Goal: Information Seeking & Learning: Learn about a topic

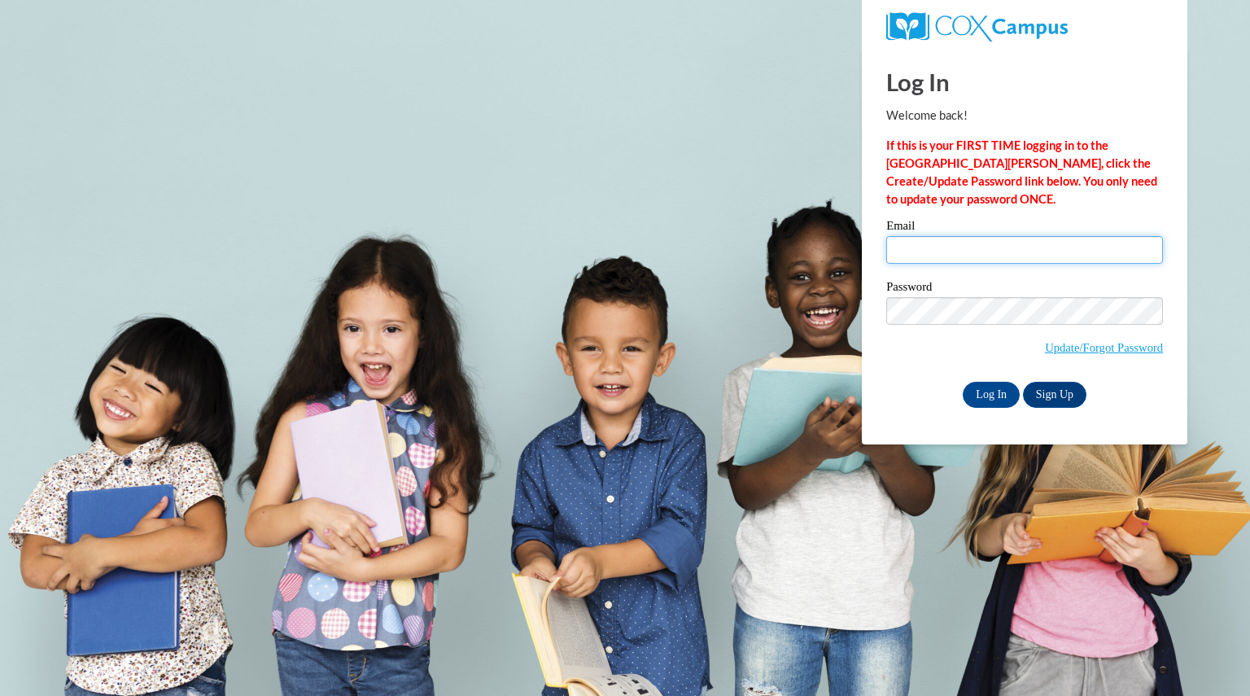
click at [969, 256] on input "Email" at bounding box center [1024, 250] width 277 height 28
type input "woodbrianna@aasd.k12.wi.us"
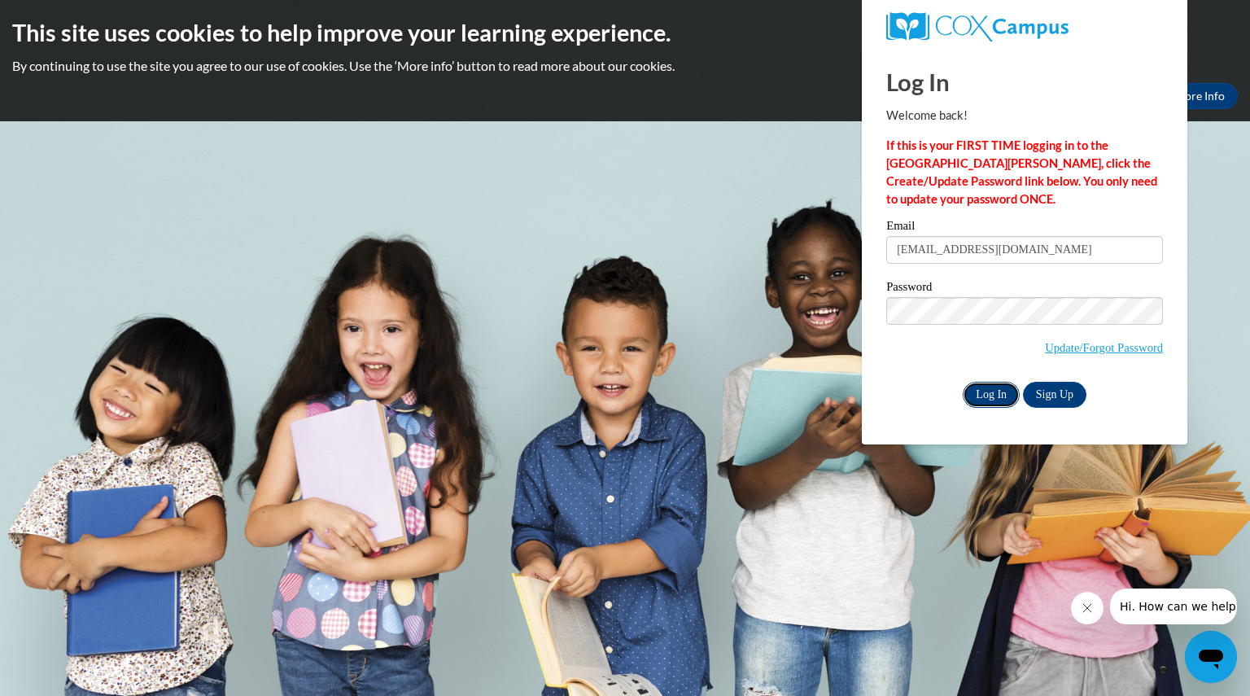
click at [987, 402] on input "Log In" at bounding box center [991, 395] width 57 height 26
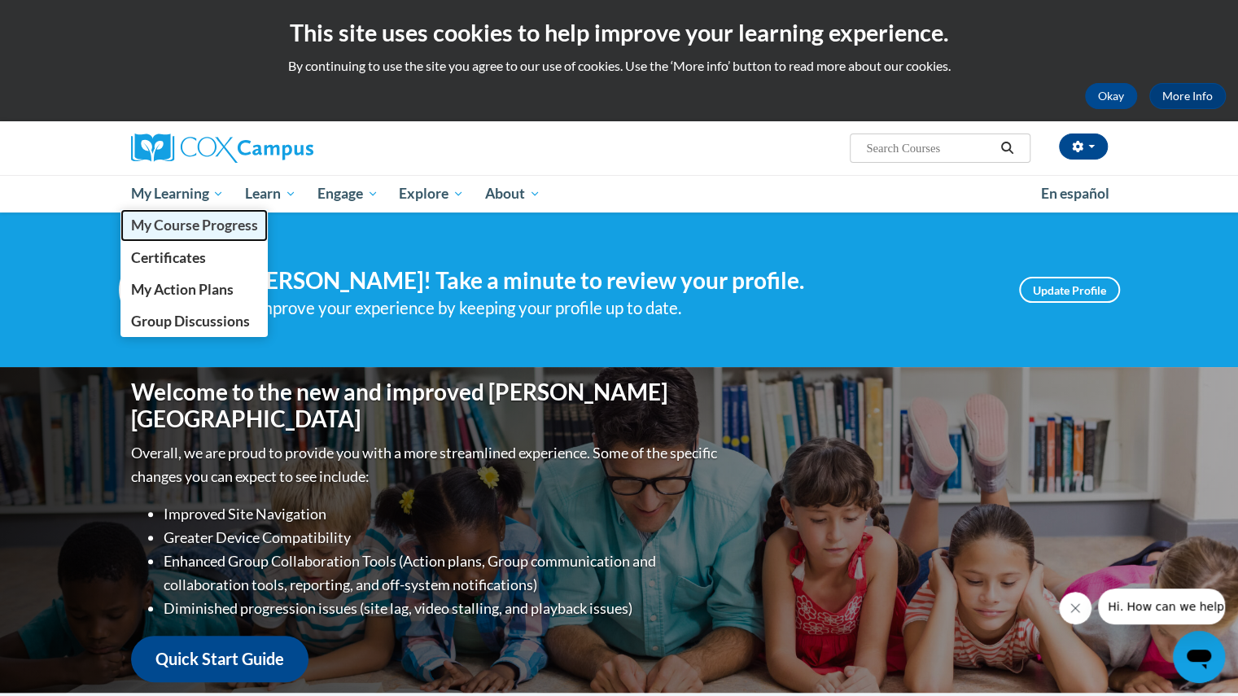
click at [182, 226] on span "My Course Progress" at bounding box center [193, 225] width 127 height 17
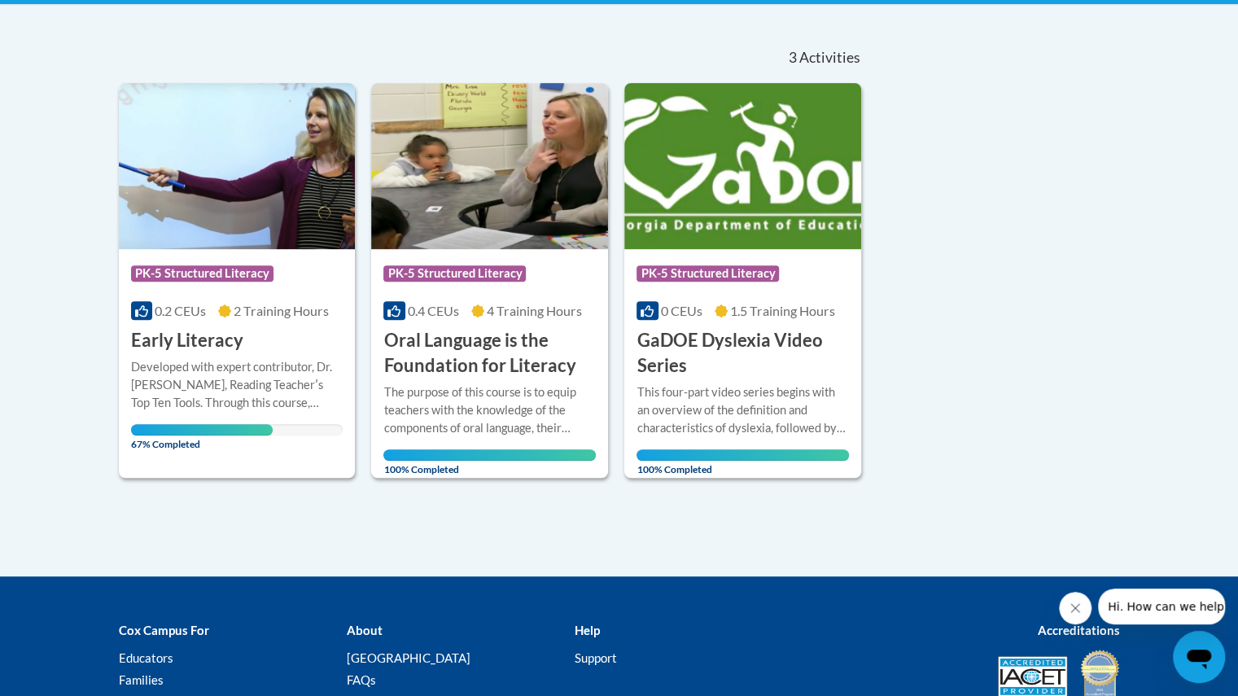
scroll to position [335, 0]
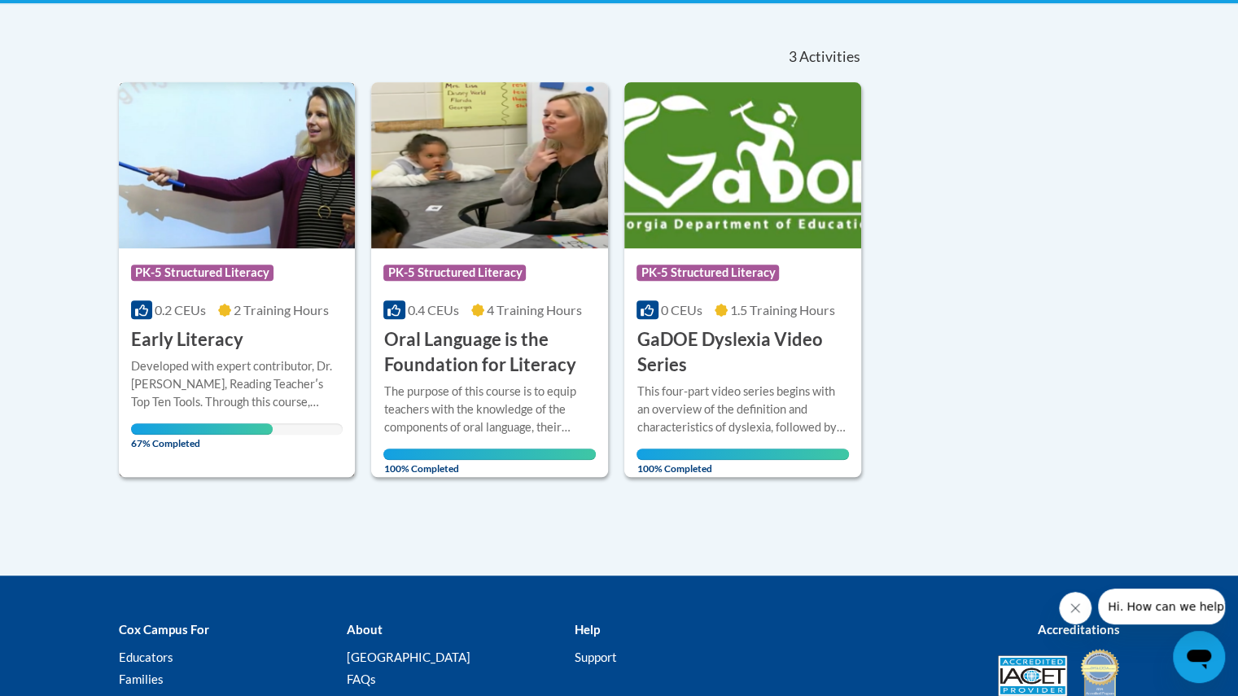
click at [205, 334] on h3 "Early Literacy" at bounding box center [187, 339] width 112 height 25
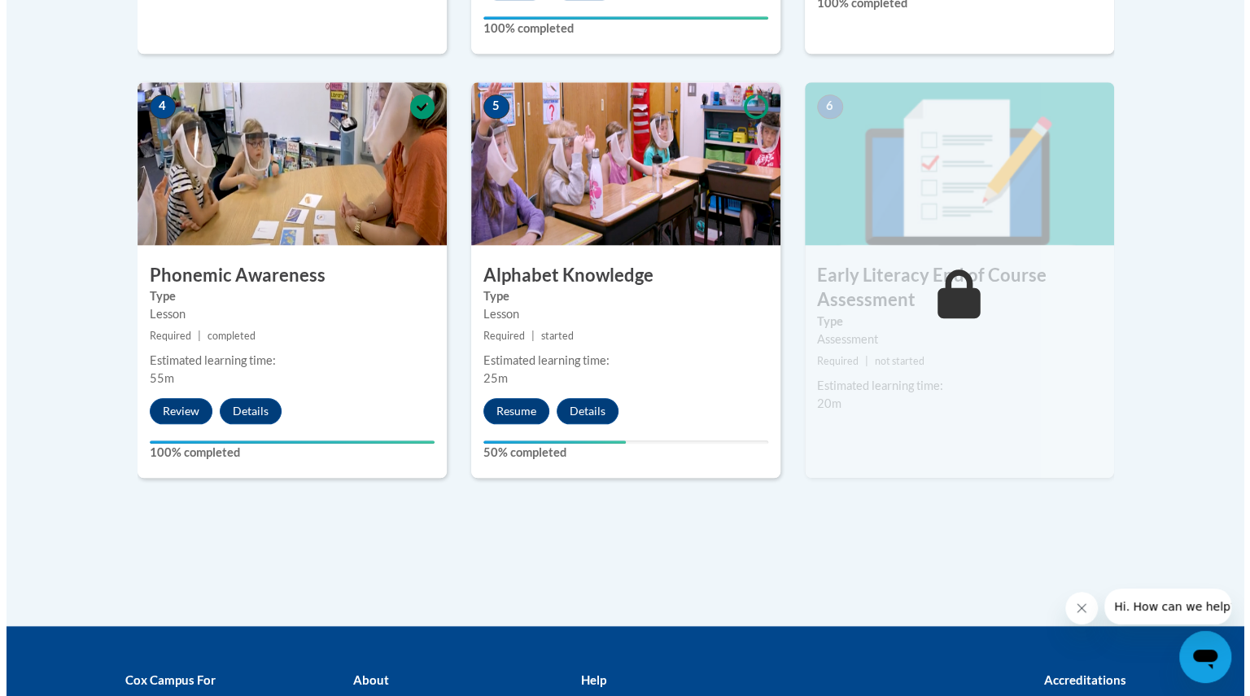
scroll to position [913, 0]
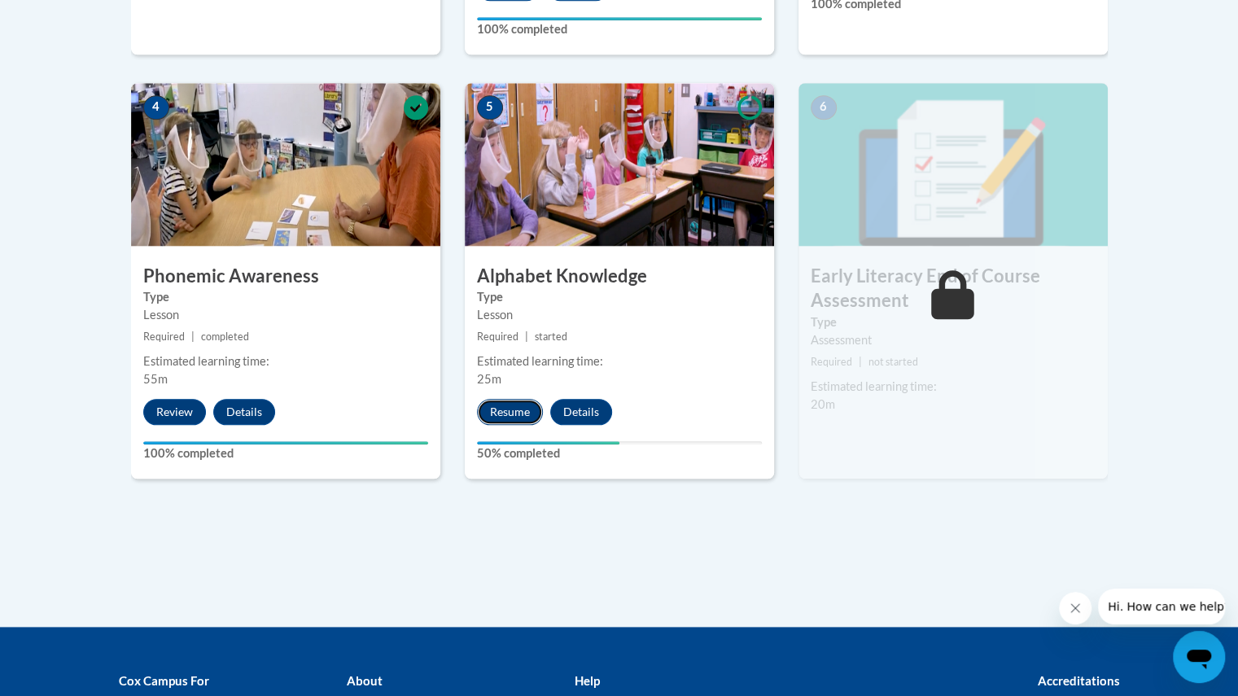
click at [523, 407] on button "Resume" at bounding box center [510, 412] width 66 height 26
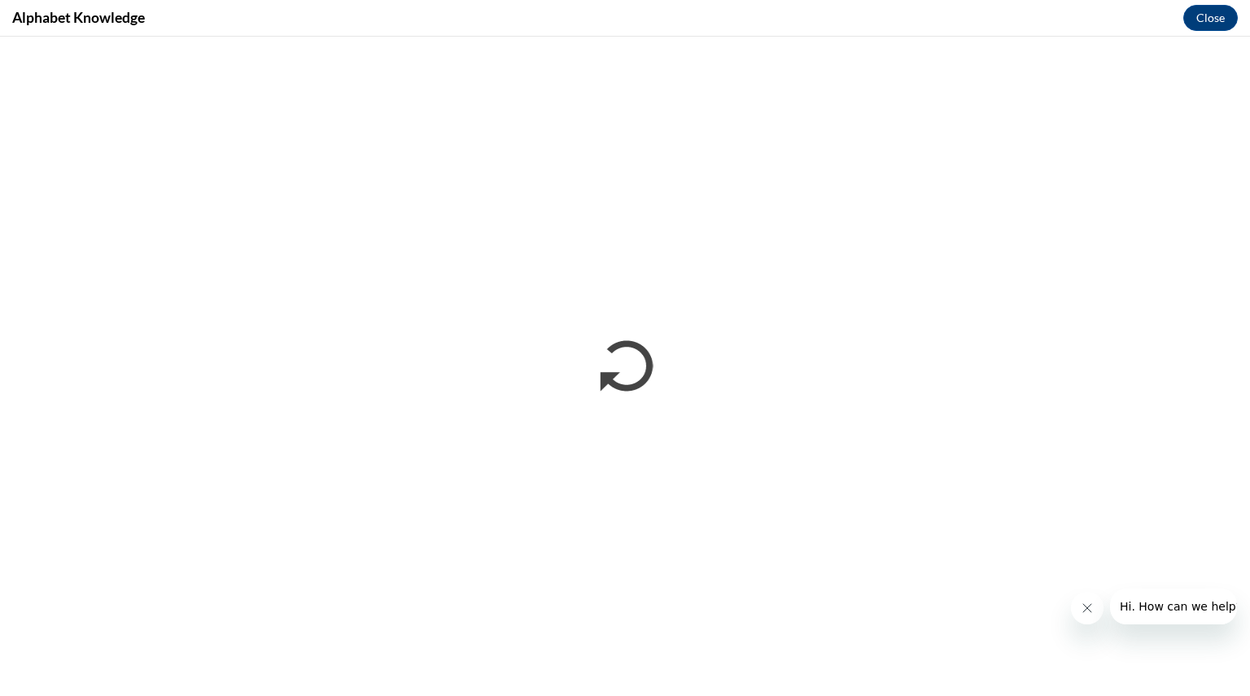
scroll to position [0, 0]
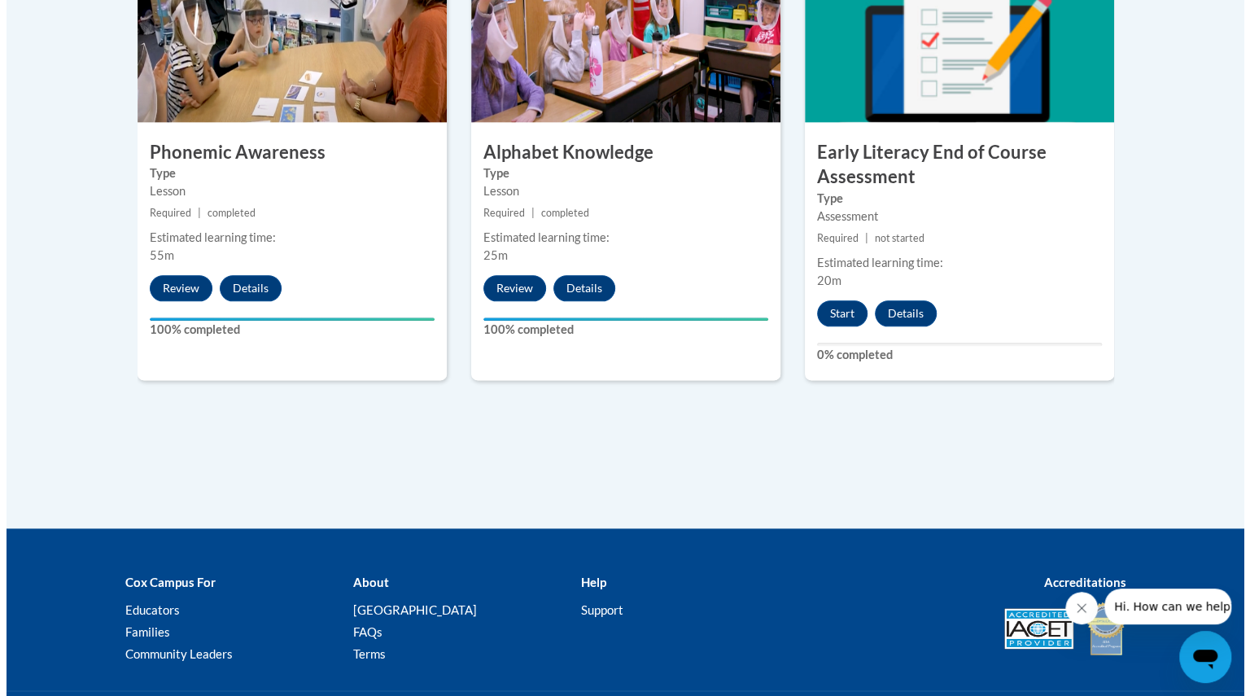
scroll to position [1039, 0]
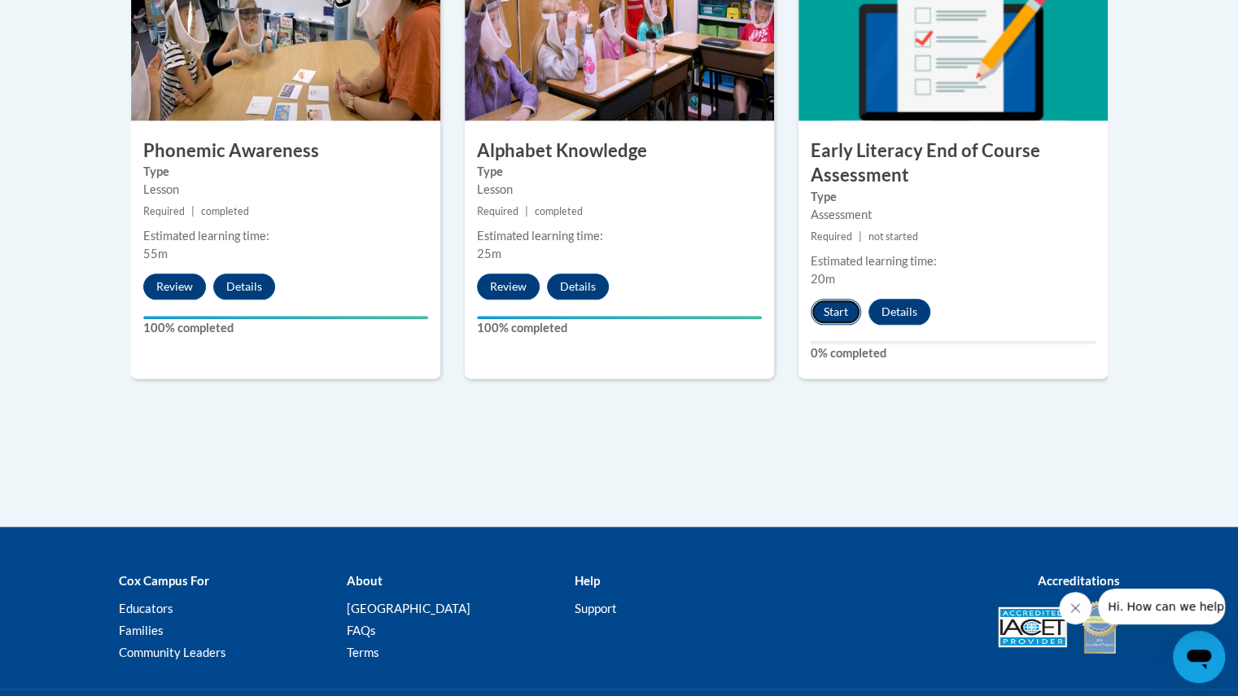
click at [833, 304] on button "Start" at bounding box center [836, 312] width 50 height 26
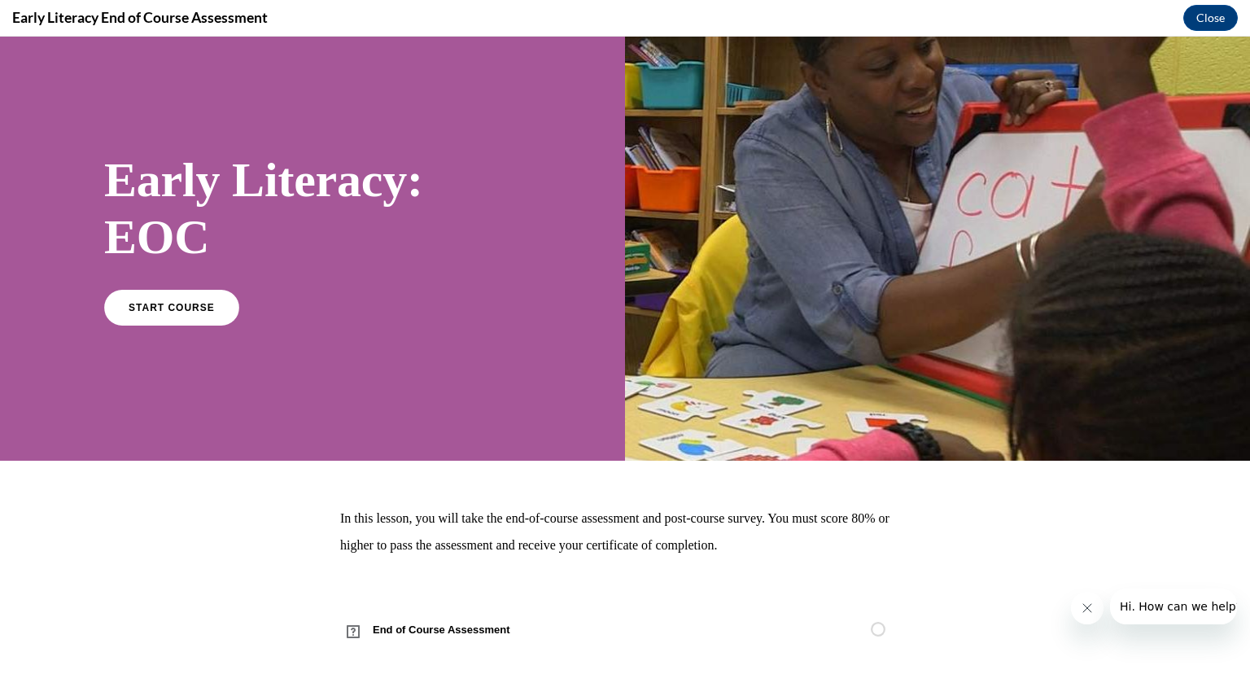
scroll to position [22, 0]
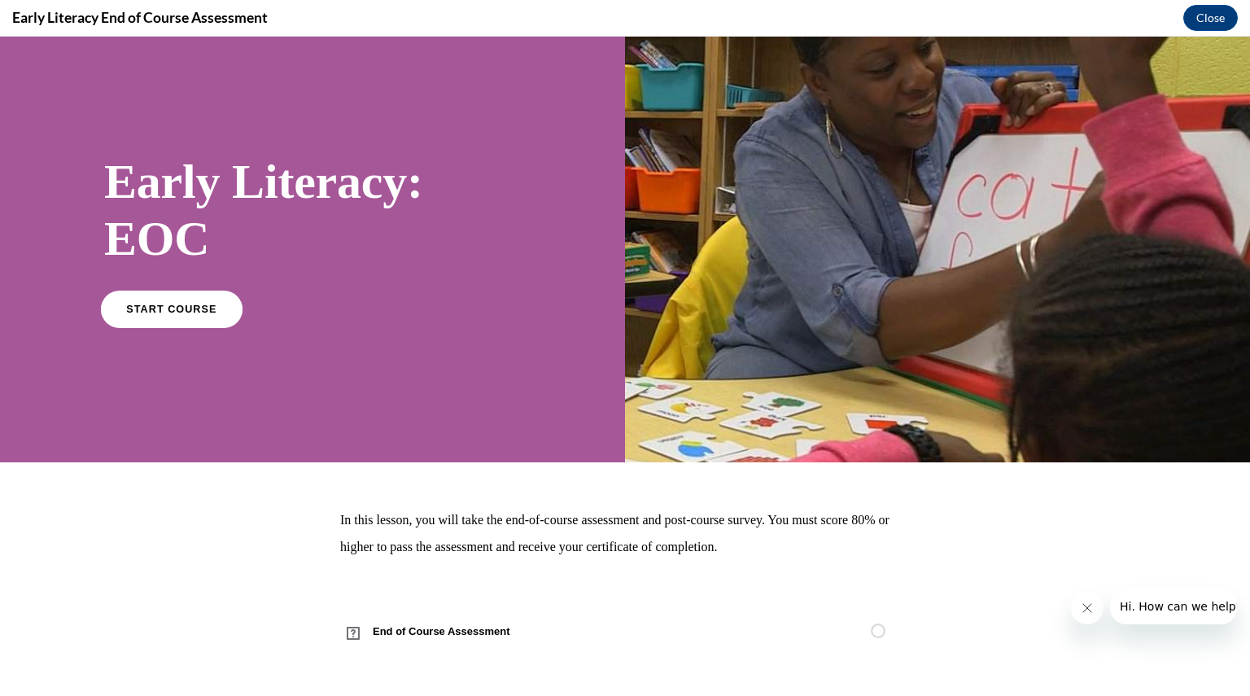
click at [173, 307] on span "START COURSE" at bounding box center [171, 309] width 90 height 12
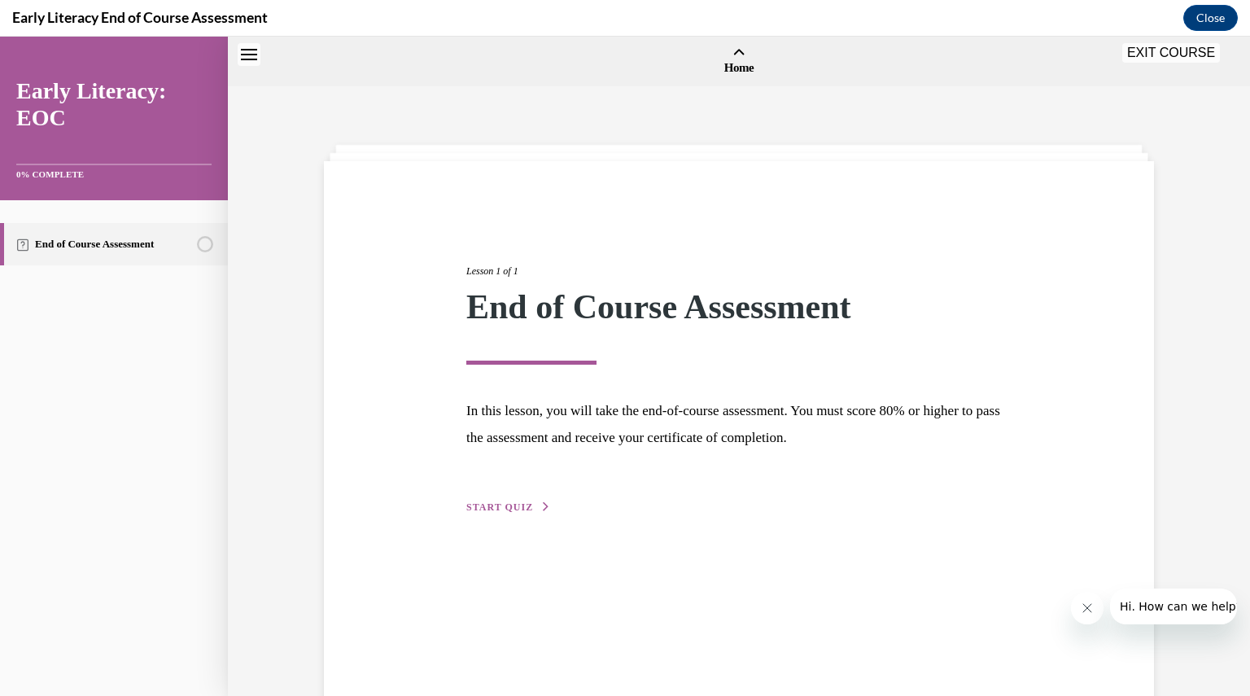
scroll to position [50, 0]
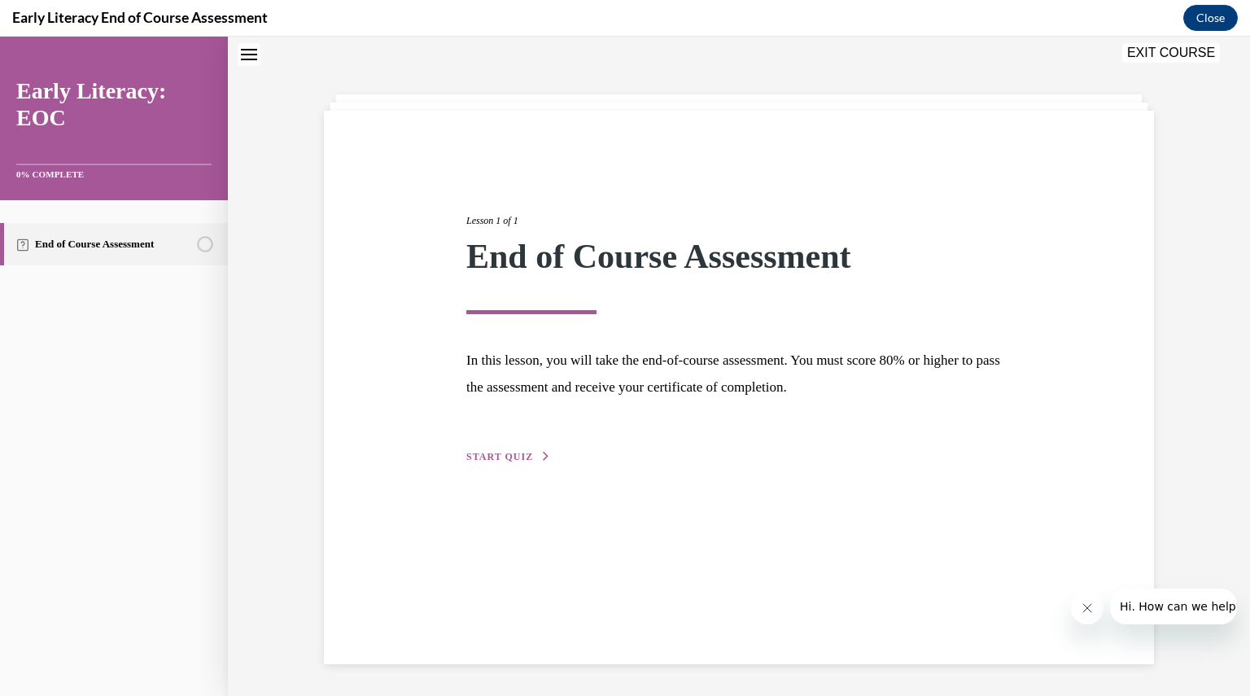
click at [479, 458] on span "START QUIZ" at bounding box center [499, 456] width 67 height 11
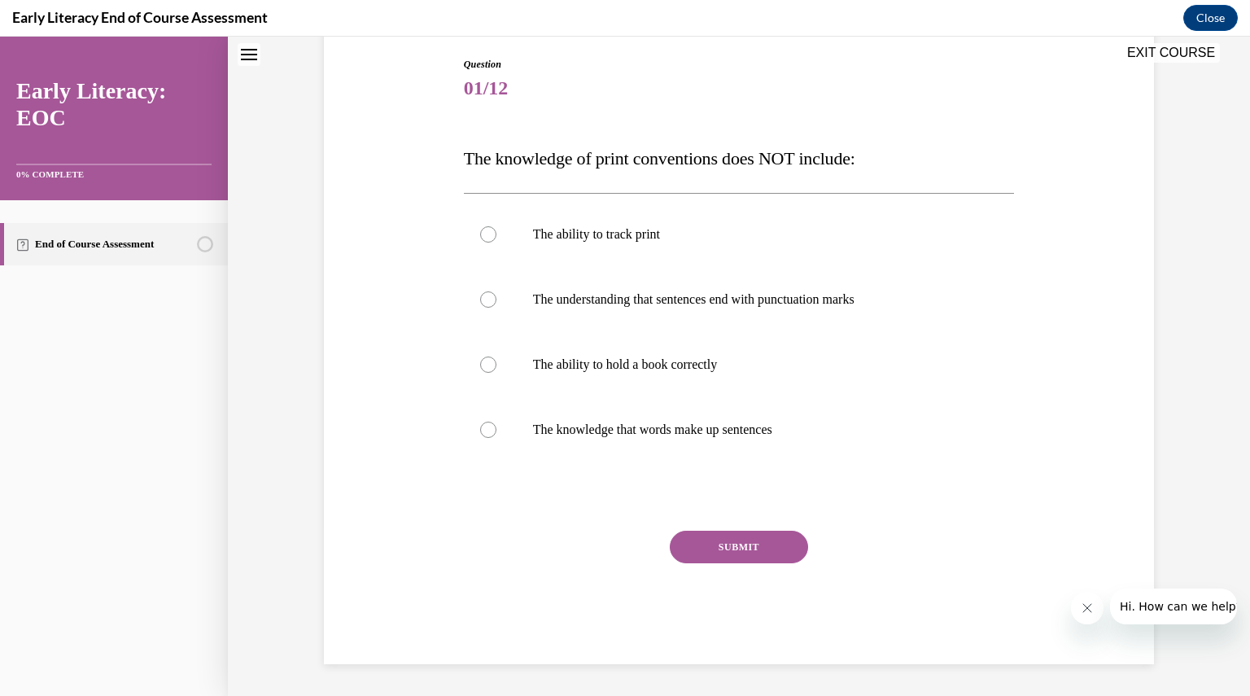
scroll to position [168, 0]
click at [480, 362] on div at bounding box center [488, 366] width 16 height 16
click at [720, 546] on button "SUBMIT" at bounding box center [739, 548] width 138 height 33
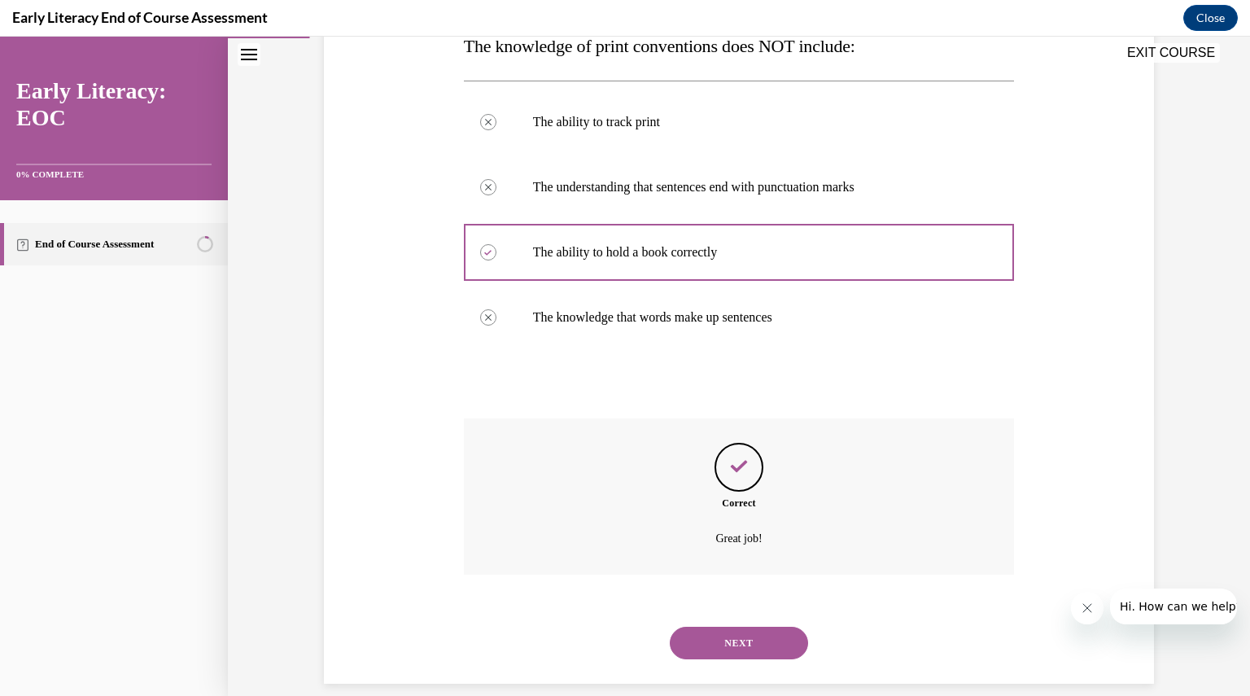
scroll to position [301, 0]
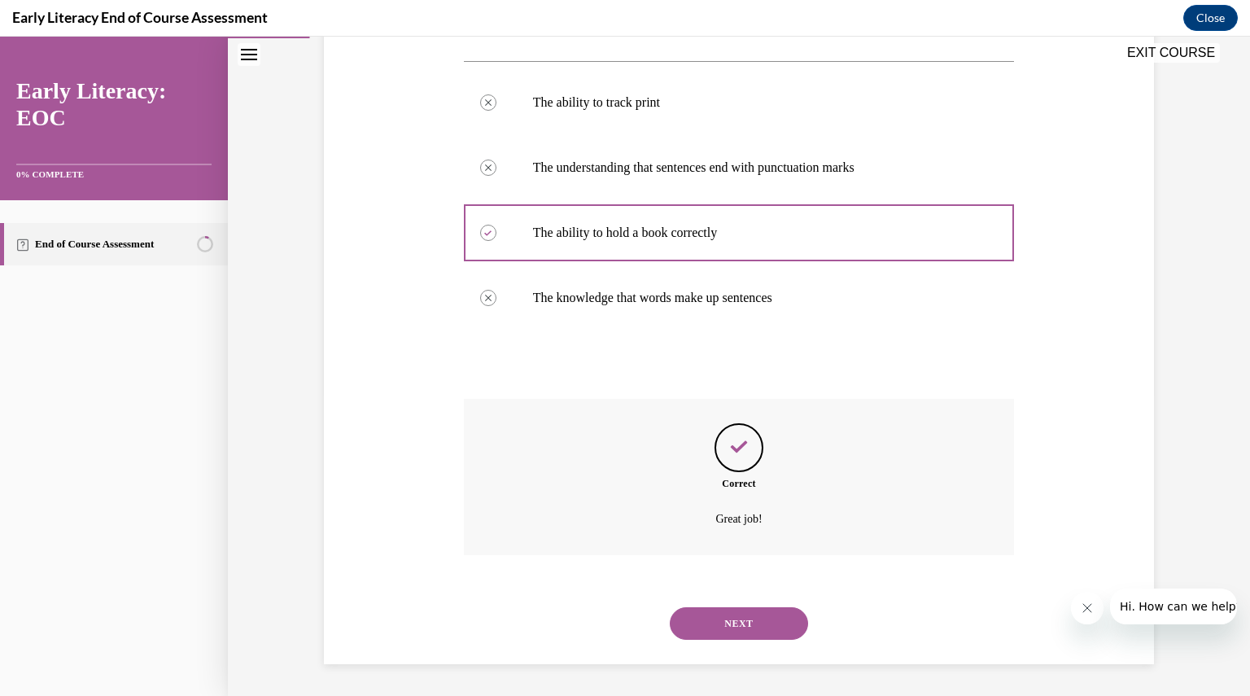
click at [754, 616] on button "NEXT" at bounding box center [739, 623] width 138 height 33
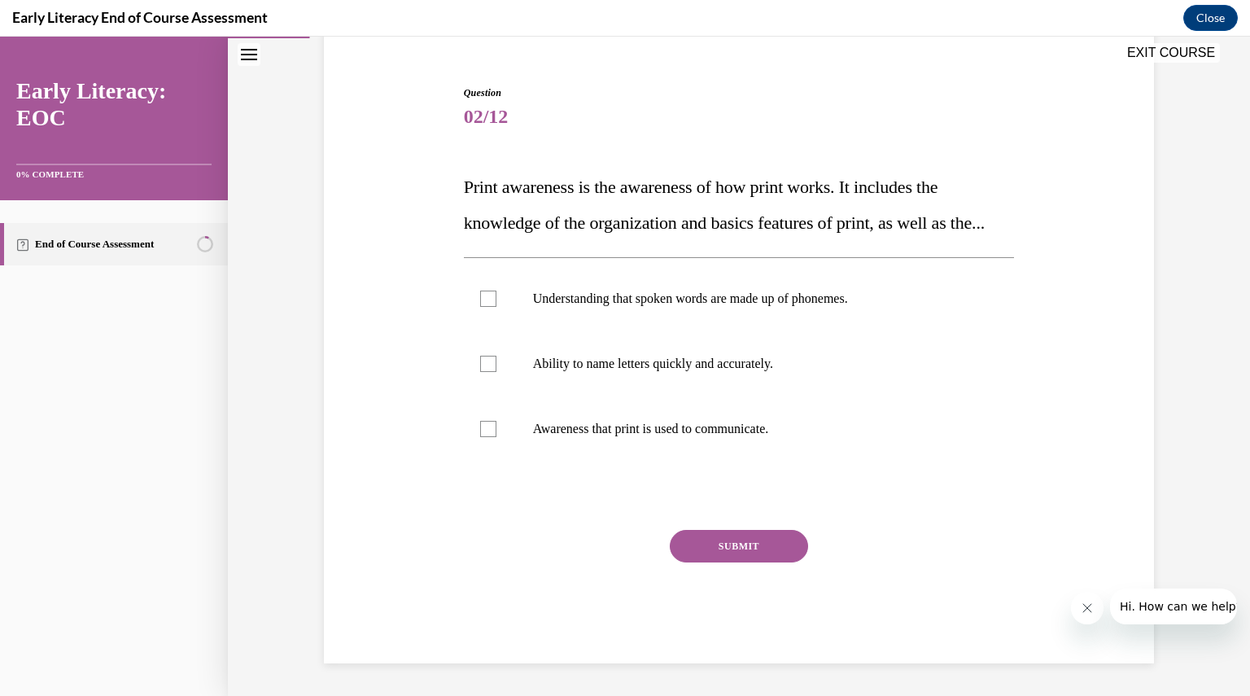
scroll to position [176, 0]
click at [487, 424] on div at bounding box center [488, 429] width 16 height 16
click at [724, 538] on button "SUBMIT" at bounding box center [739, 546] width 138 height 33
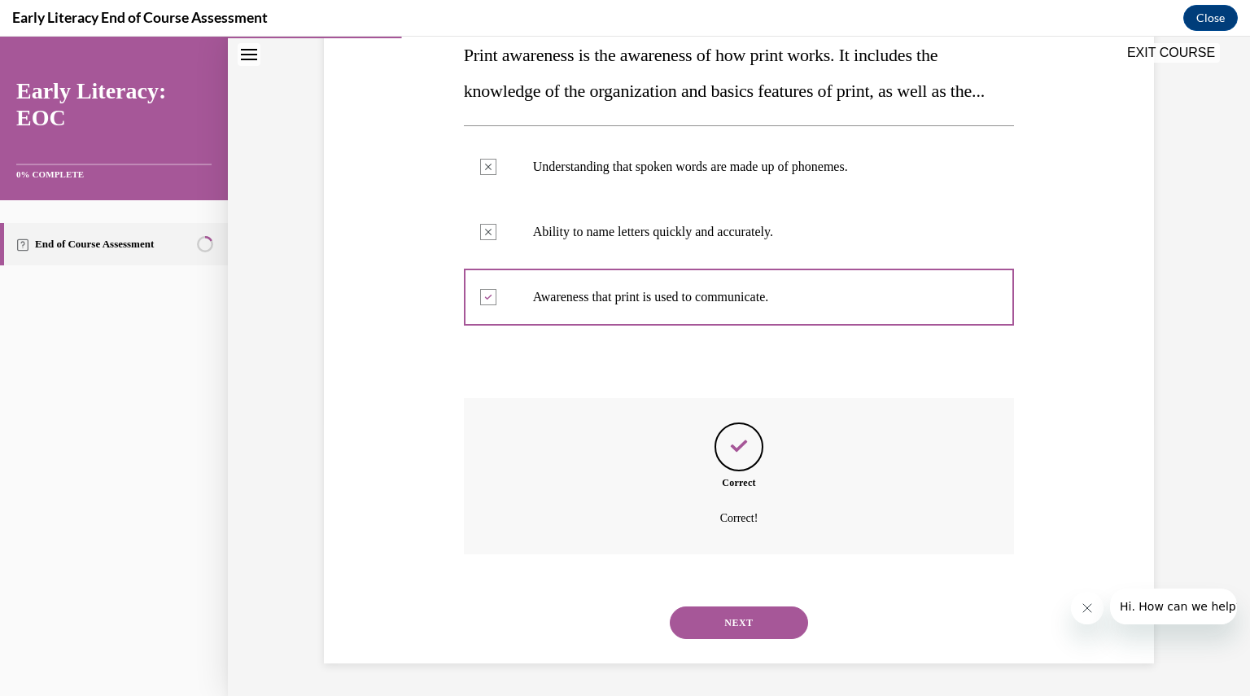
scroll to position [308, 0]
click at [715, 608] on button "NEXT" at bounding box center [739, 622] width 138 height 33
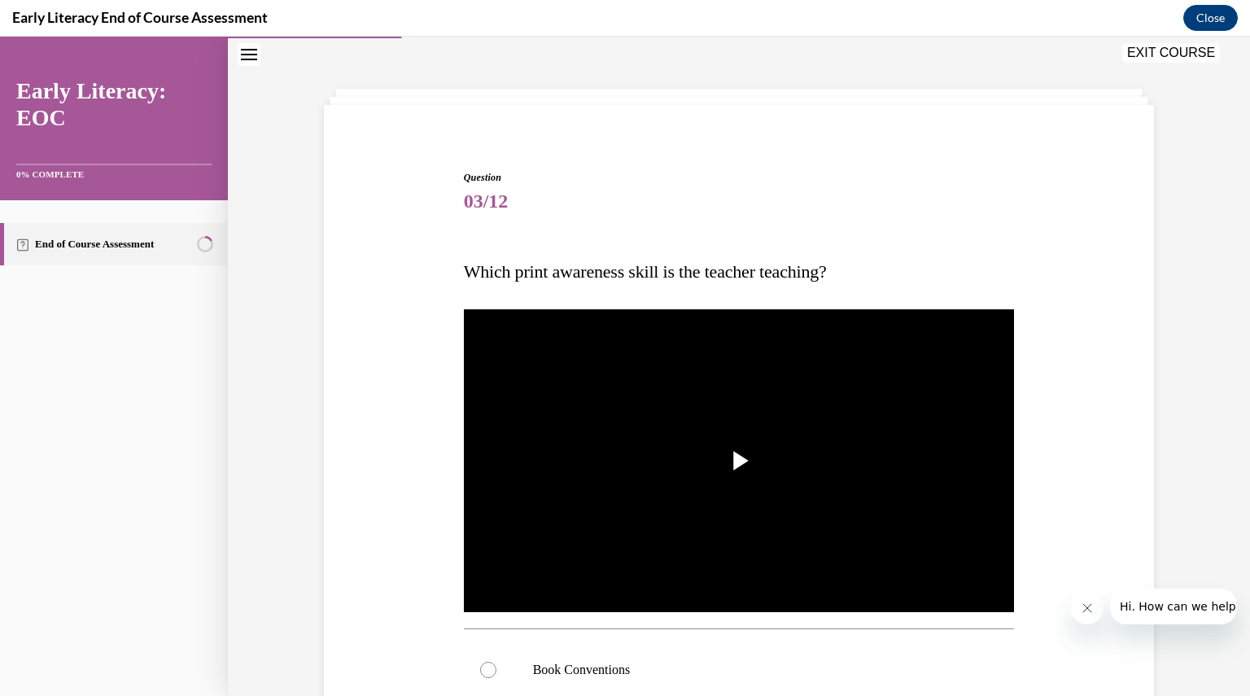
scroll to position [55, 0]
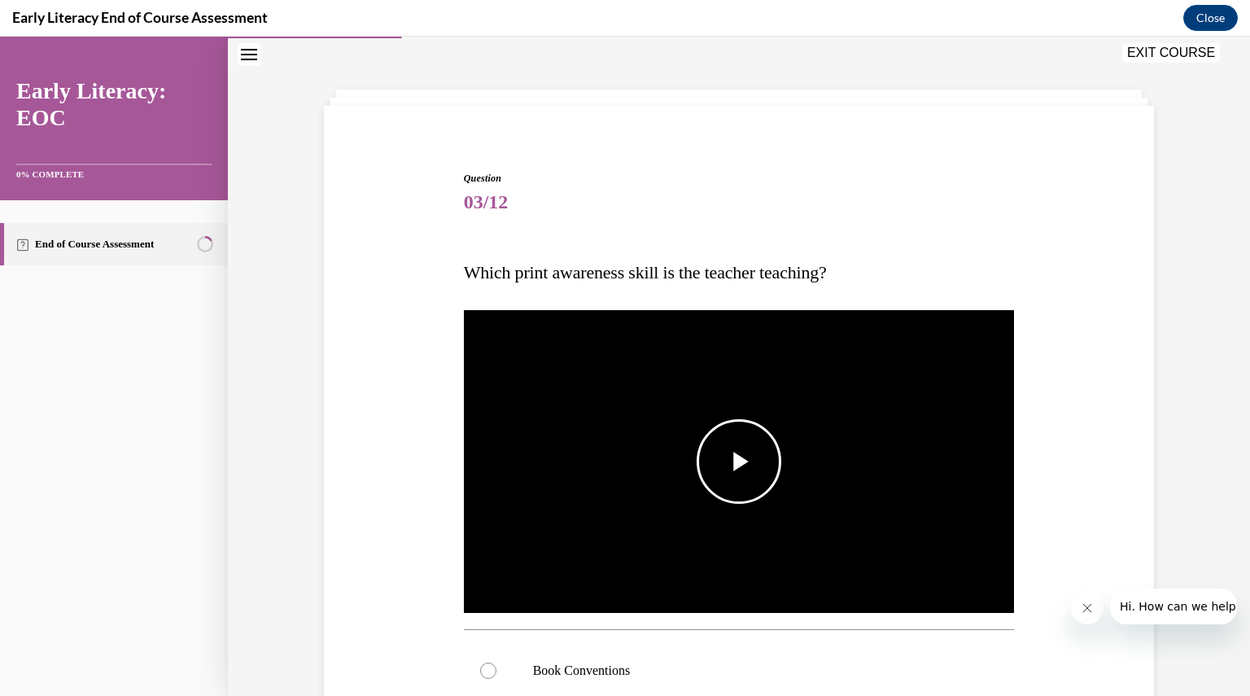
click at [714, 608] on img "Video player" at bounding box center [739, 462] width 551 height 310
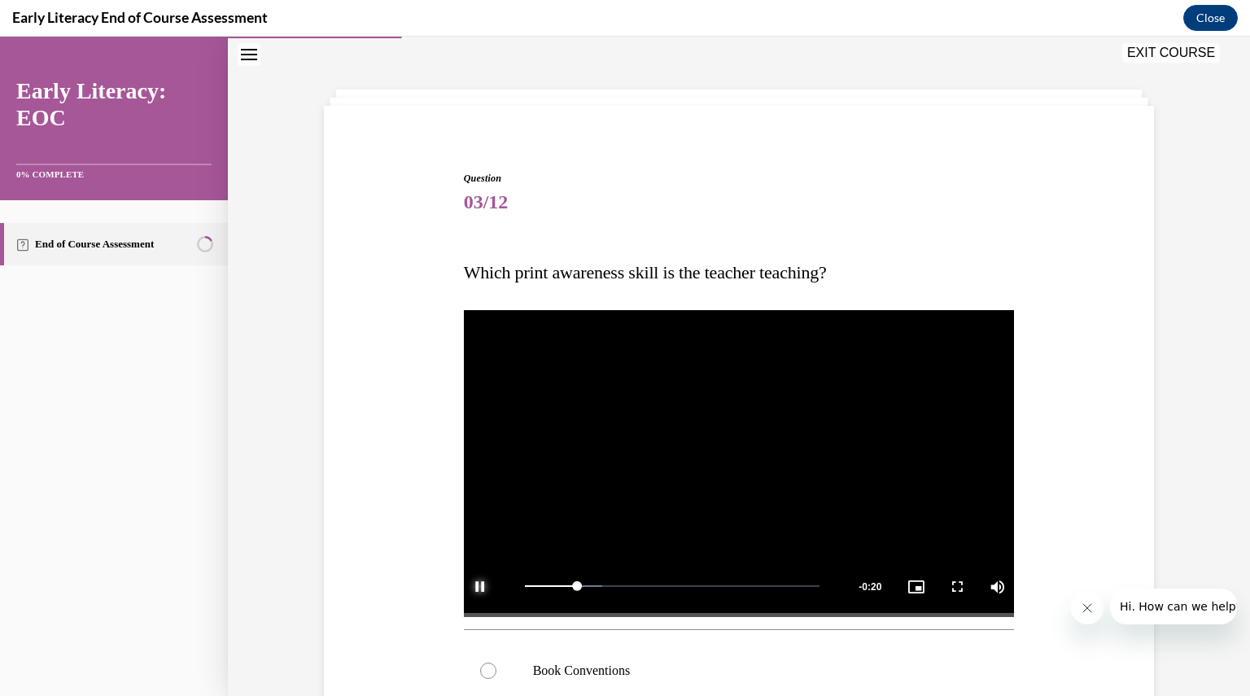
click at [479, 586] on span "Video player" at bounding box center [480, 586] width 33 height 0
click at [532, 588] on div "Loaded : 26.32% 0:01 0:04" at bounding box center [673, 586] width 312 height 61
click at [525, 584] on div "Loaded : 72.96% 0:00 0:00" at bounding box center [673, 586] width 312 height 61
click at [513, 207] on span "03/12" at bounding box center [739, 202] width 551 height 33
click at [739, 462] on span "Video player" at bounding box center [739, 462] width 0 height 0
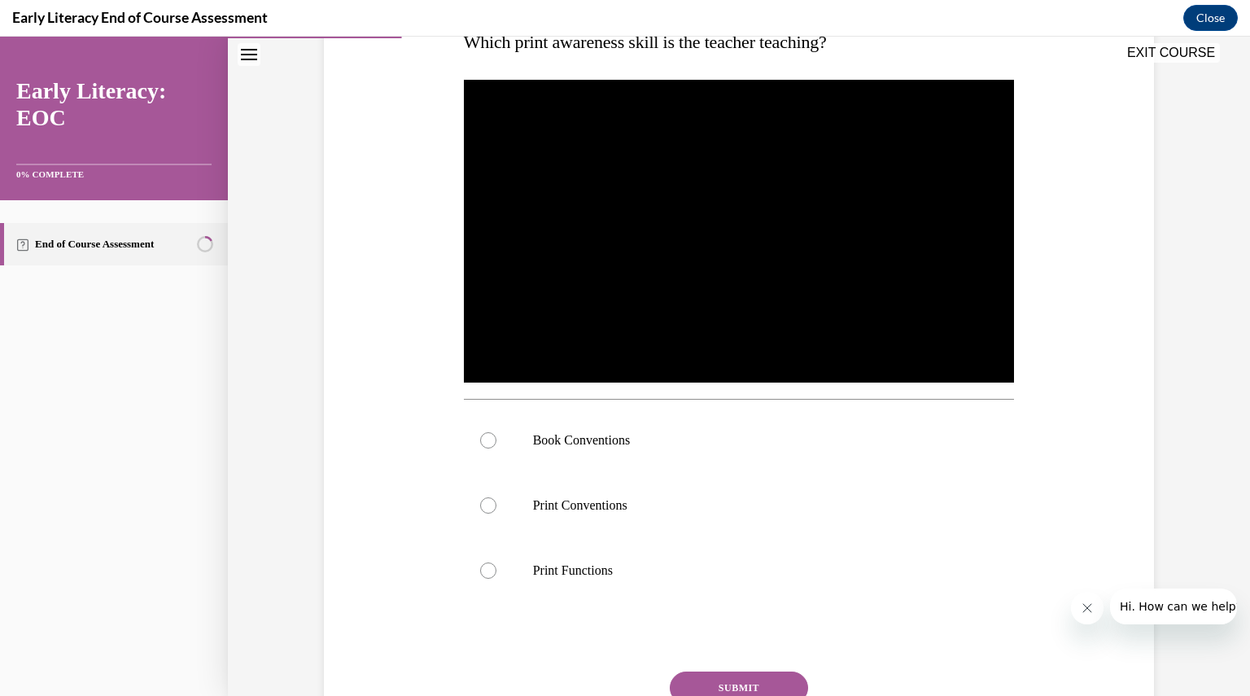
scroll to position [293, 0]
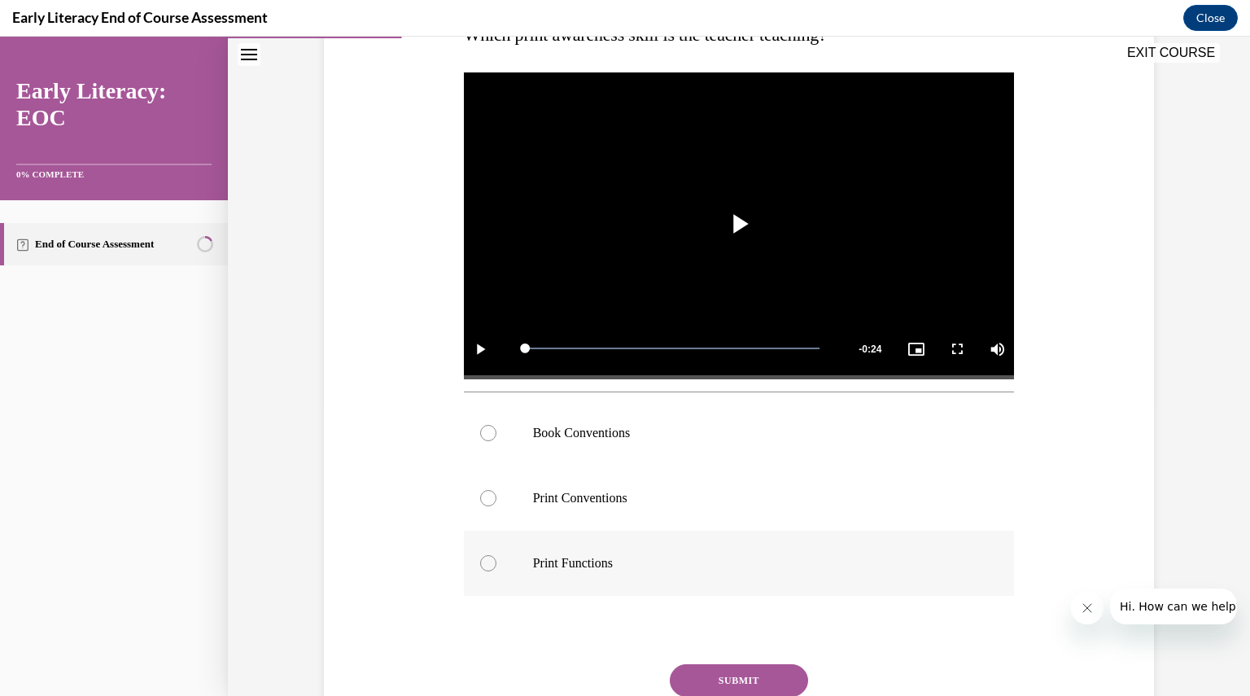
click at [482, 565] on div at bounding box center [488, 563] width 16 height 16
click at [738, 674] on button "SUBMIT" at bounding box center [739, 680] width 138 height 33
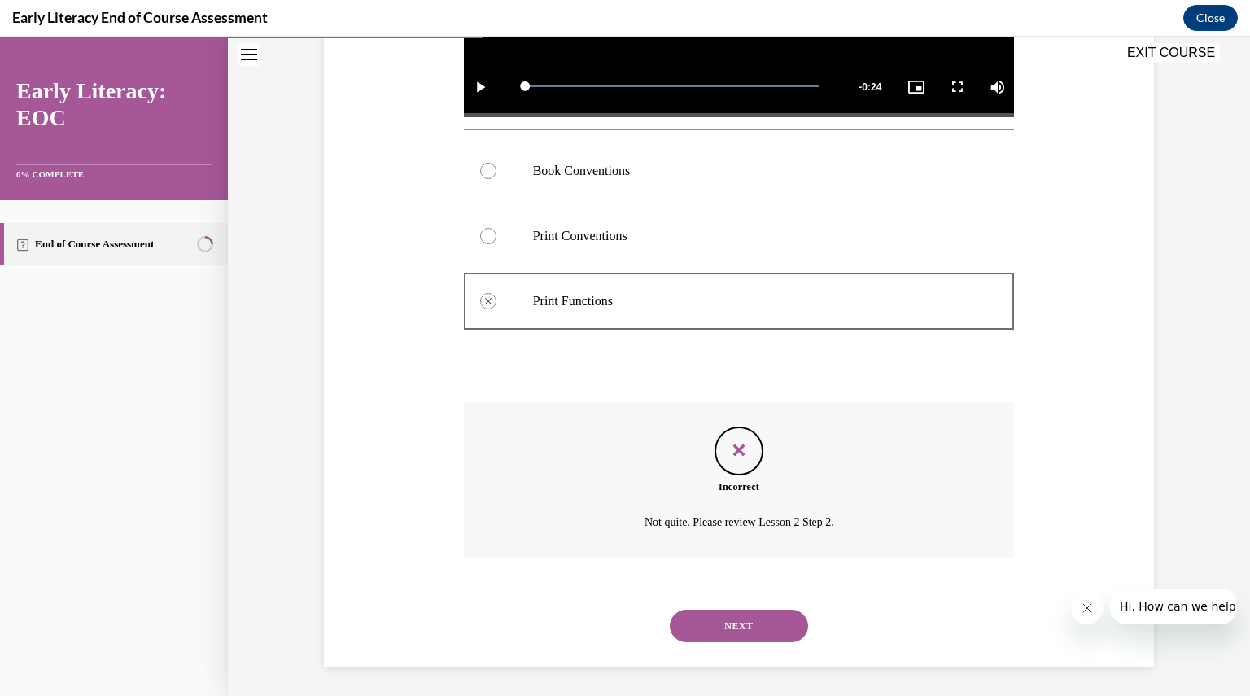
scroll to position [558, 0]
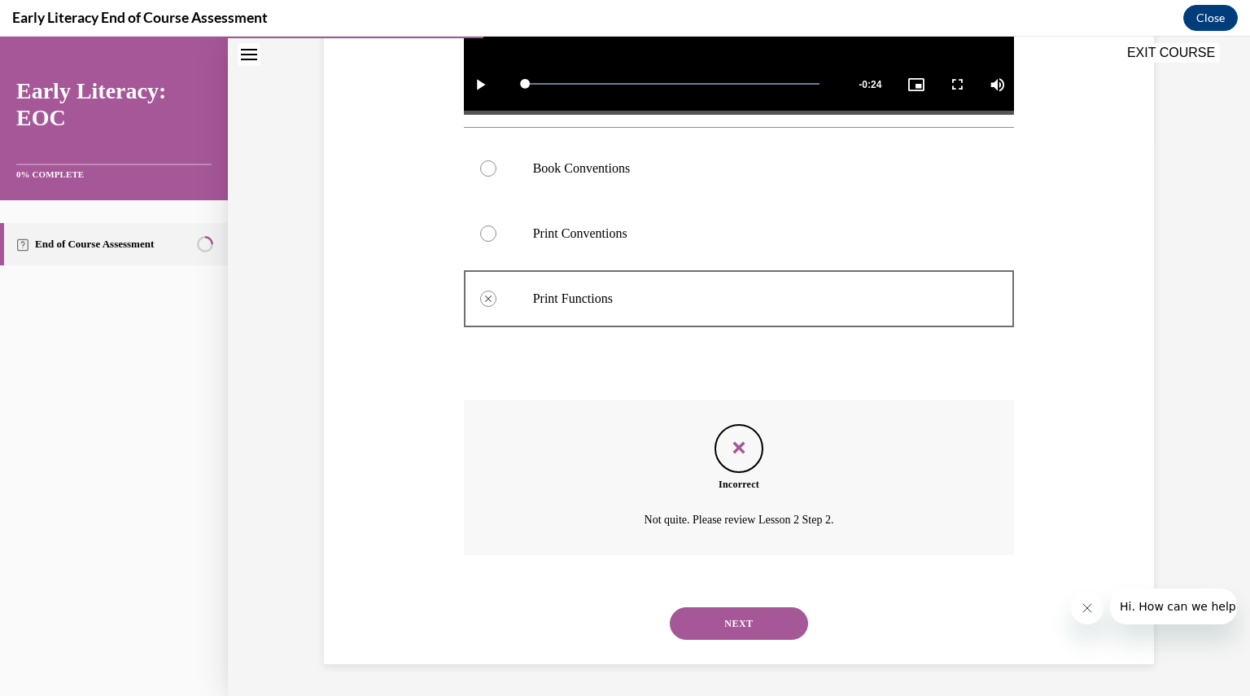
click at [482, 173] on div at bounding box center [488, 168] width 16 height 16
click at [727, 449] on icon "Feedback" at bounding box center [739, 448] width 24 height 24
click at [749, 613] on button "NEXT" at bounding box center [739, 623] width 138 height 33
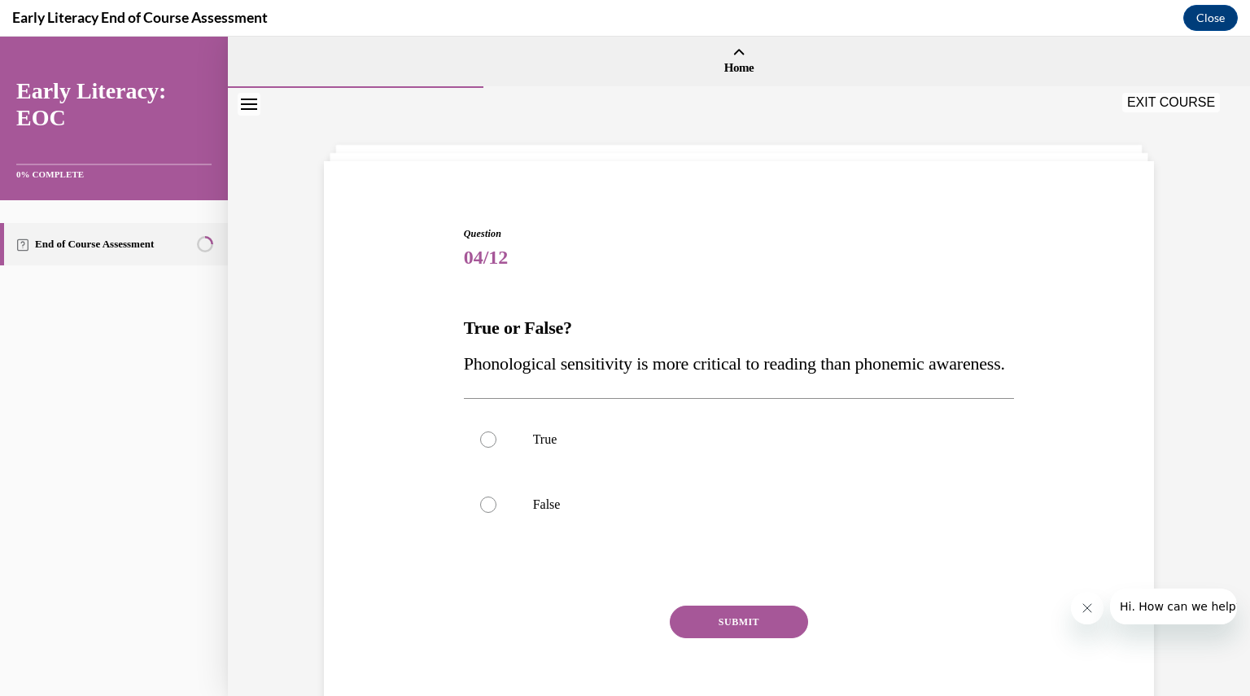
scroll to position [2, 0]
click at [250, 107] on icon "Close navigation menu" at bounding box center [249, 102] width 16 height 11
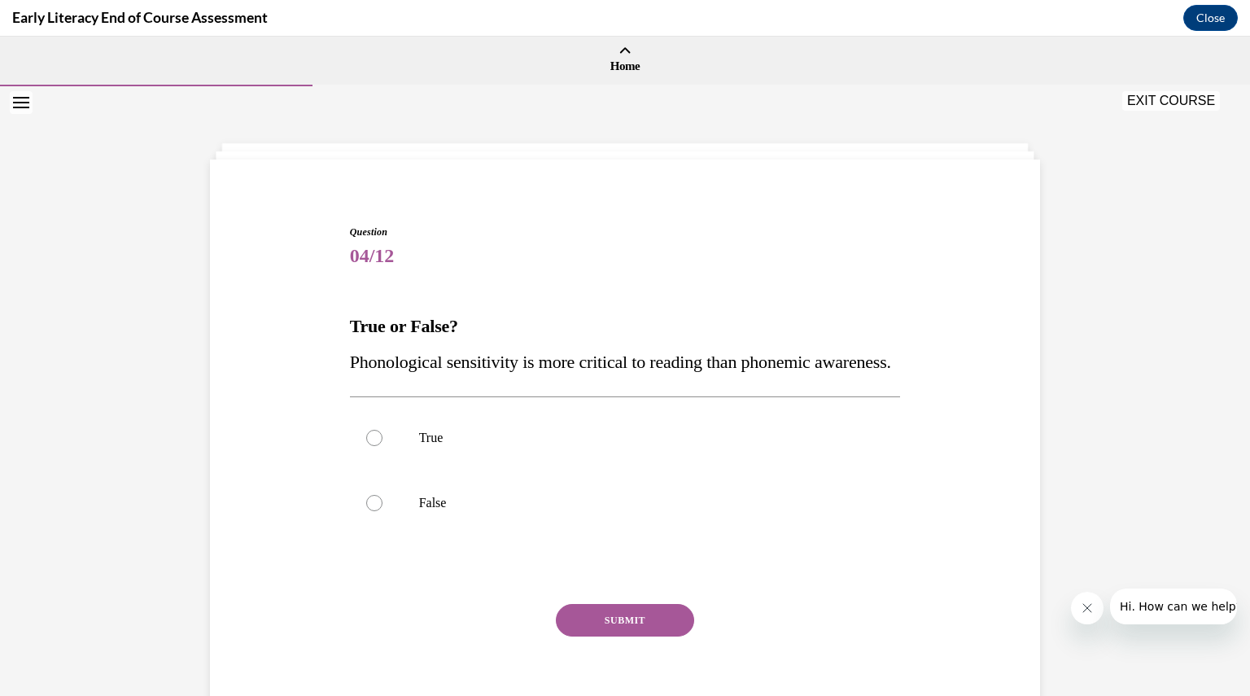
click at [24, 105] on icon "Open navigation menu" at bounding box center [21, 102] width 16 height 11
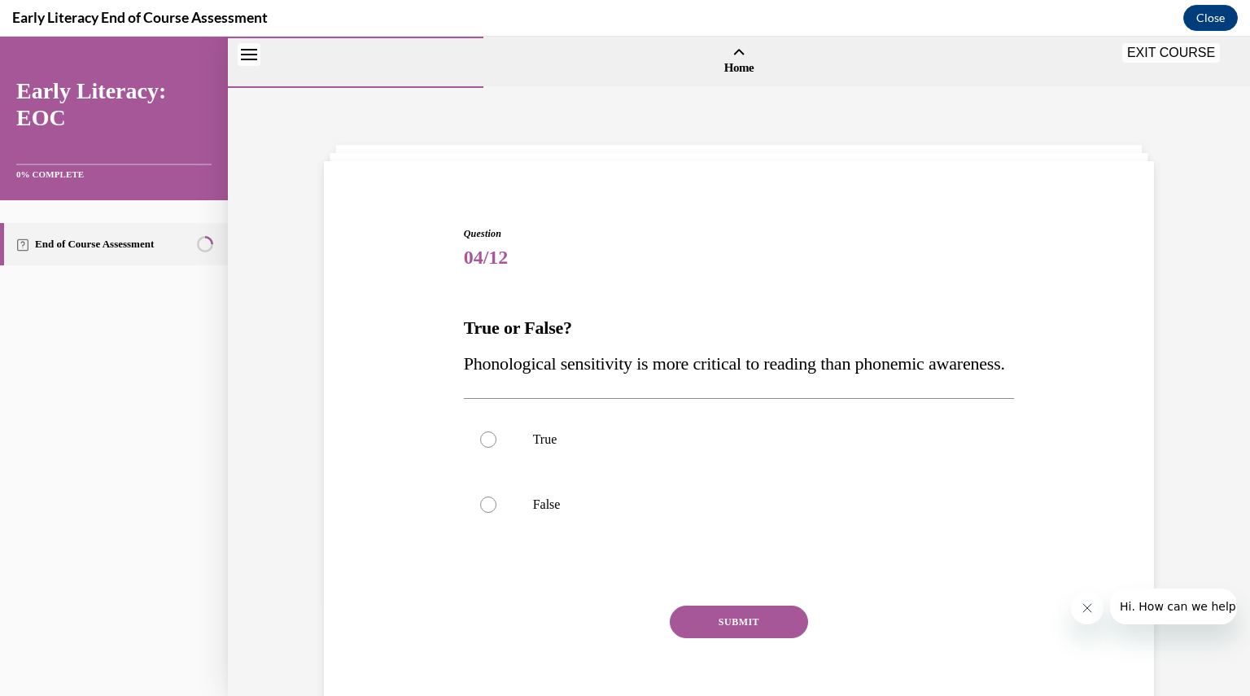
scroll to position [111, 0]
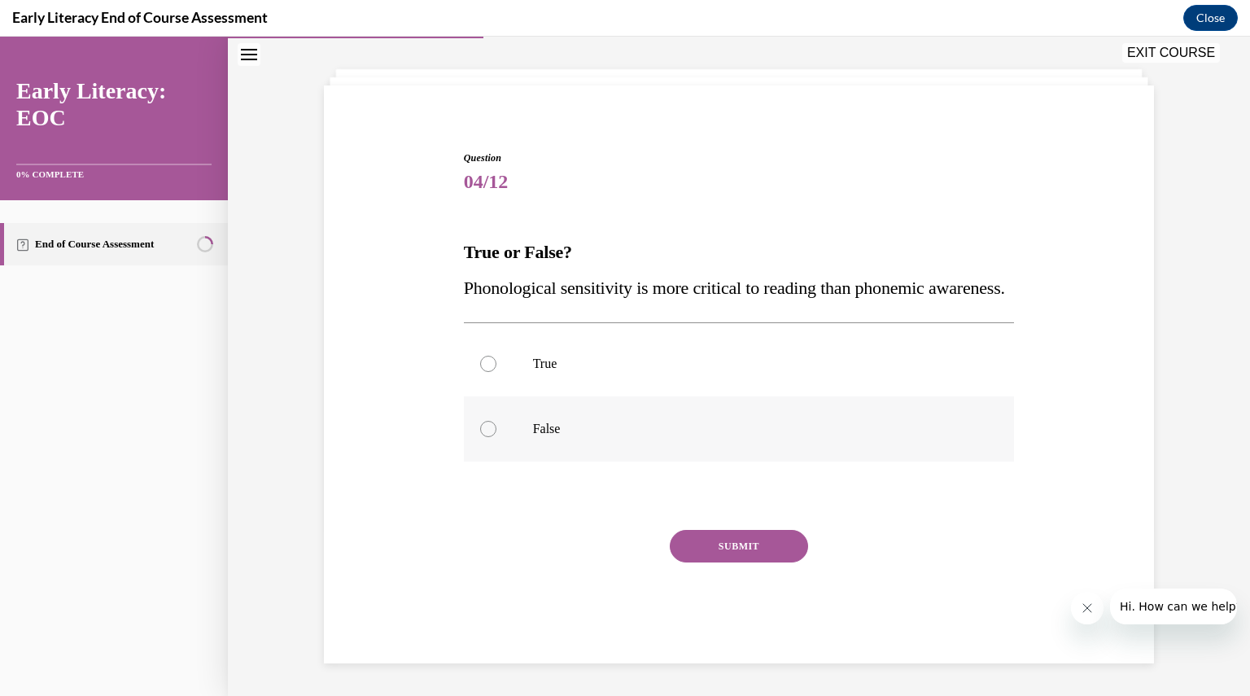
click at [480, 431] on div at bounding box center [488, 429] width 16 height 16
click at [703, 539] on button "SUBMIT" at bounding box center [739, 546] width 138 height 33
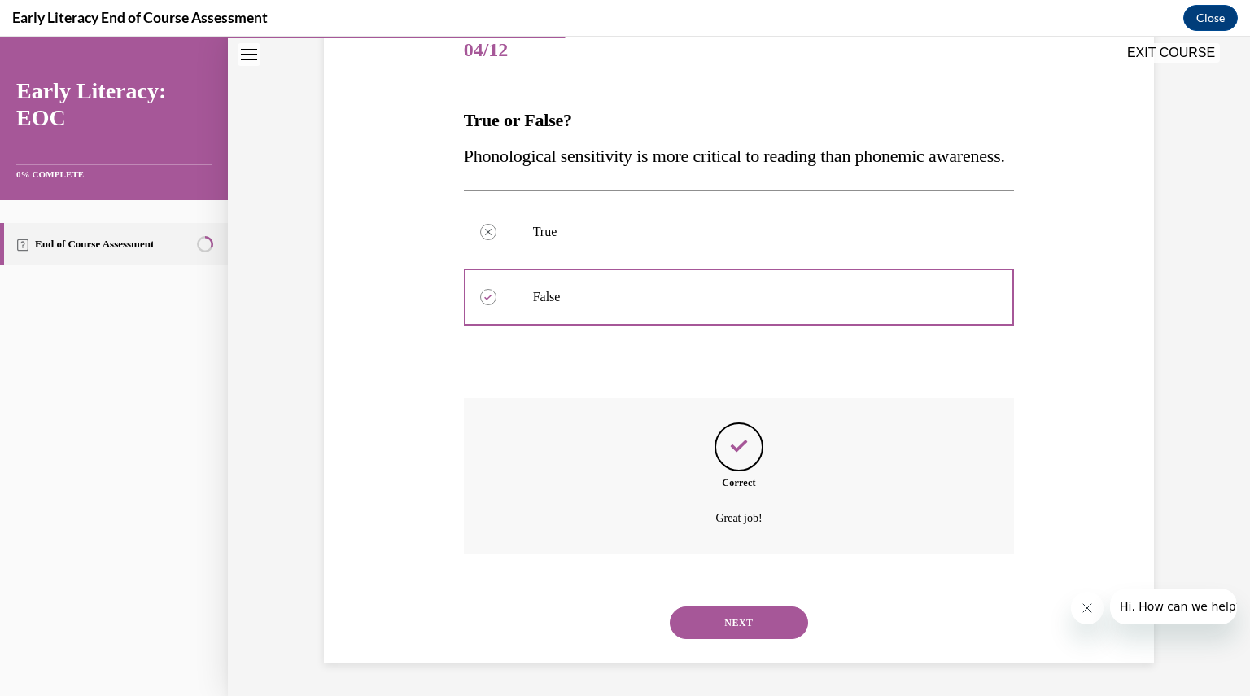
scroll to position [243, 0]
click at [757, 615] on button "NEXT" at bounding box center [739, 622] width 138 height 33
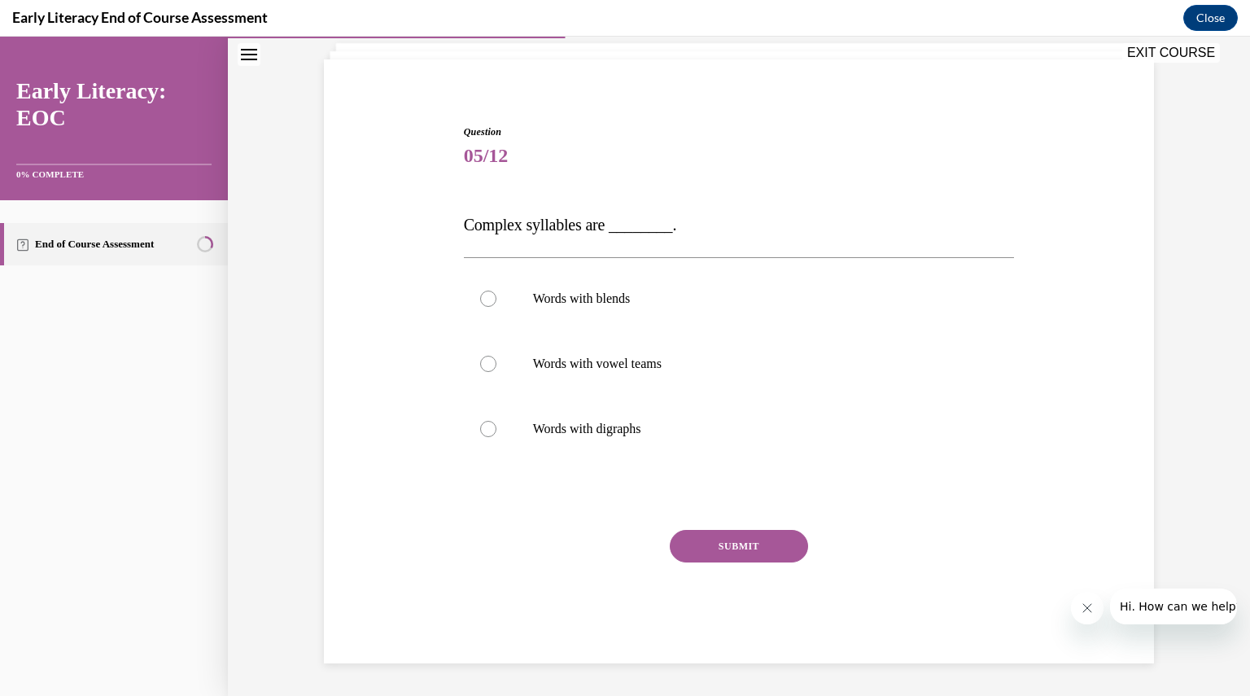
scroll to position [101, 0]
click at [486, 300] on div at bounding box center [488, 299] width 16 height 16
click at [720, 547] on button "SUBMIT" at bounding box center [739, 547] width 138 height 33
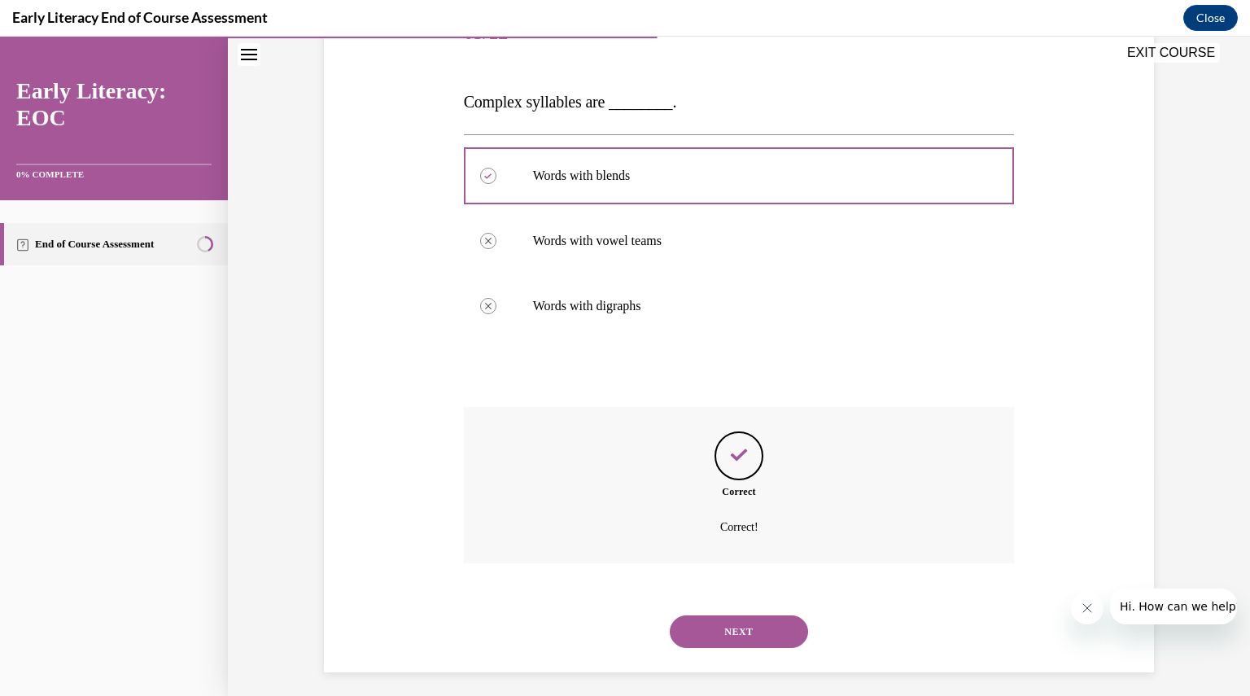
scroll to position [233, 0]
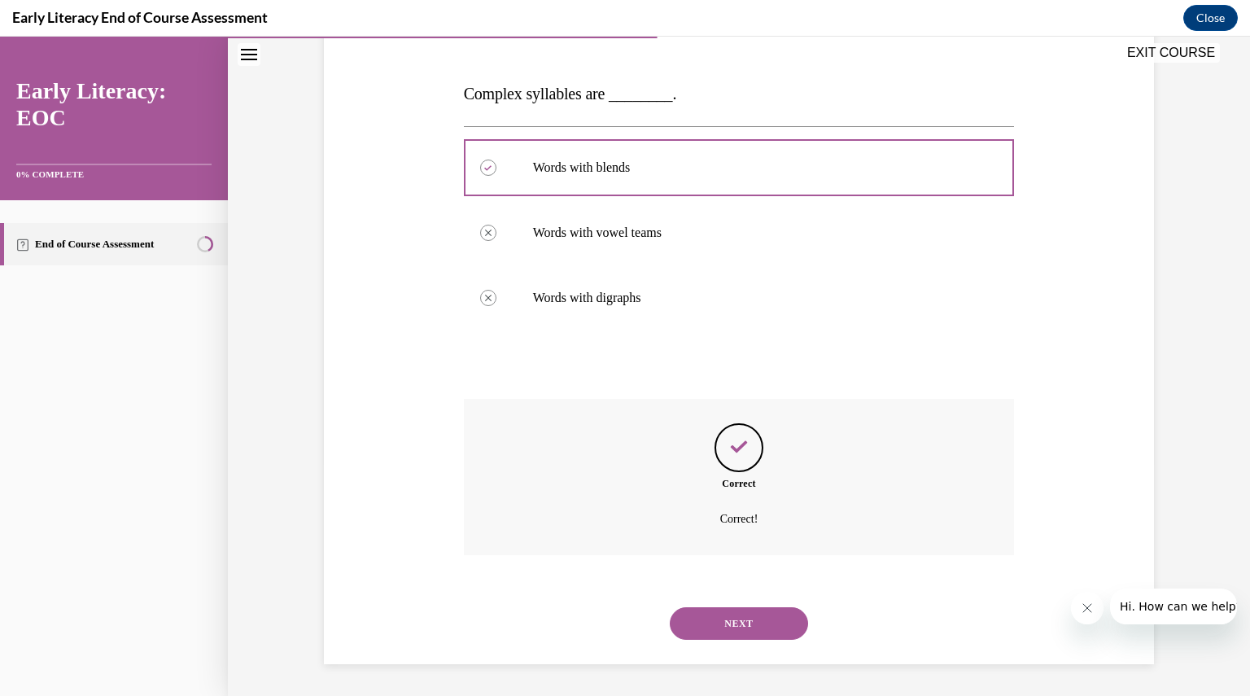
click at [738, 615] on button "NEXT" at bounding box center [739, 623] width 138 height 33
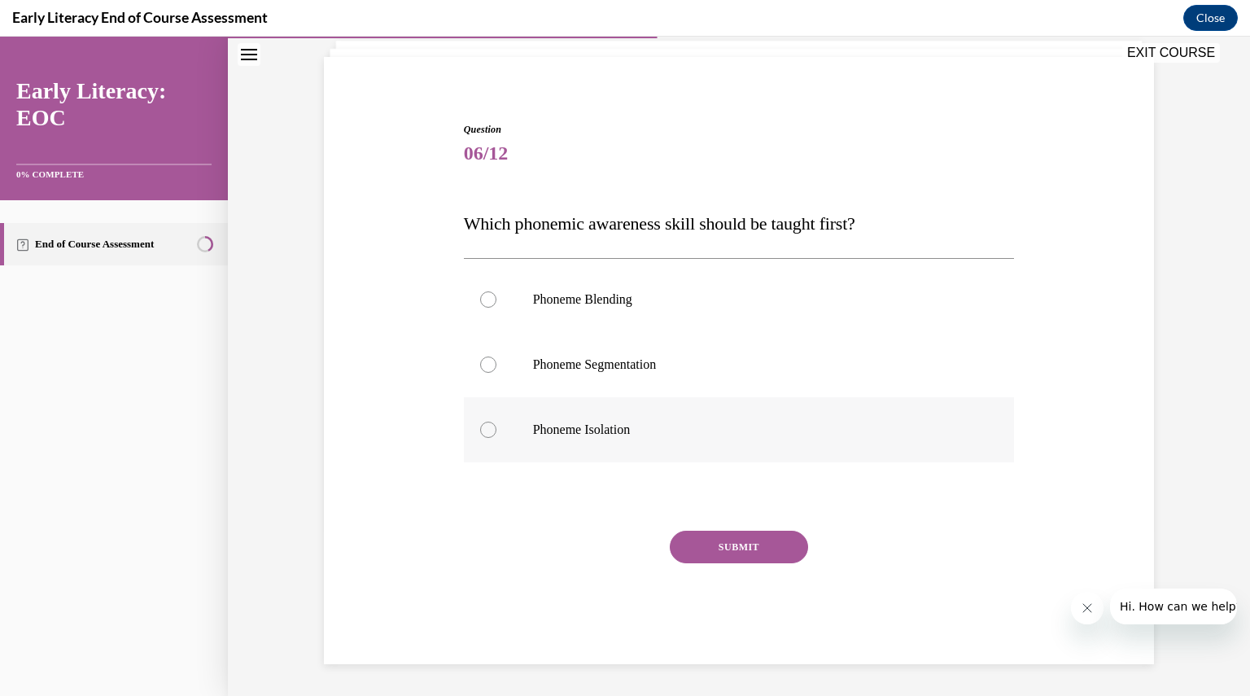
click at [584, 427] on p "Phoneme Isolation" at bounding box center [753, 430] width 441 height 16
click at [723, 545] on button "SUBMIT" at bounding box center [739, 547] width 138 height 33
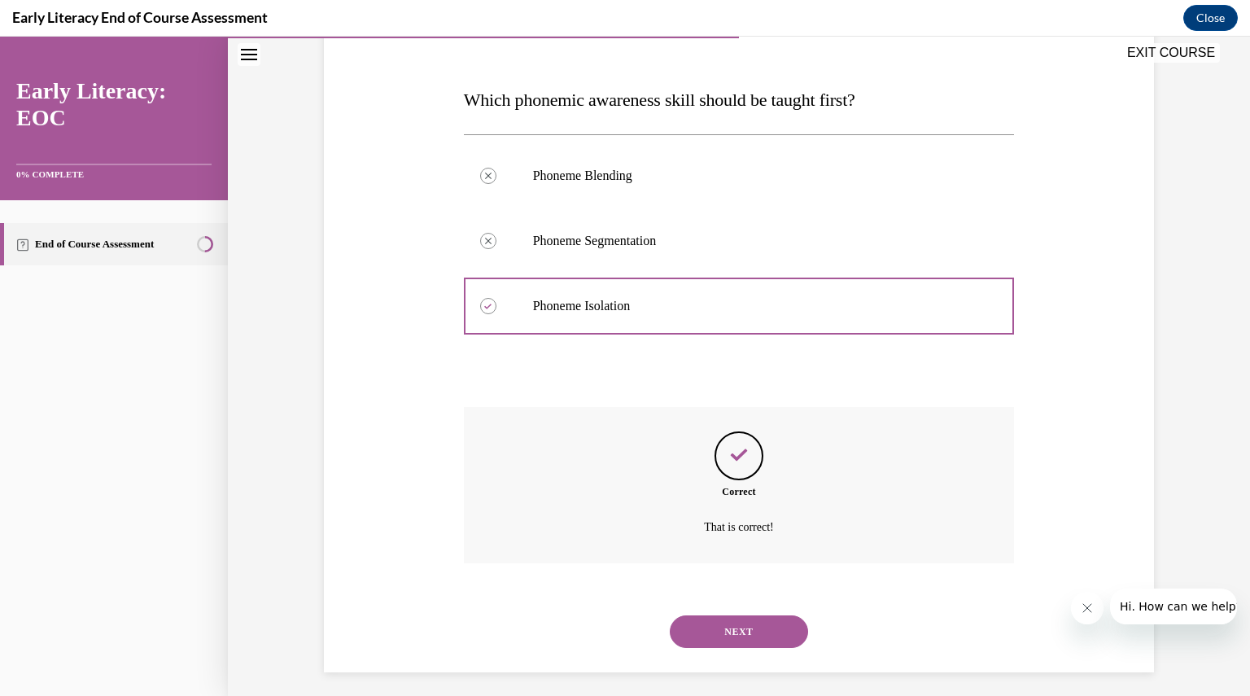
scroll to position [236, 0]
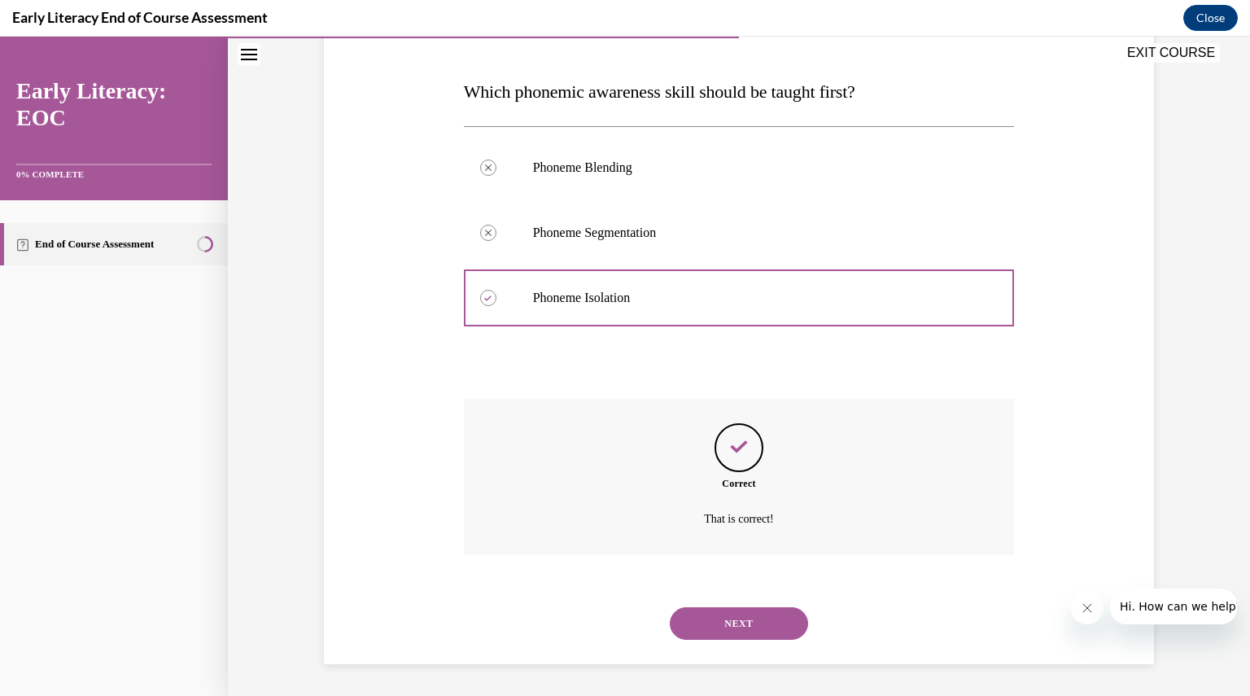
click at [733, 624] on button "NEXT" at bounding box center [739, 623] width 138 height 33
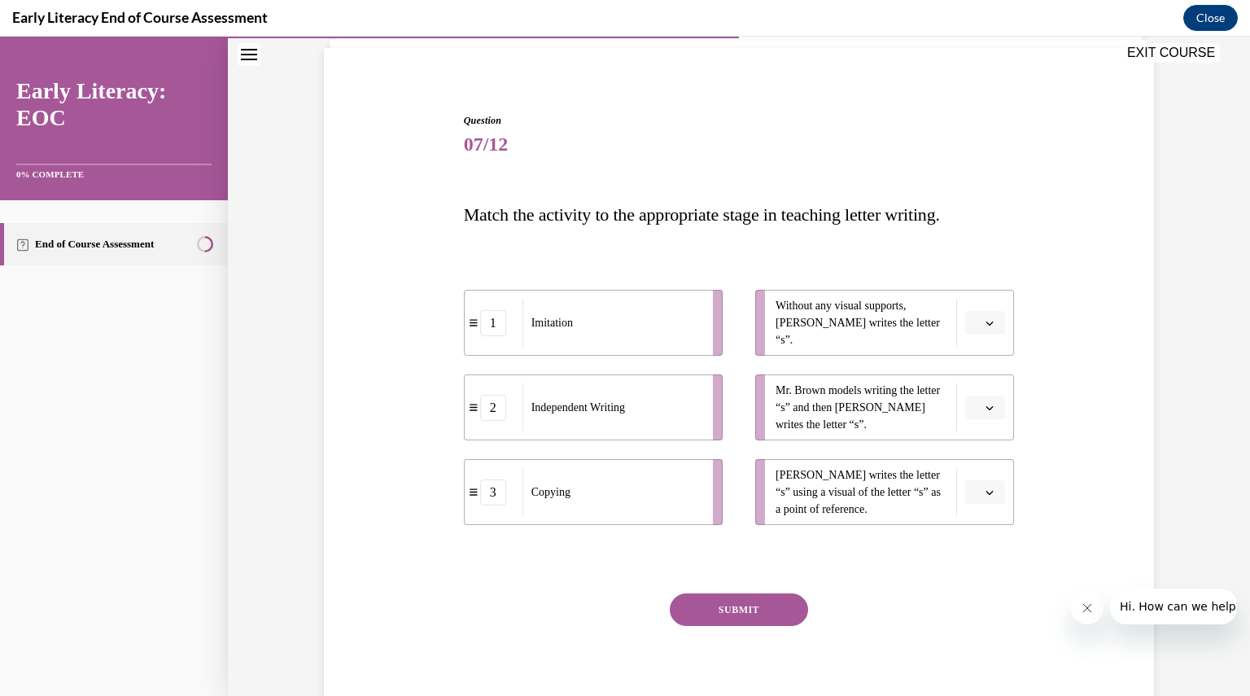
scroll to position [115, 0]
click at [620, 328] on div "Imitation" at bounding box center [613, 321] width 180 height 48
click at [986, 403] on icon "button" at bounding box center [990, 406] width 8 height 8
click at [978, 536] on div "3" at bounding box center [977, 539] width 40 height 33
click at [984, 316] on span "button" at bounding box center [989, 321] width 11 height 11
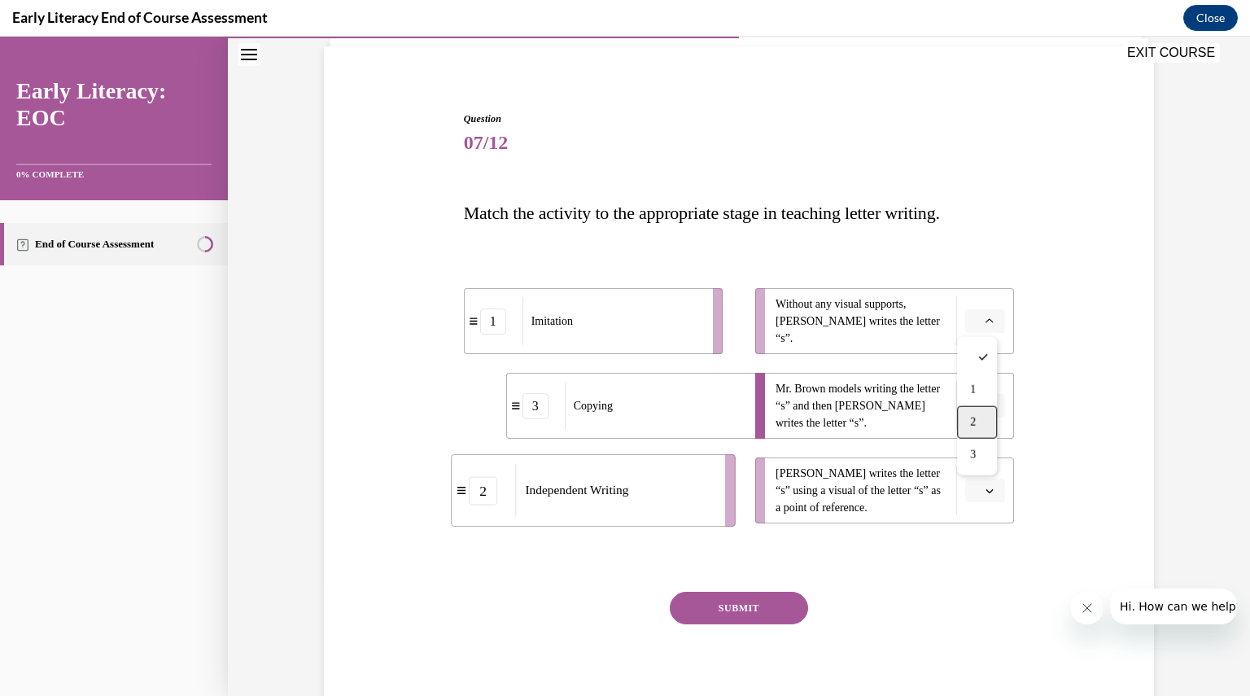
click at [974, 426] on span "2" at bounding box center [973, 422] width 6 height 13
click at [984, 495] on span "button" at bounding box center [989, 490] width 11 height 11
click at [974, 558] on span "1" at bounding box center [973, 559] width 6 height 13
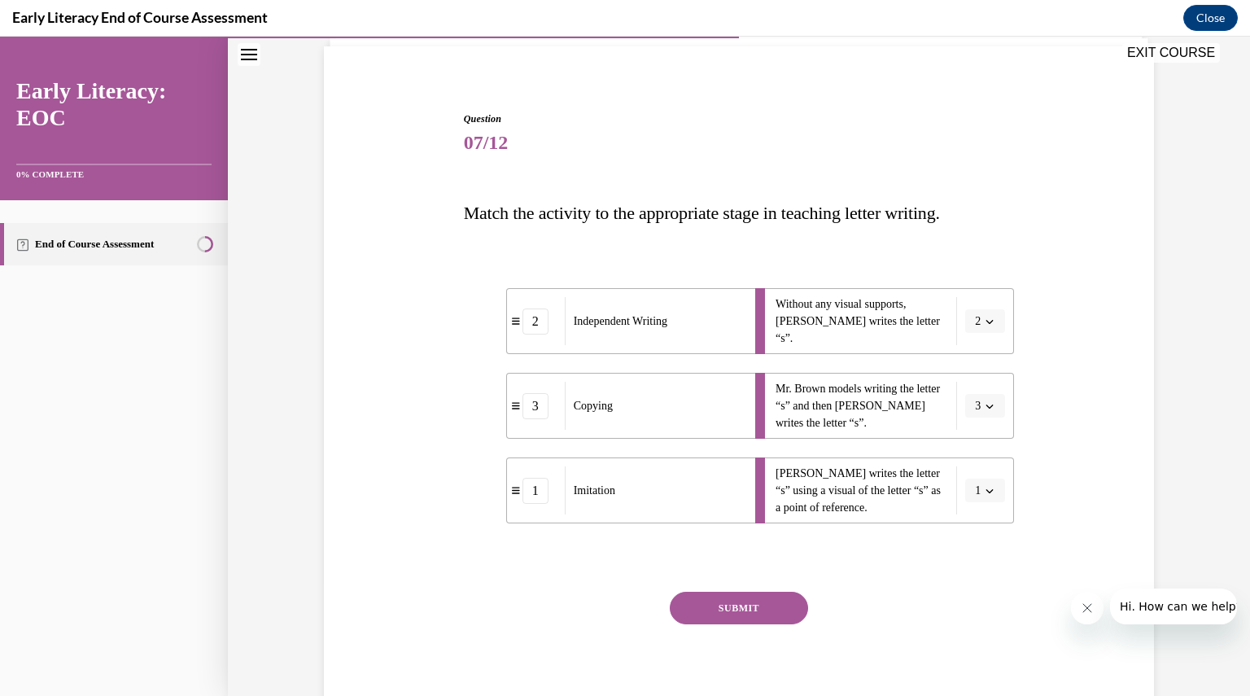
click at [754, 606] on button "SUBMIT" at bounding box center [739, 608] width 138 height 33
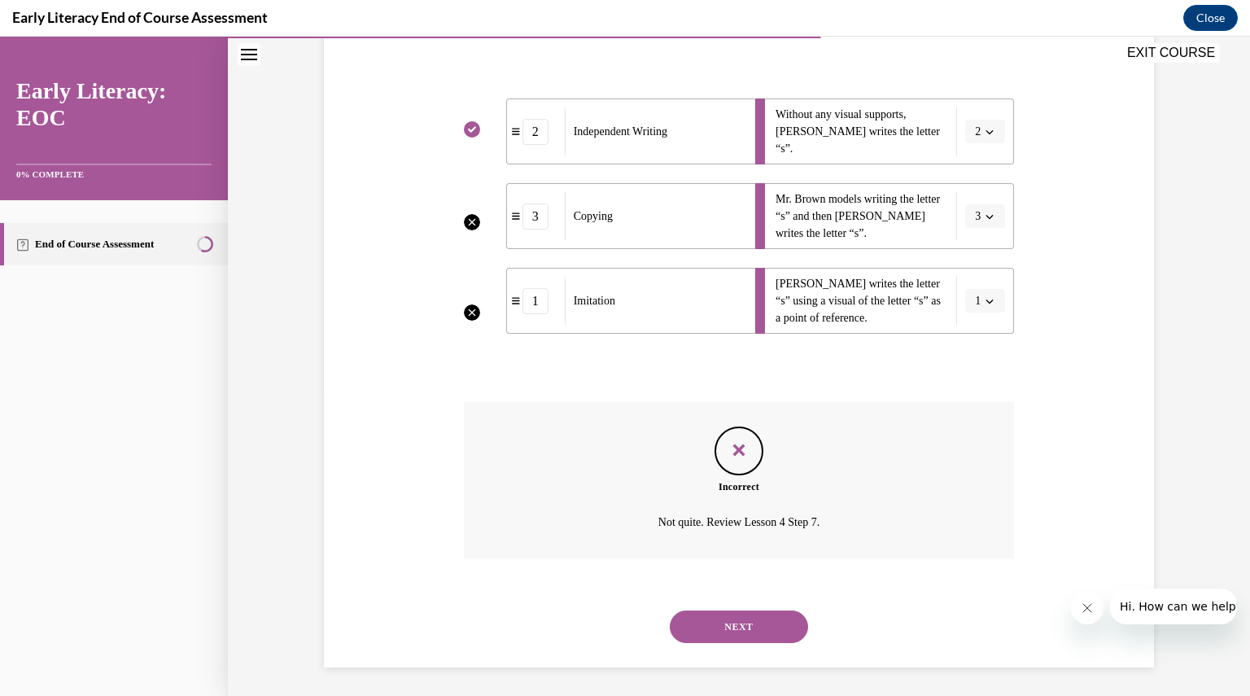
scroll to position [308, 0]
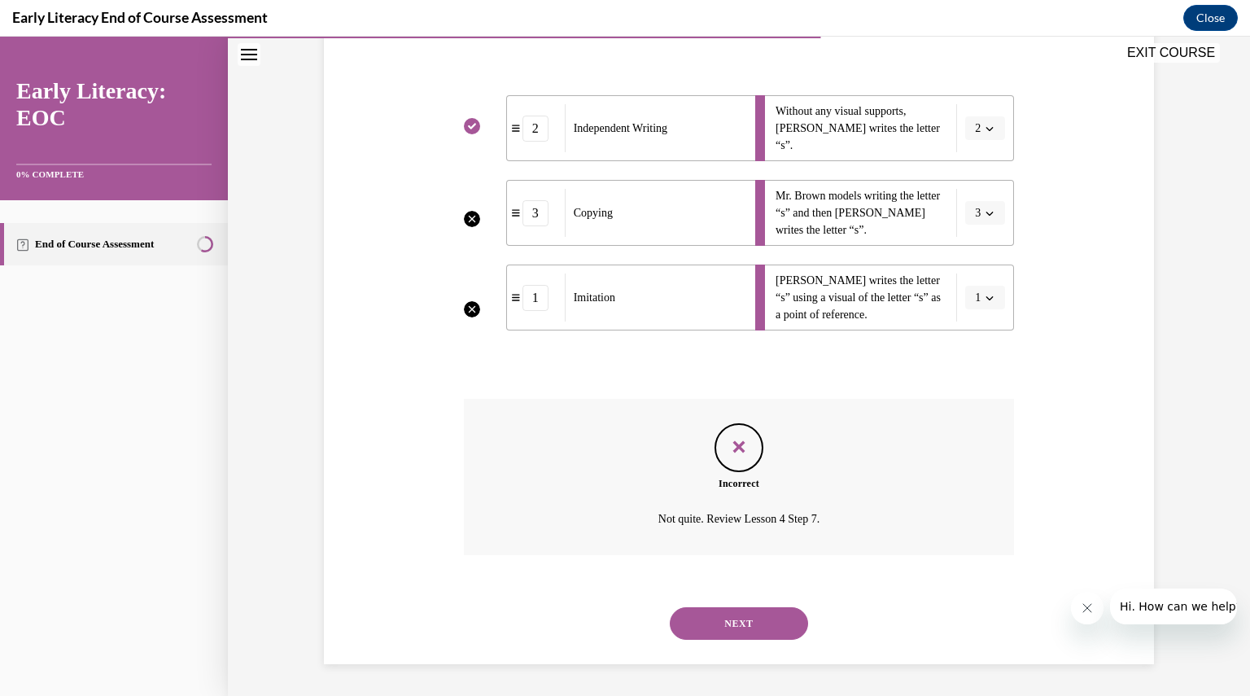
click at [767, 616] on button "NEXT" at bounding box center [739, 623] width 138 height 33
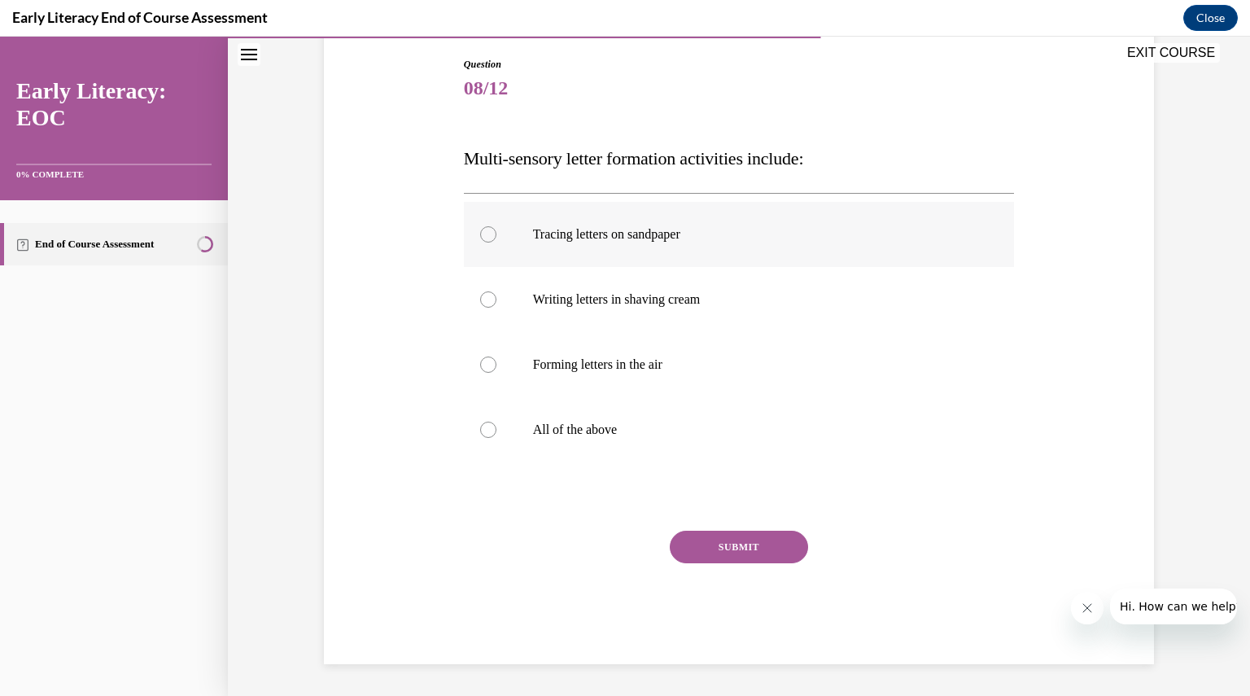
click at [488, 230] on div at bounding box center [488, 234] width 16 height 16
click at [484, 297] on div at bounding box center [488, 299] width 16 height 16
click at [488, 424] on div at bounding box center [488, 430] width 16 height 16
click at [752, 538] on button "SUBMIT" at bounding box center [739, 547] width 138 height 33
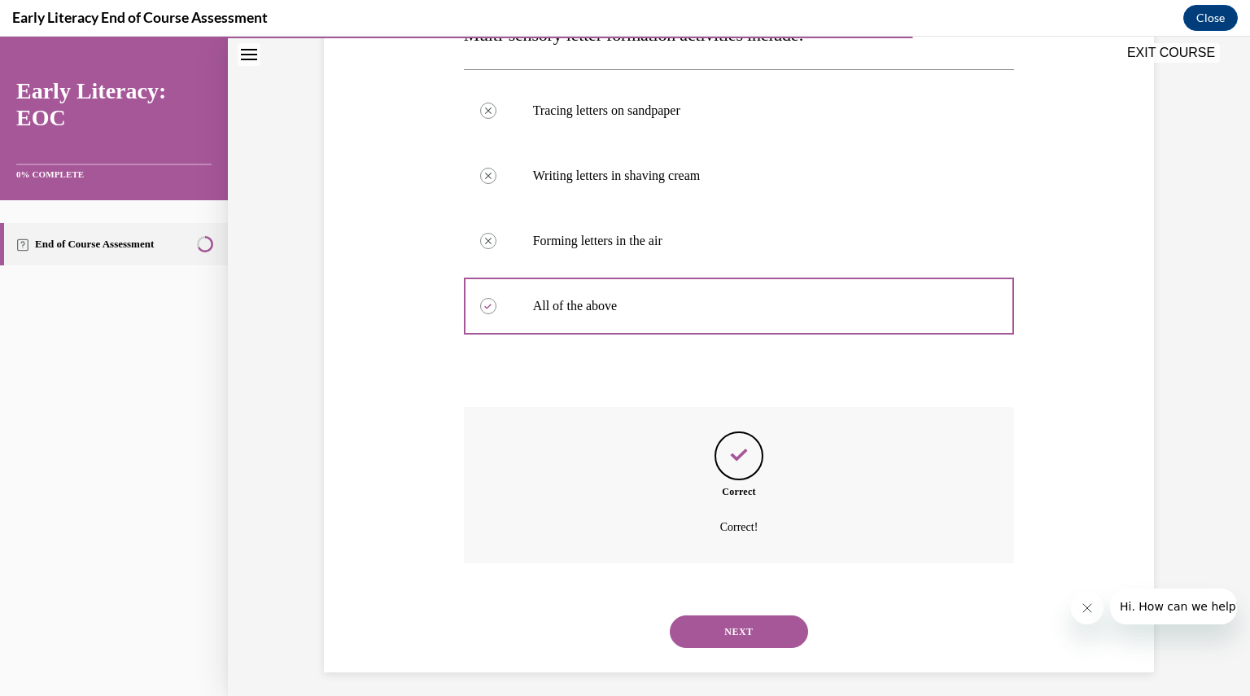
scroll to position [301, 0]
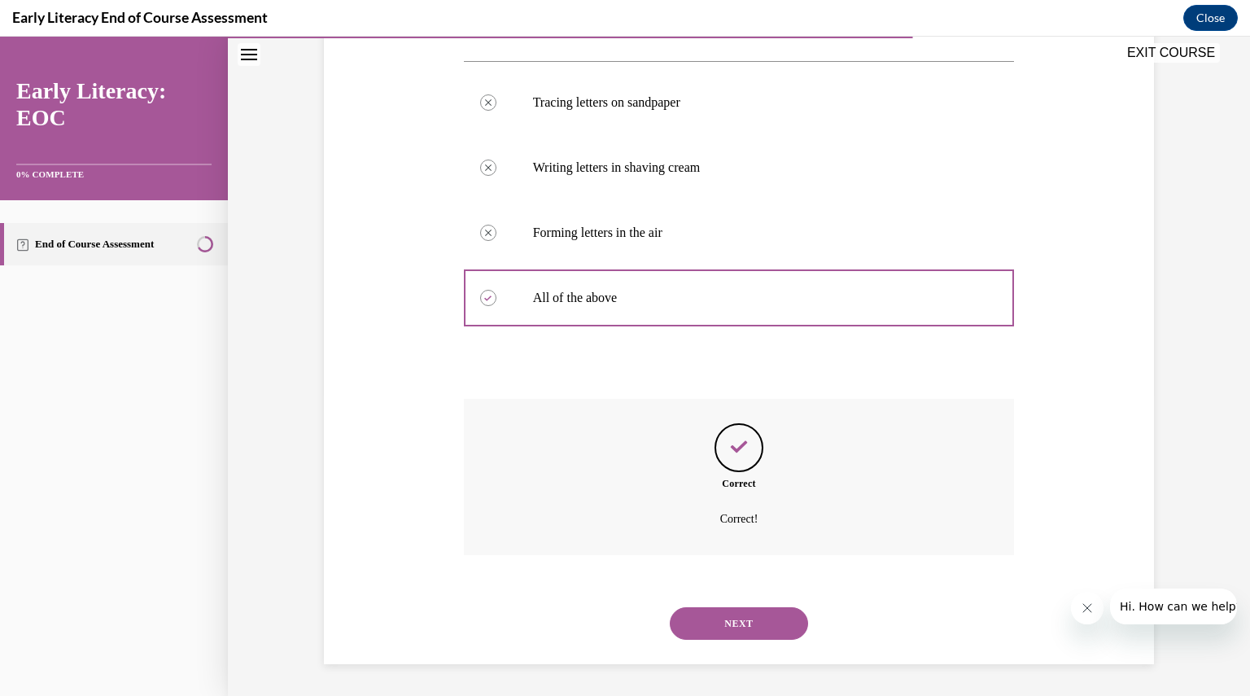
click at [742, 619] on button "NEXT" at bounding box center [739, 623] width 138 height 33
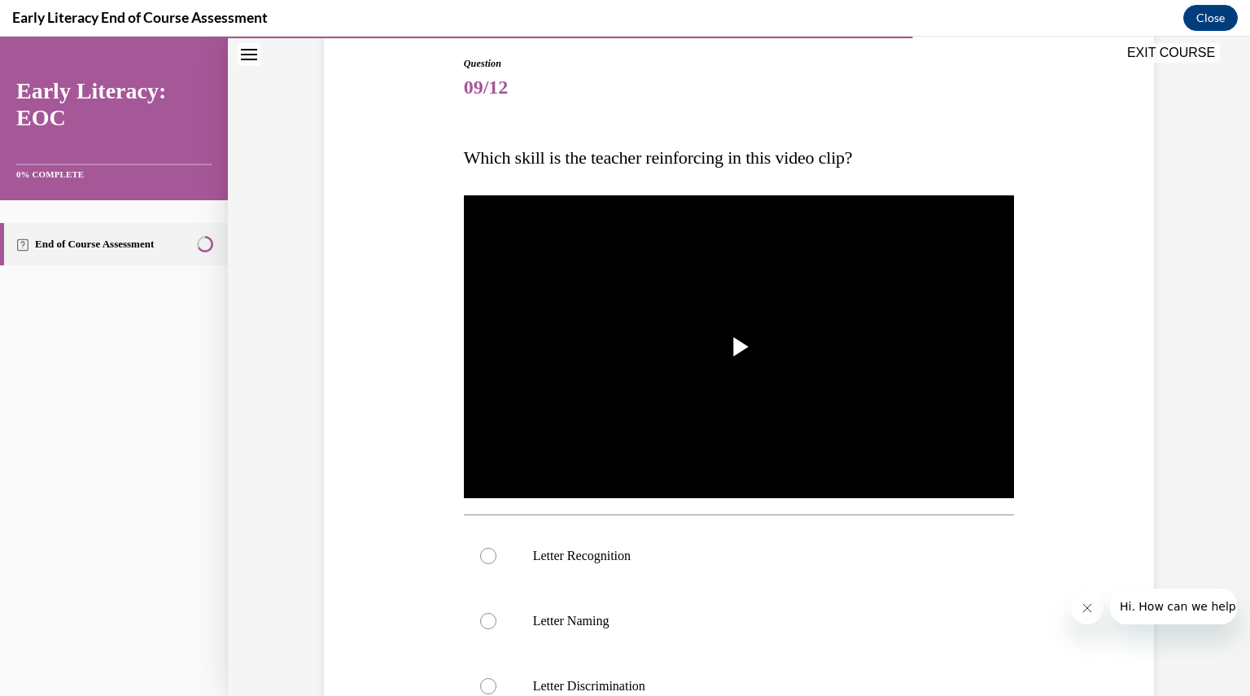
scroll to position [171, 0]
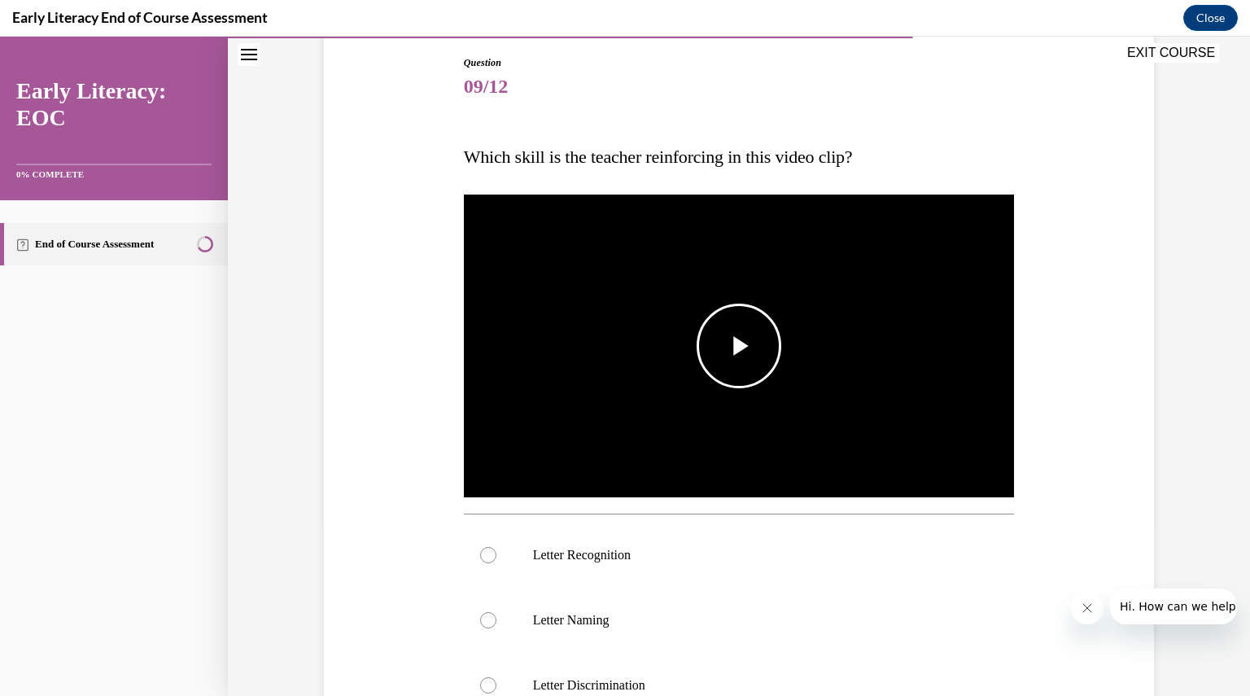
click at [739, 346] on span "Video player" at bounding box center [739, 346] width 0 height 0
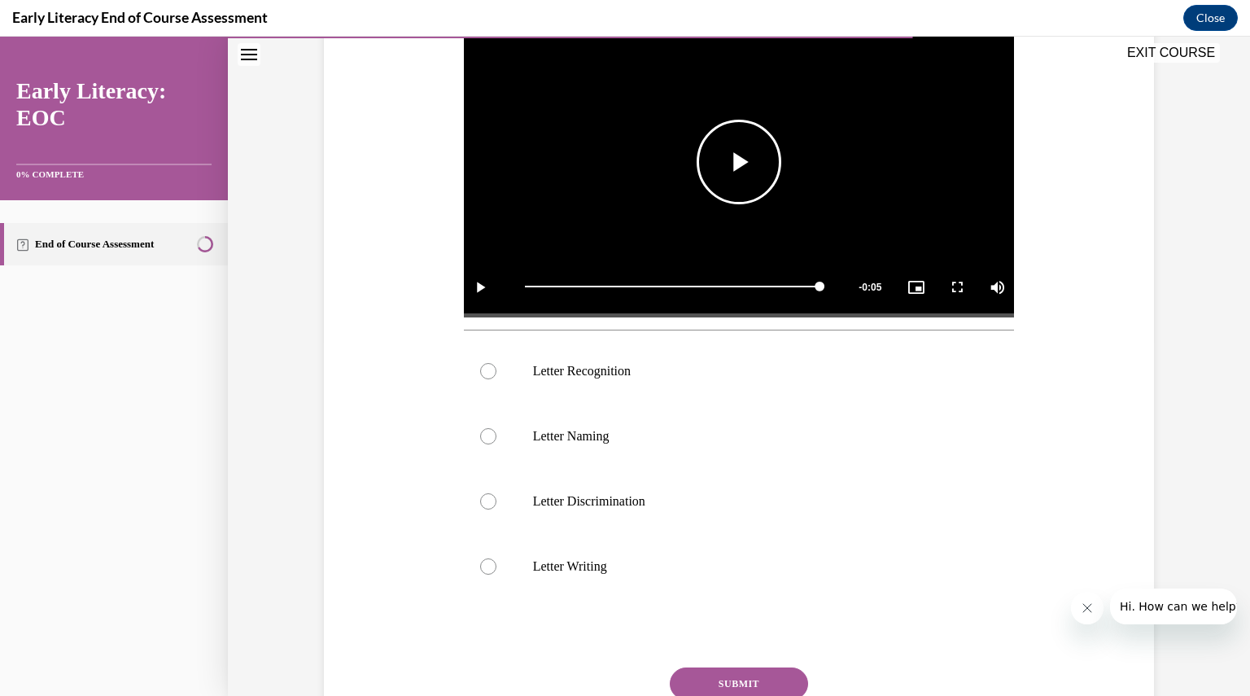
scroll to position [370, 0]
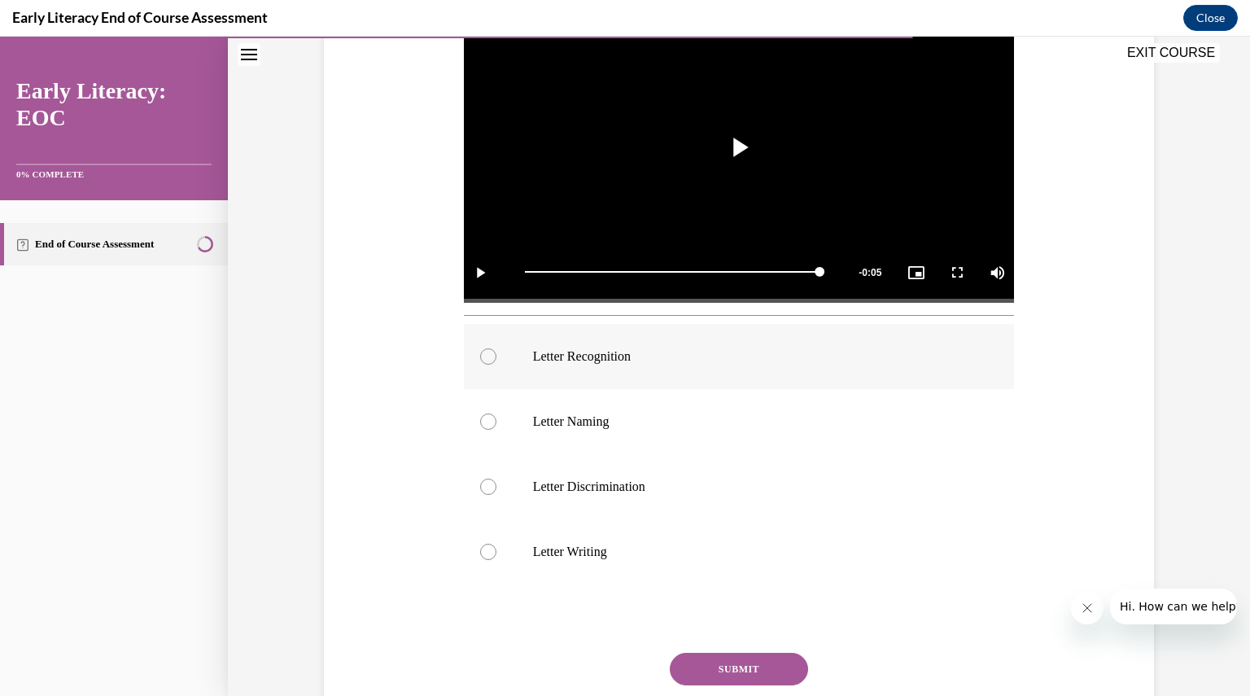
click at [487, 352] on div at bounding box center [488, 356] width 16 height 16
click at [726, 669] on button "SUBMIT" at bounding box center [739, 669] width 138 height 33
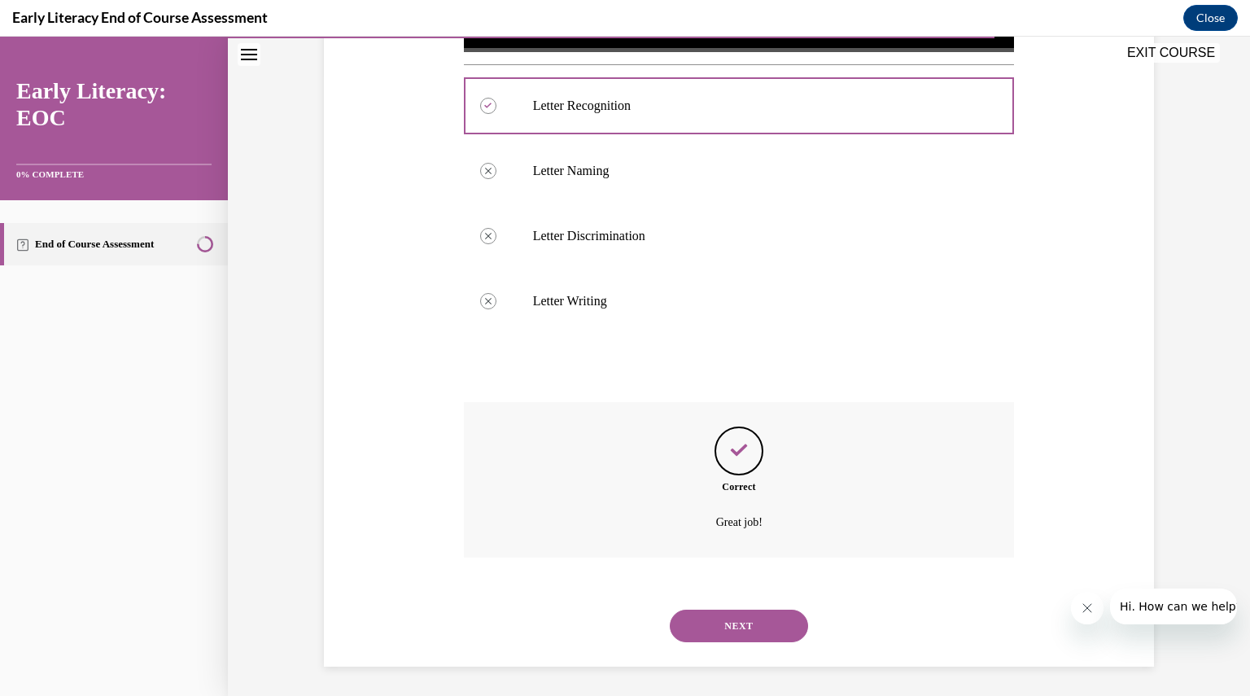
scroll to position [623, 0]
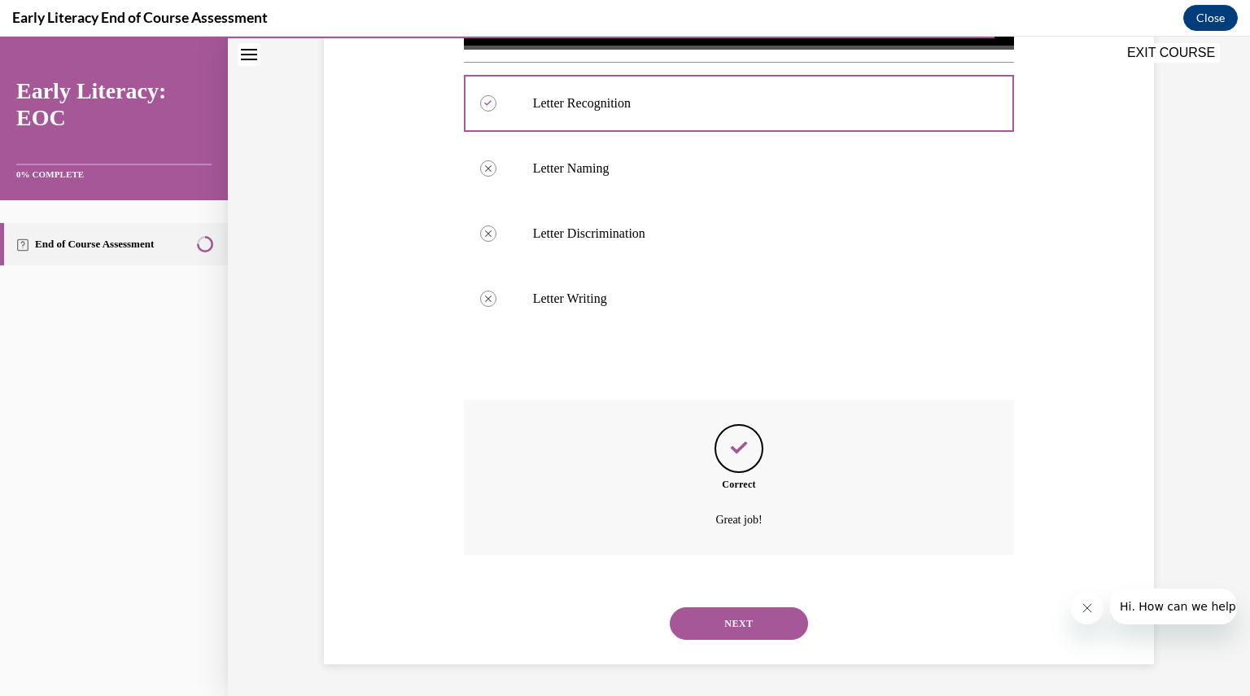
click at [745, 624] on button "NEXT" at bounding box center [739, 623] width 138 height 33
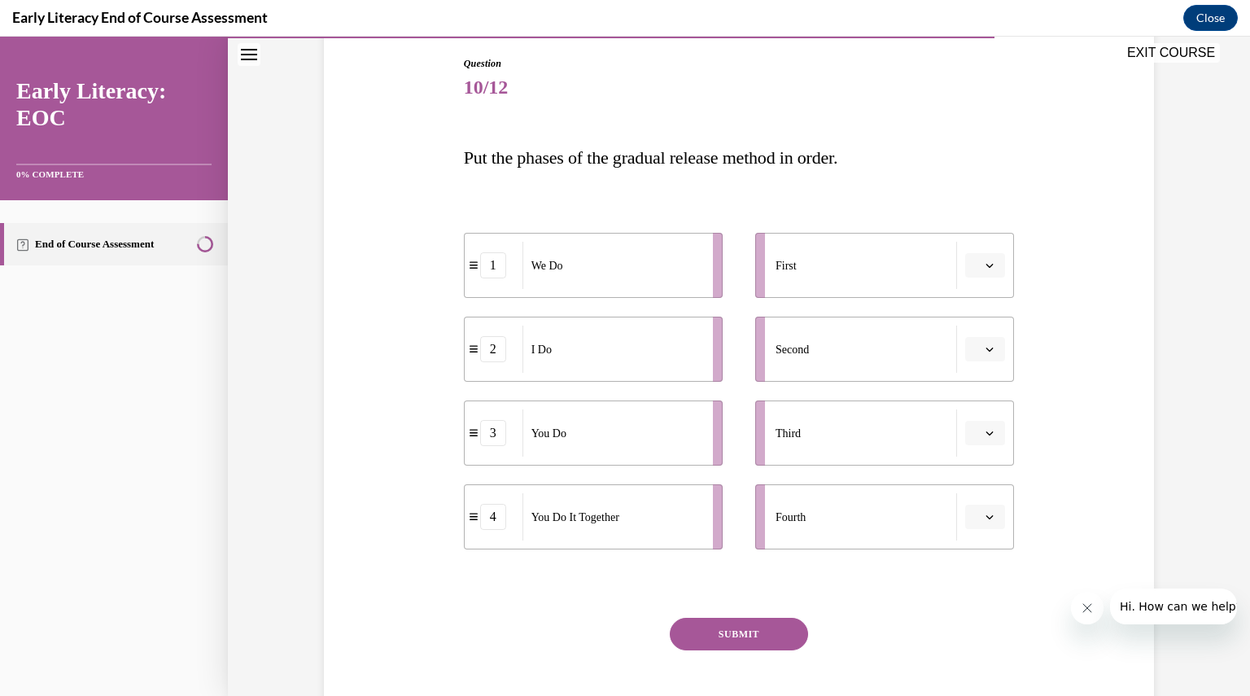
scroll to position [169, 0]
click at [978, 269] on button "button" at bounding box center [985, 266] width 40 height 24
click at [983, 359] on div "2" at bounding box center [977, 367] width 40 height 33
click at [993, 349] on button "button" at bounding box center [985, 350] width 40 height 24
click at [978, 410] on div "1" at bounding box center [977, 418] width 40 height 33
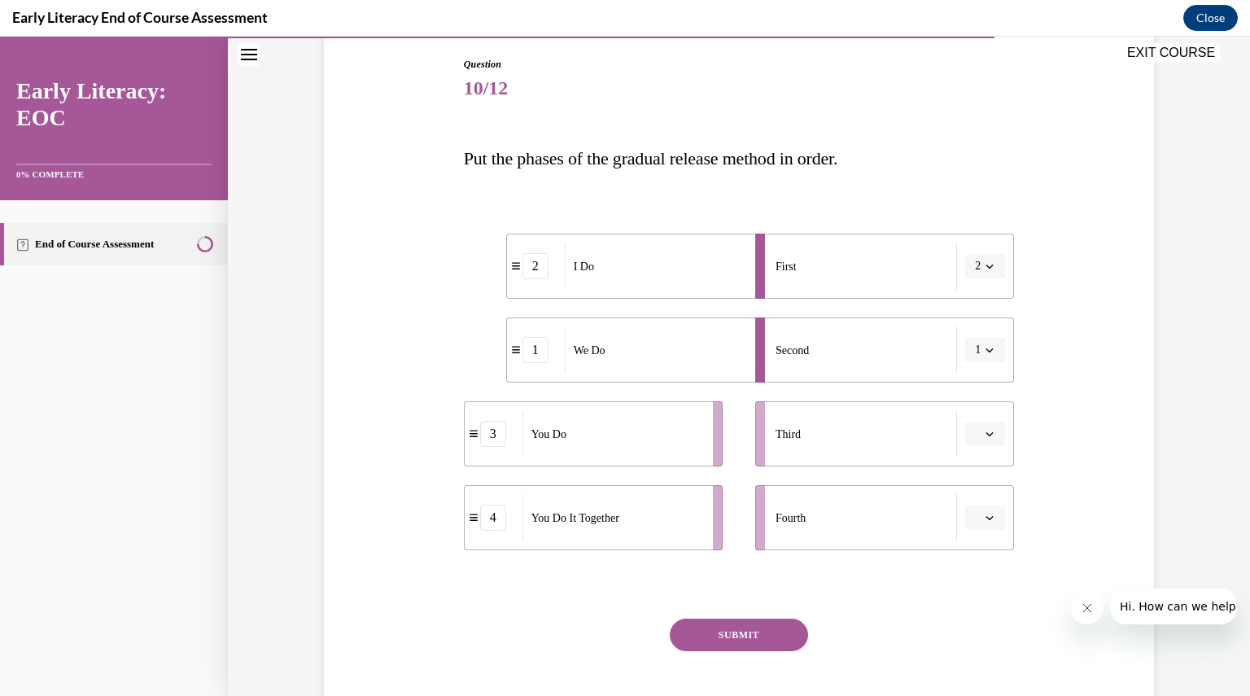
click at [984, 428] on span "button" at bounding box center [989, 433] width 11 height 11
click at [984, 598] on div "4" at bounding box center [977, 600] width 40 height 33
click at [984, 513] on span "button" at bounding box center [989, 517] width 11 height 11
click at [981, 488] on div "4" at bounding box center [977, 482] width 40 height 33
click at [986, 431] on icon "button" at bounding box center [990, 434] width 8 height 8
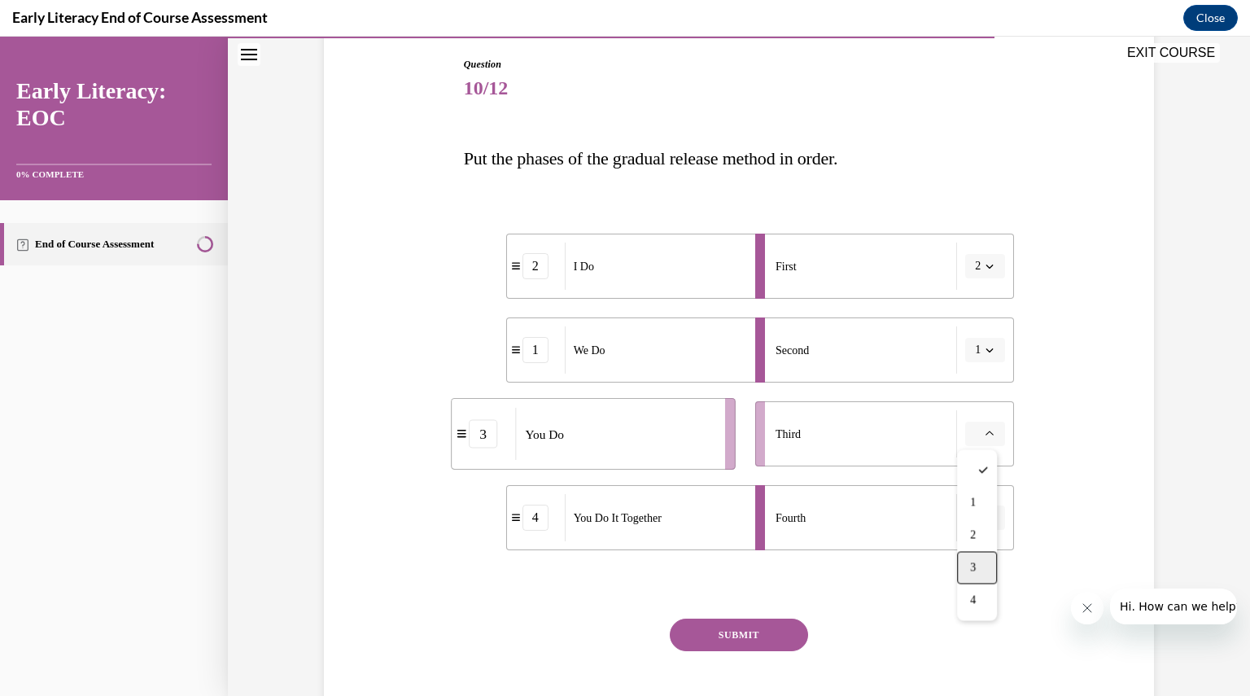
click at [975, 567] on span "3" at bounding box center [973, 567] width 6 height 13
click at [1006, 592] on div at bounding box center [739, 585] width 551 height 20
click at [987, 518] on icon "button" at bounding box center [990, 518] width 7 height 4
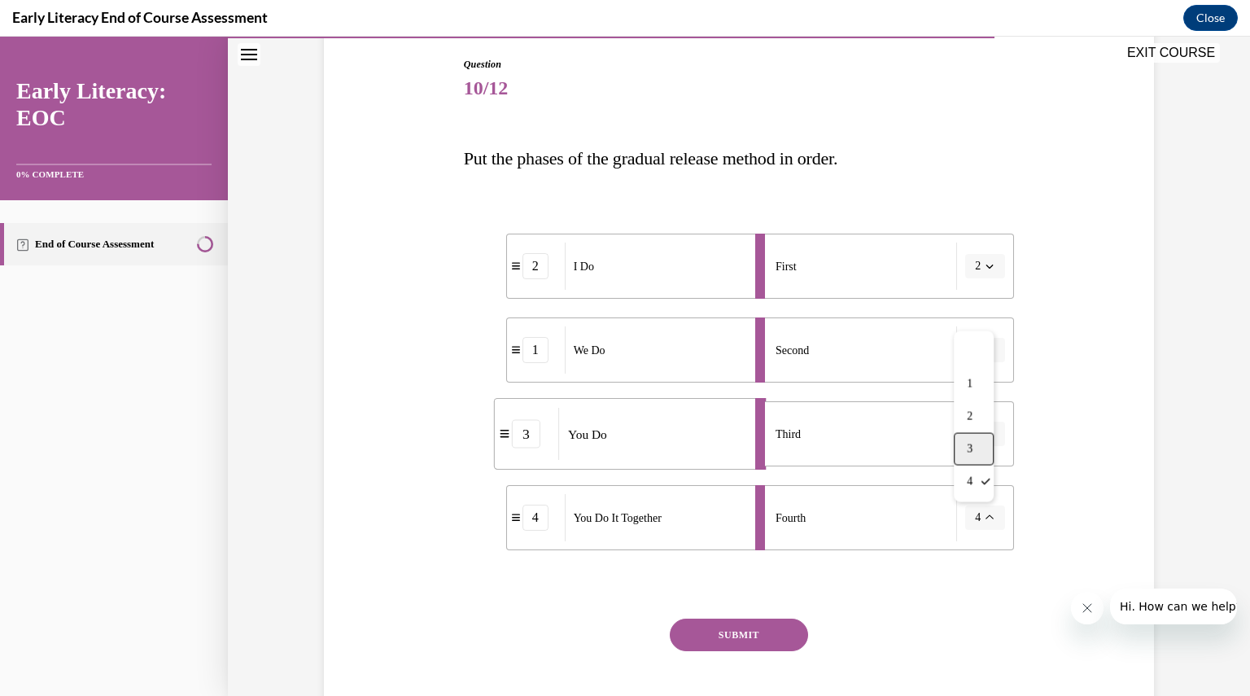
click at [983, 442] on div "3" at bounding box center [974, 449] width 40 height 33
click at [987, 431] on icon "button" at bounding box center [990, 434] width 8 height 8
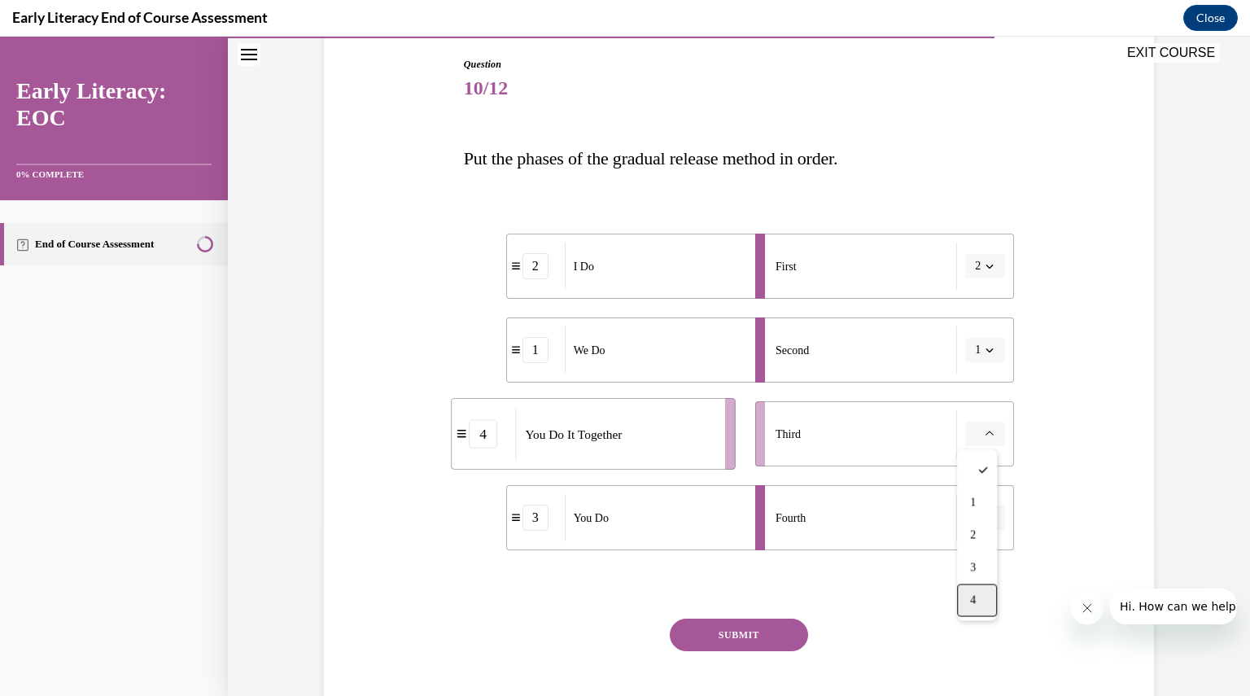
click at [994, 598] on div "4" at bounding box center [977, 600] width 40 height 33
click at [728, 642] on button "SUBMIT" at bounding box center [739, 635] width 138 height 33
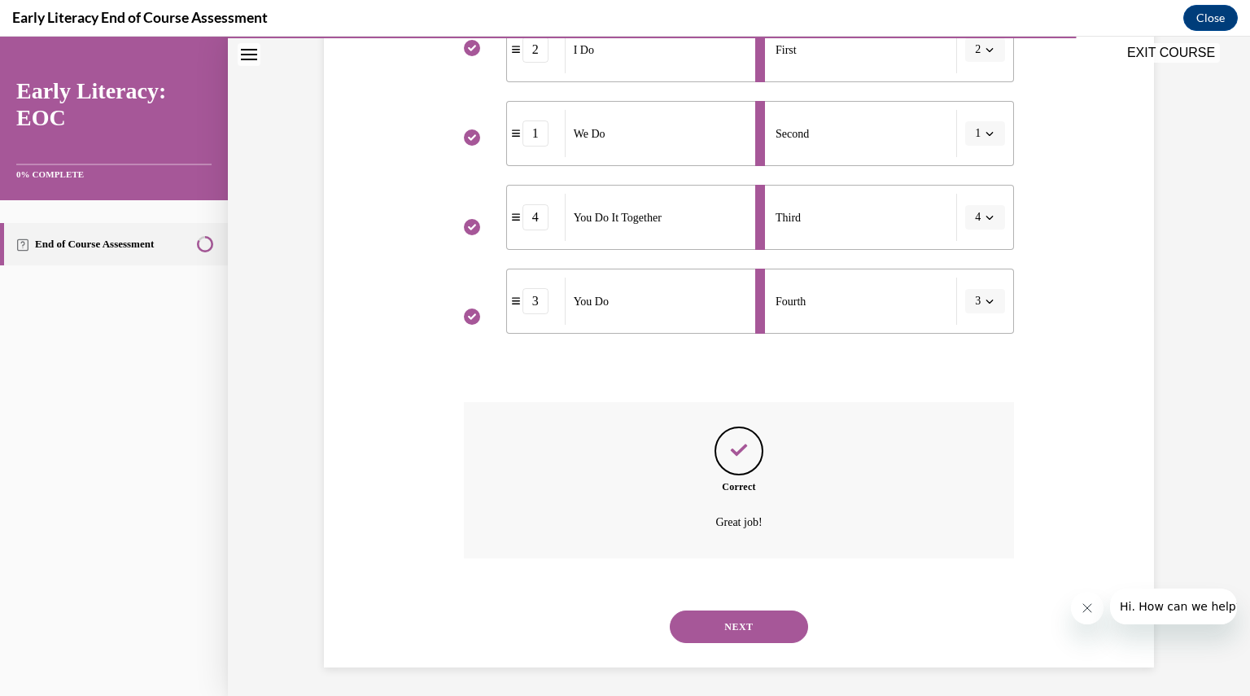
scroll to position [389, 0]
click at [734, 628] on button "NEXT" at bounding box center [739, 623] width 138 height 33
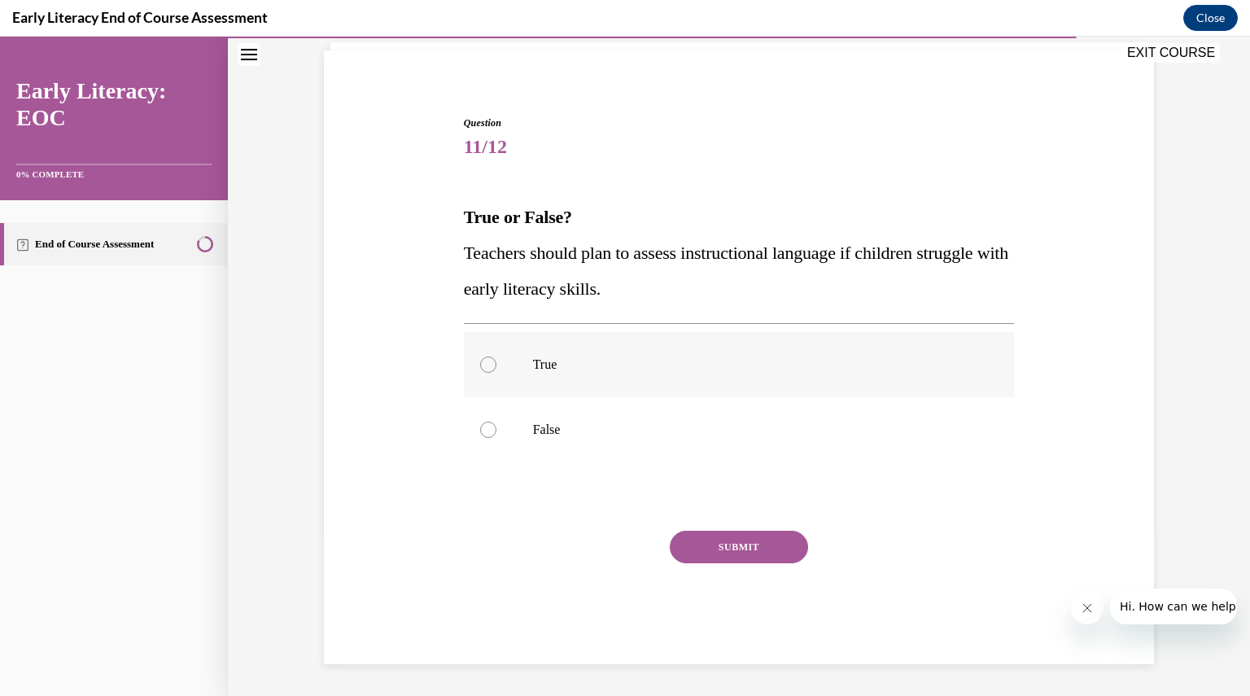
click at [482, 361] on div at bounding box center [488, 365] width 16 height 16
click at [734, 539] on button "SUBMIT" at bounding box center [739, 547] width 138 height 33
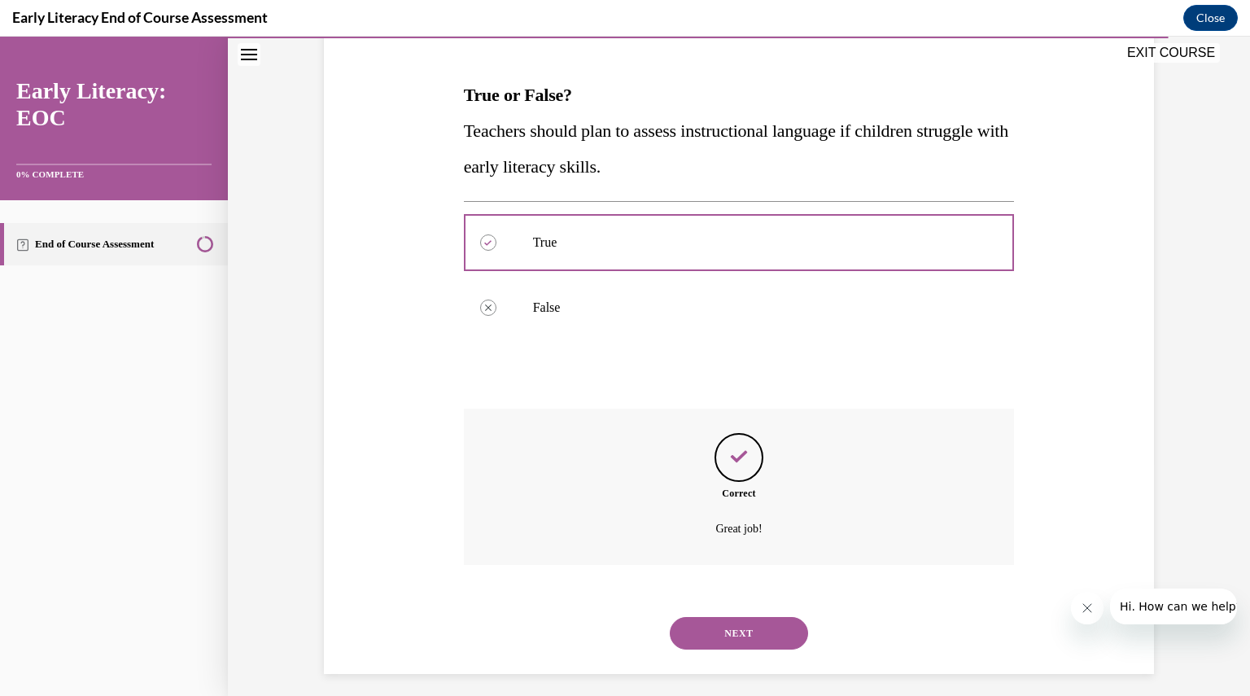
scroll to position [243, 0]
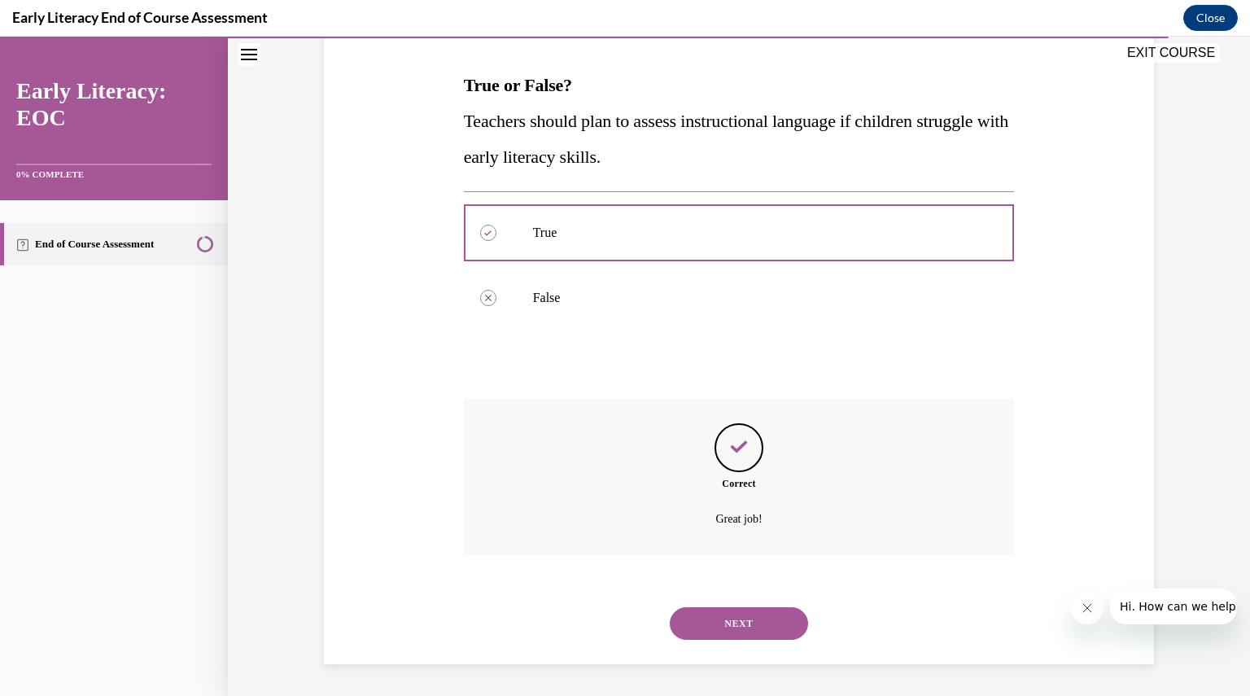
click at [739, 613] on button "NEXT" at bounding box center [739, 623] width 138 height 33
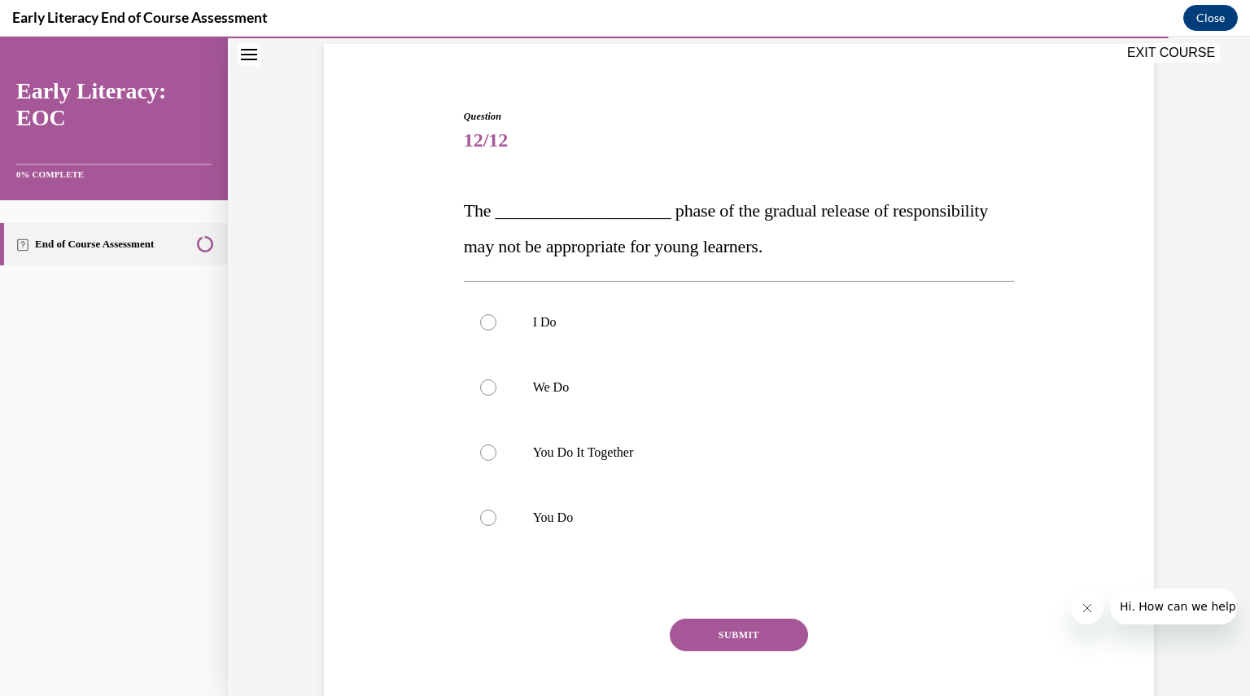
scroll to position [120, 0]
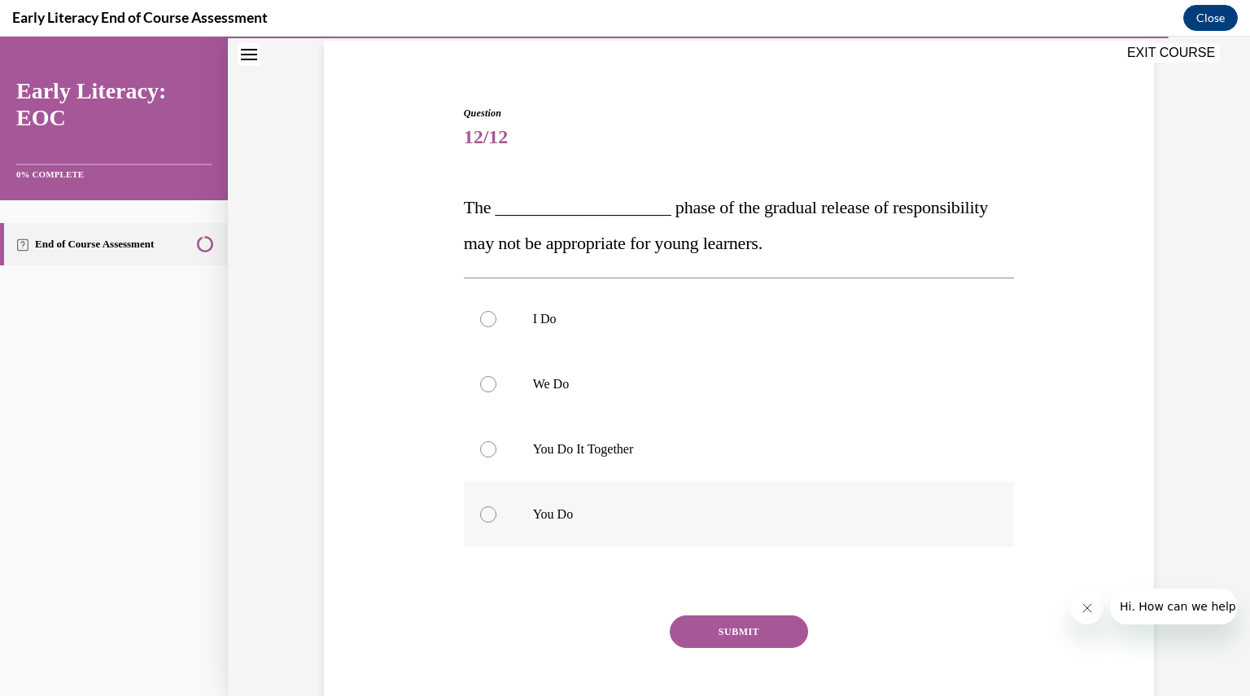
click at [480, 506] on div at bounding box center [488, 514] width 16 height 16
click at [754, 631] on button "SUBMIT" at bounding box center [739, 631] width 138 height 33
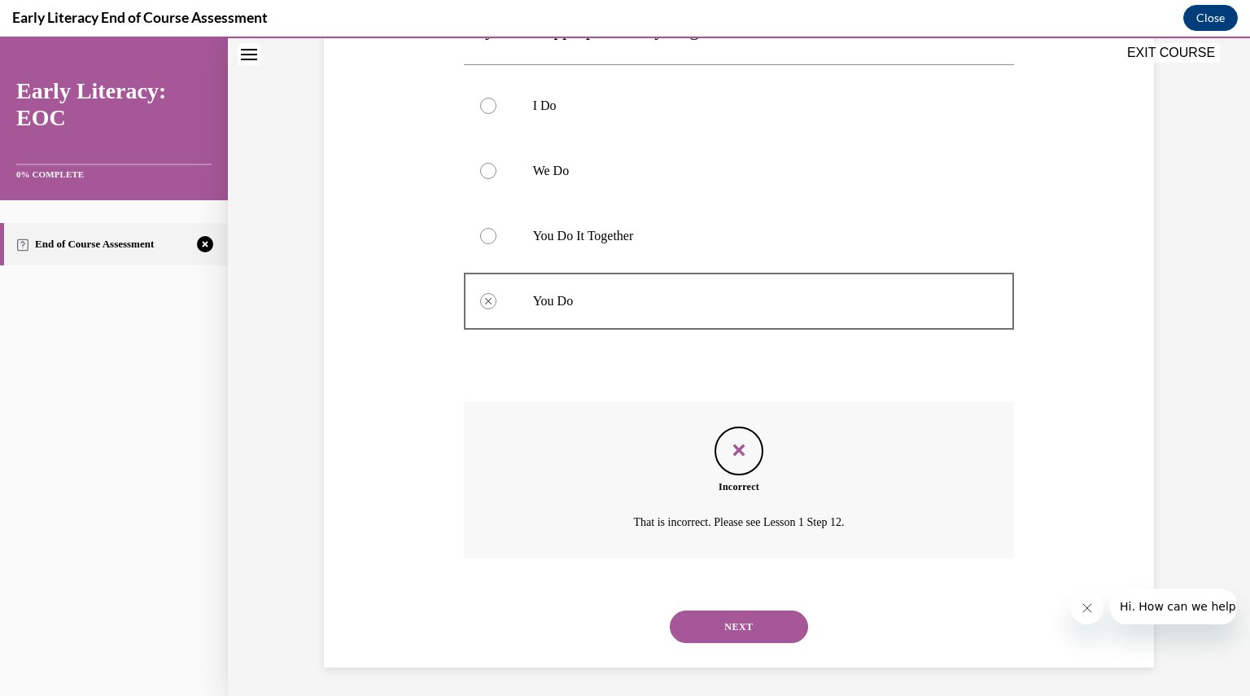
scroll to position [337, 0]
click at [750, 618] on button "NEXT" at bounding box center [739, 623] width 138 height 33
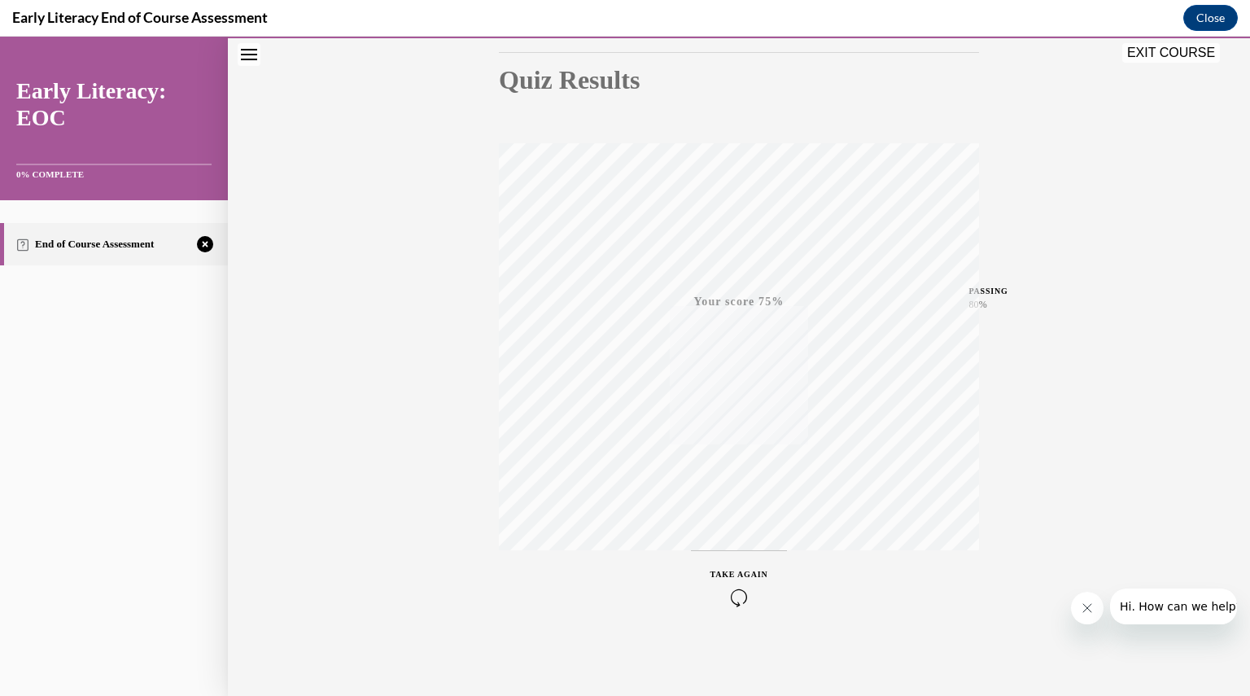
click at [733, 598] on icon "button" at bounding box center [740, 598] width 58 height 18
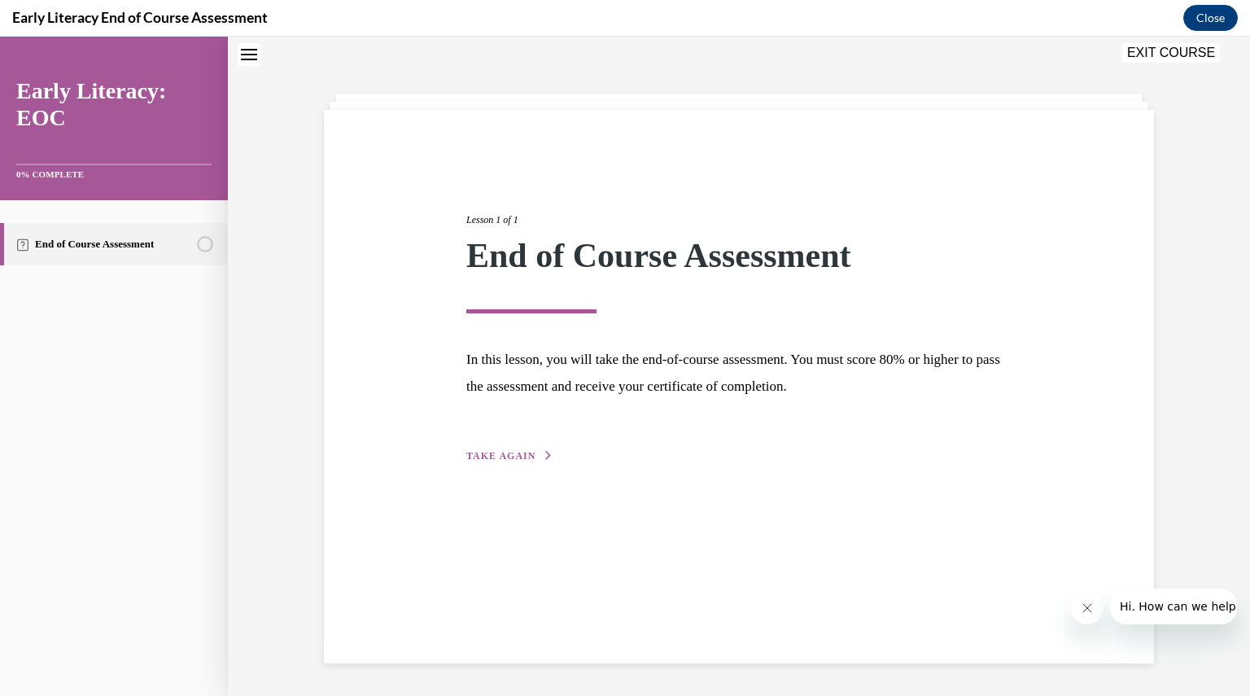
scroll to position [51, 0]
click at [498, 454] on span "TAKE AGAIN" at bounding box center [500, 455] width 69 height 11
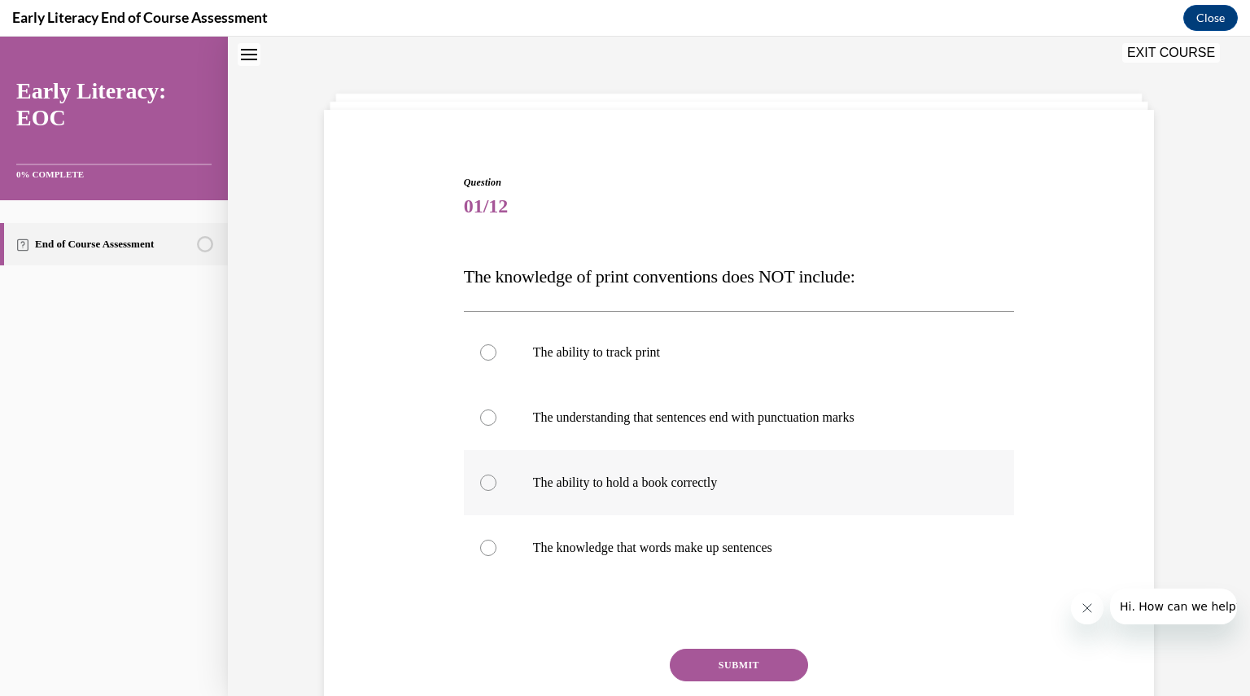
click at [484, 473] on div at bounding box center [739, 482] width 551 height 65
click at [751, 655] on button "SUBMIT" at bounding box center [739, 665] width 138 height 33
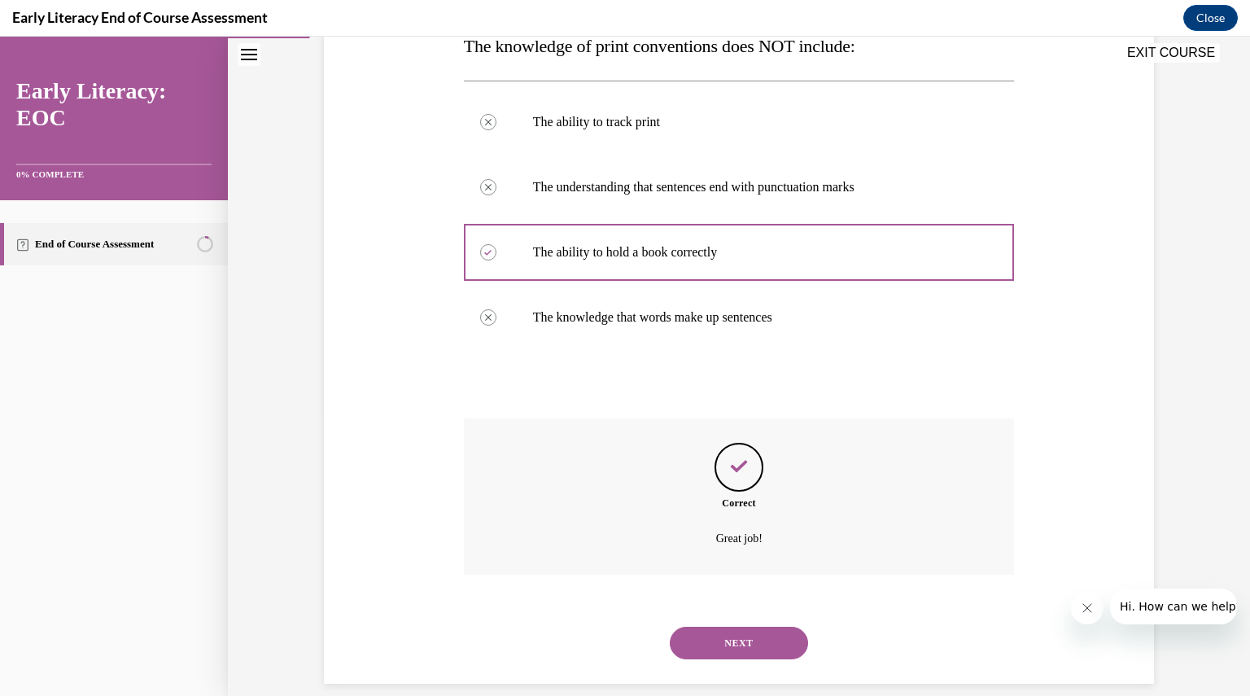
scroll to position [301, 0]
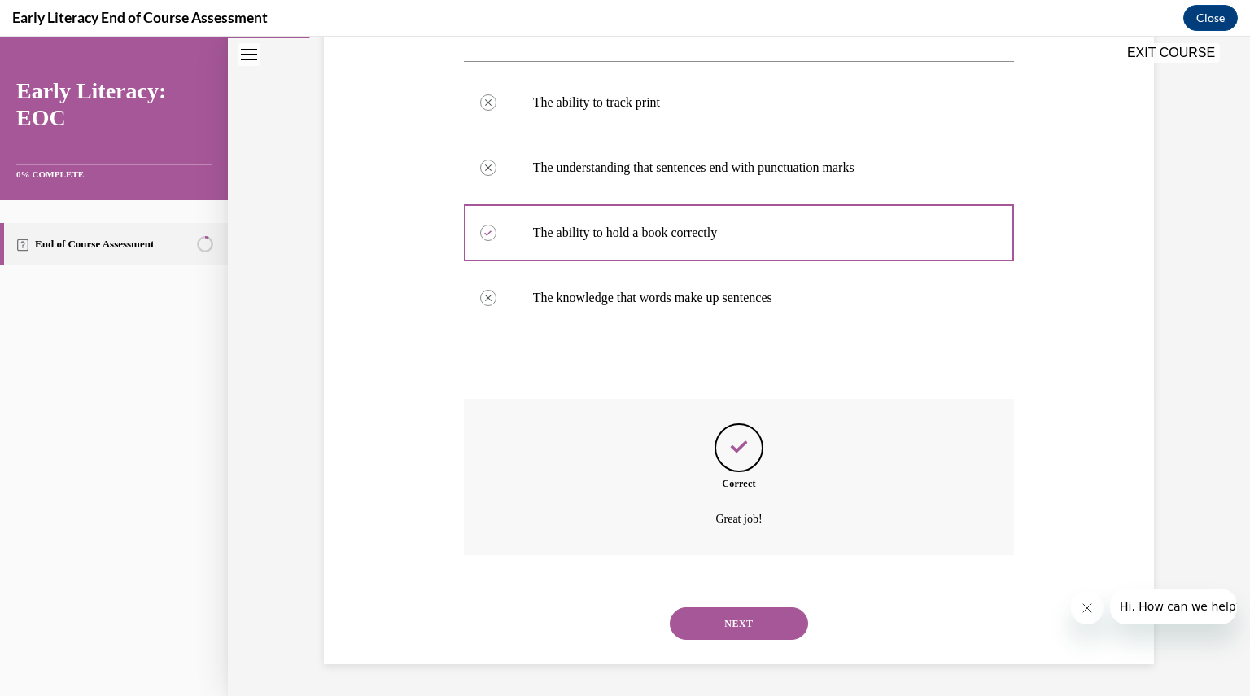
click at [746, 627] on button "NEXT" at bounding box center [739, 623] width 138 height 33
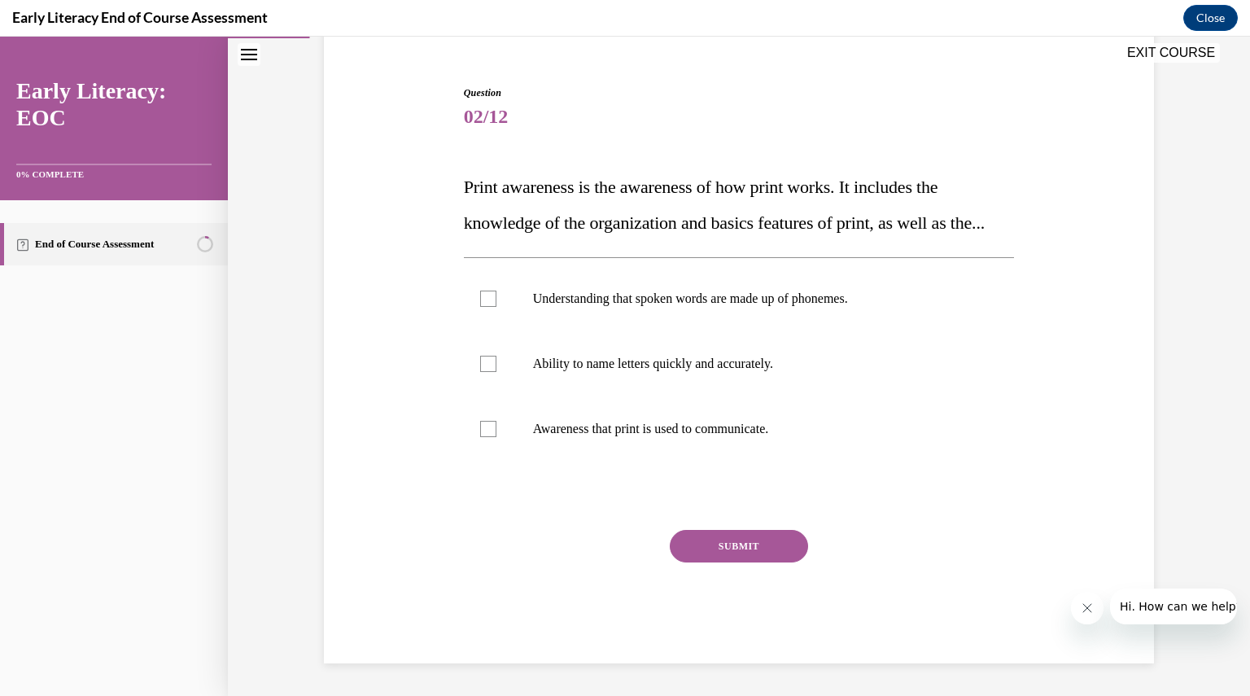
scroll to position [176, 0]
click at [480, 431] on div at bounding box center [488, 429] width 16 height 16
click at [746, 548] on button "SUBMIT" at bounding box center [739, 546] width 138 height 33
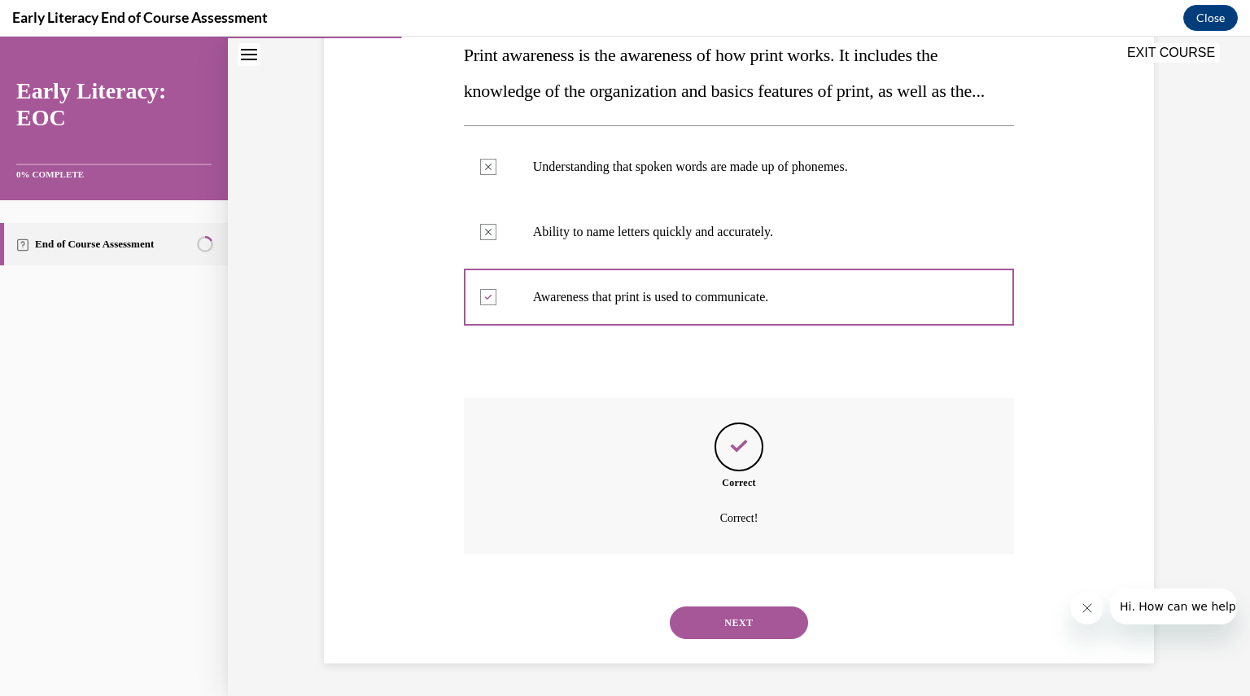
scroll to position [308, 0]
click at [730, 623] on button "NEXT" at bounding box center [739, 622] width 138 height 33
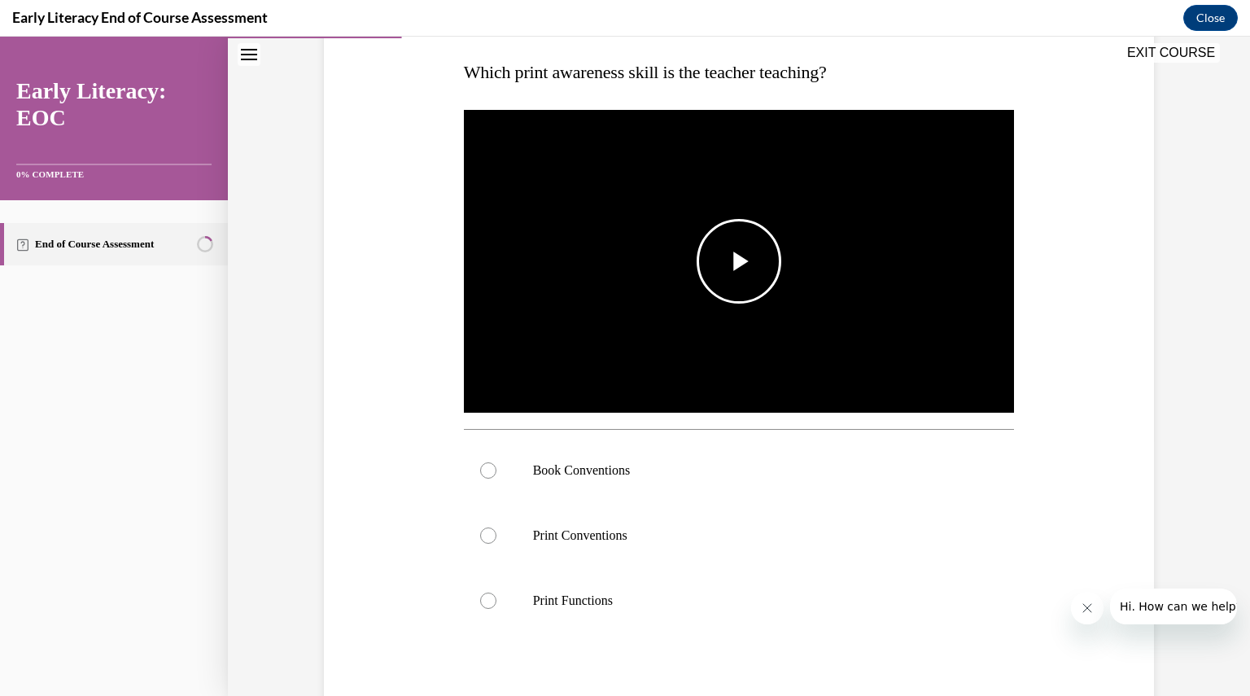
scroll to position [254, 0]
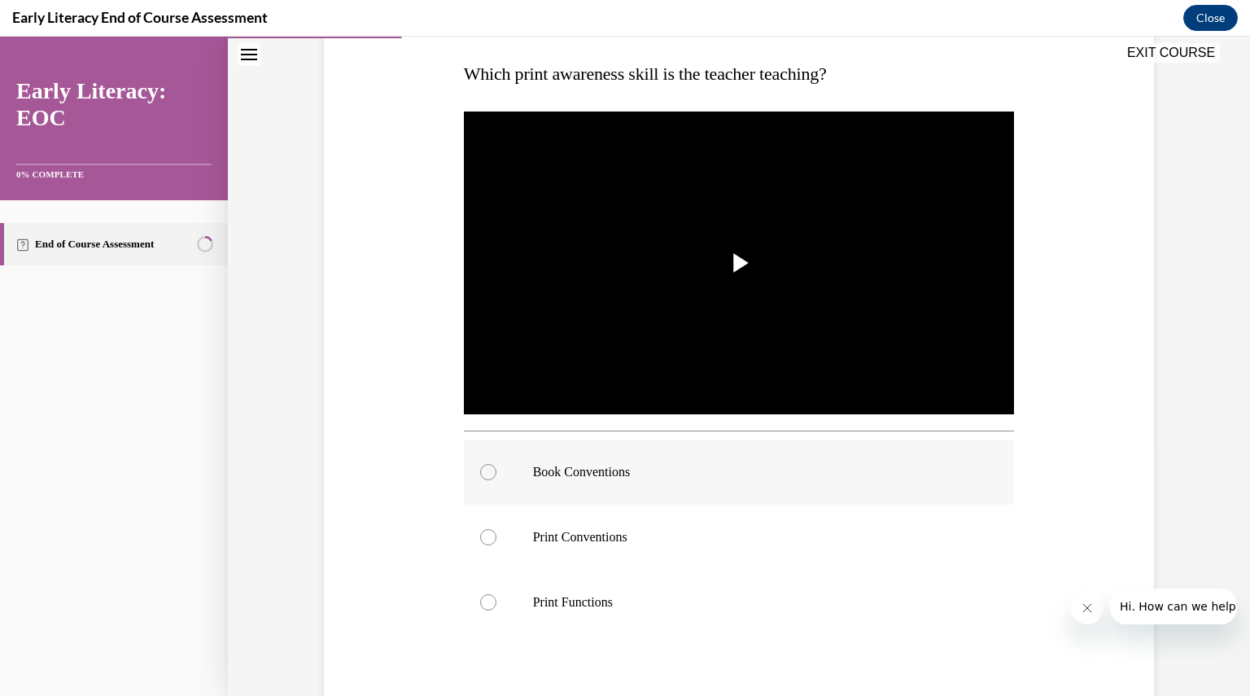
click at [484, 471] on div at bounding box center [488, 472] width 16 height 16
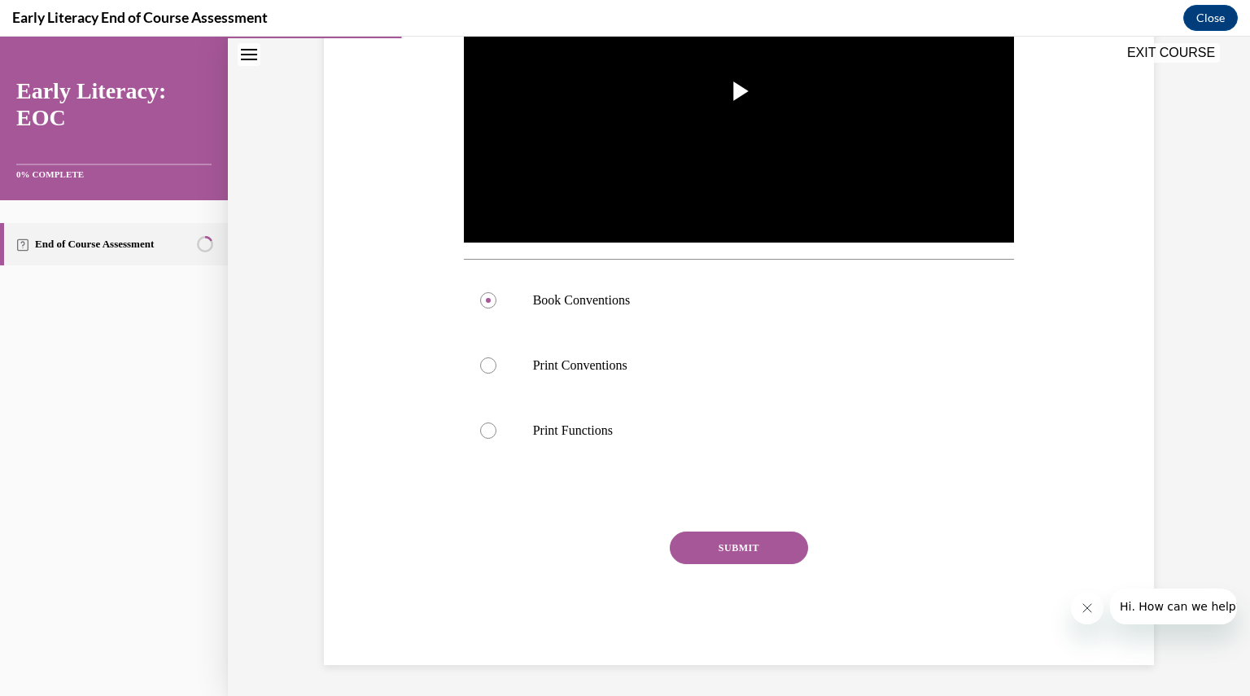
click at [746, 538] on button "SUBMIT" at bounding box center [739, 548] width 138 height 33
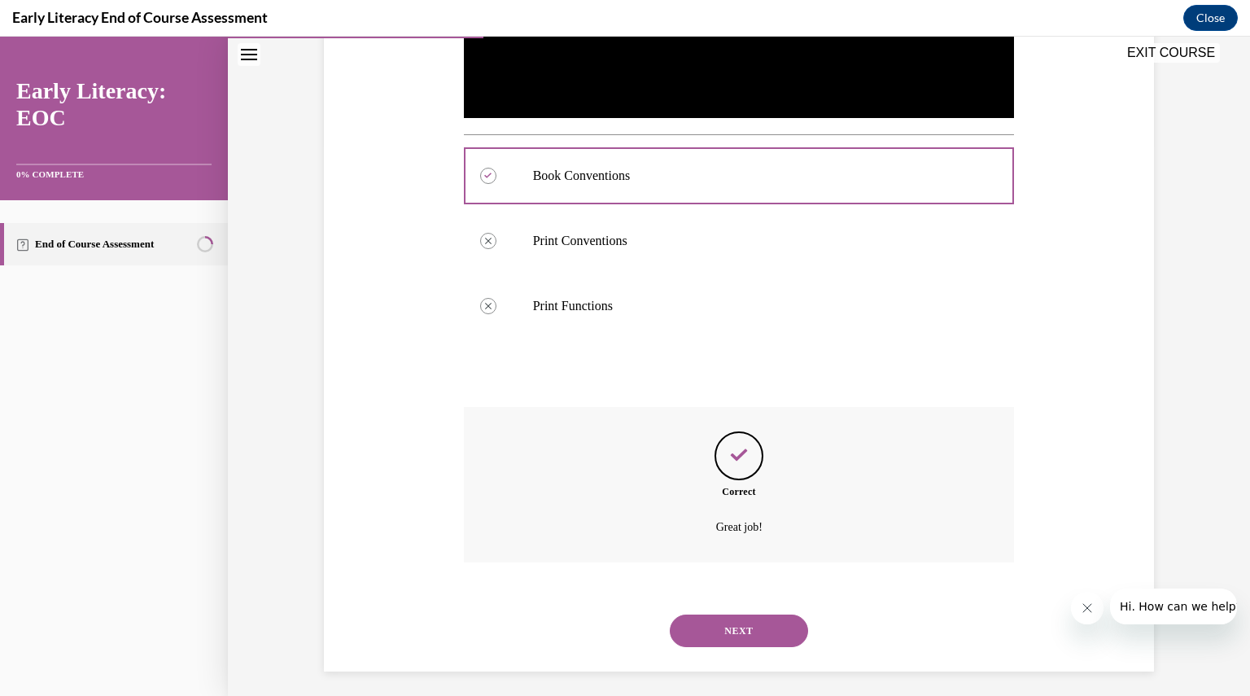
scroll to position [558, 0]
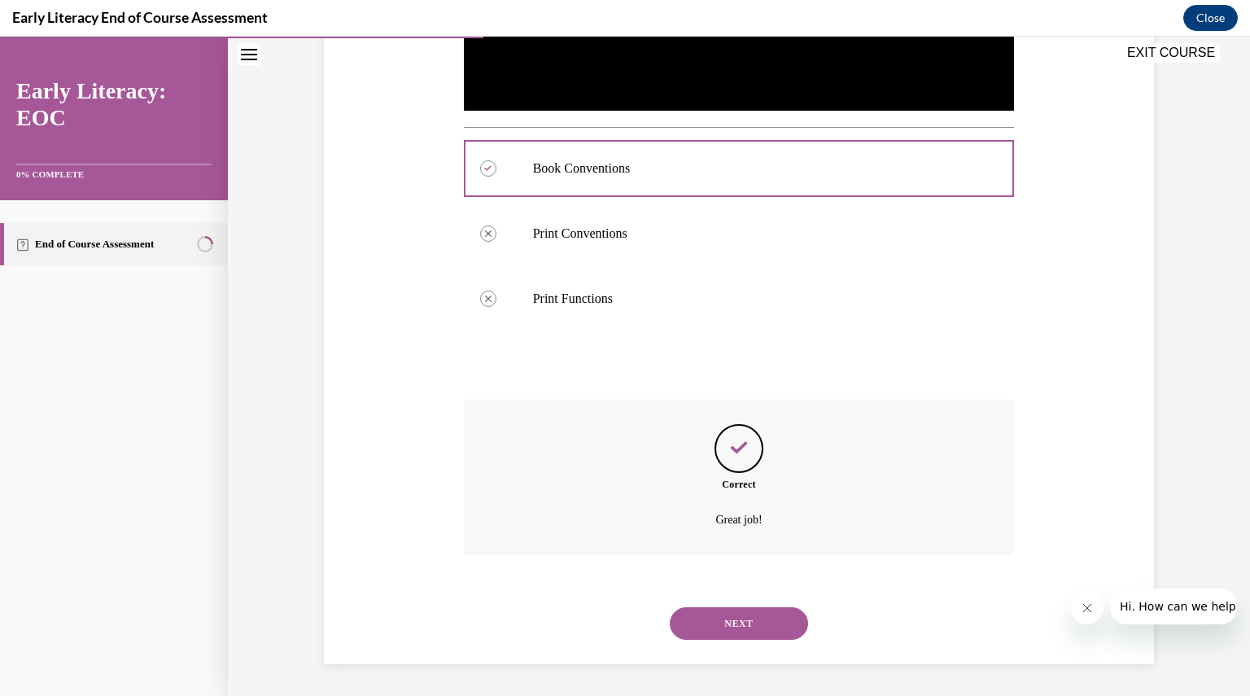
click at [736, 609] on button "NEXT" at bounding box center [739, 623] width 138 height 33
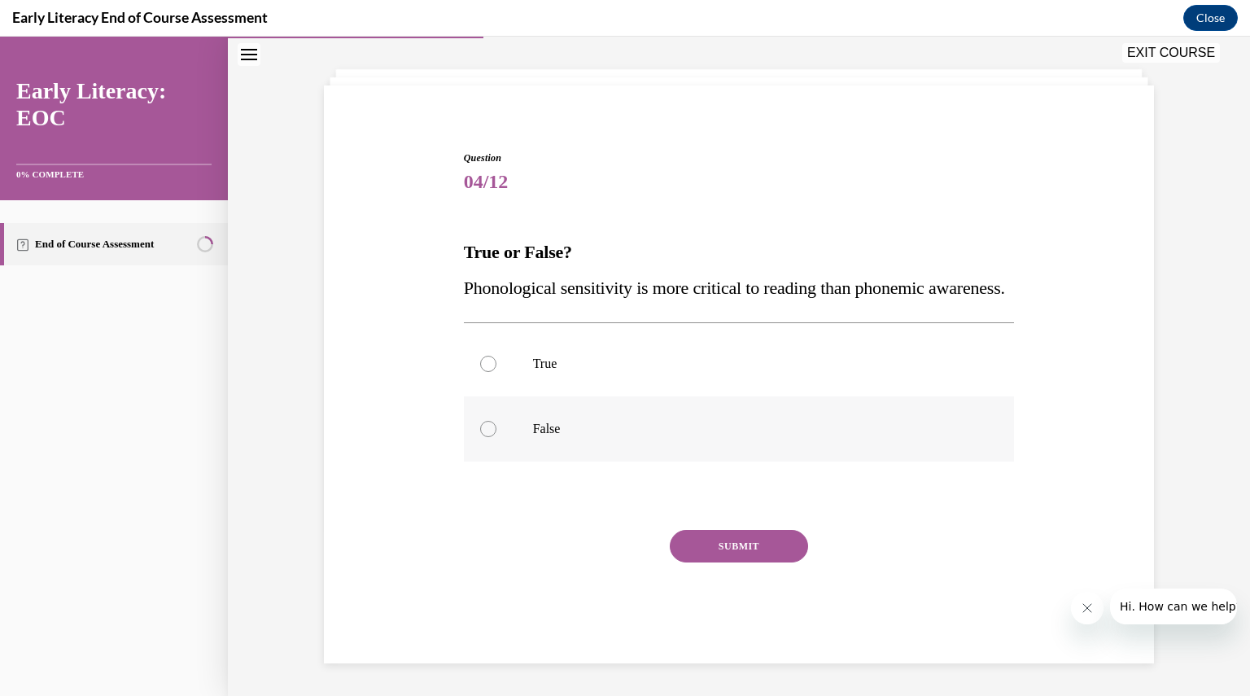
click at [481, 432] on div at bounding box center [488, 429] width 16 height 16
click at [734, 542] on button "SUBMIT" at bounding box center [739, 546] width 138 height 33
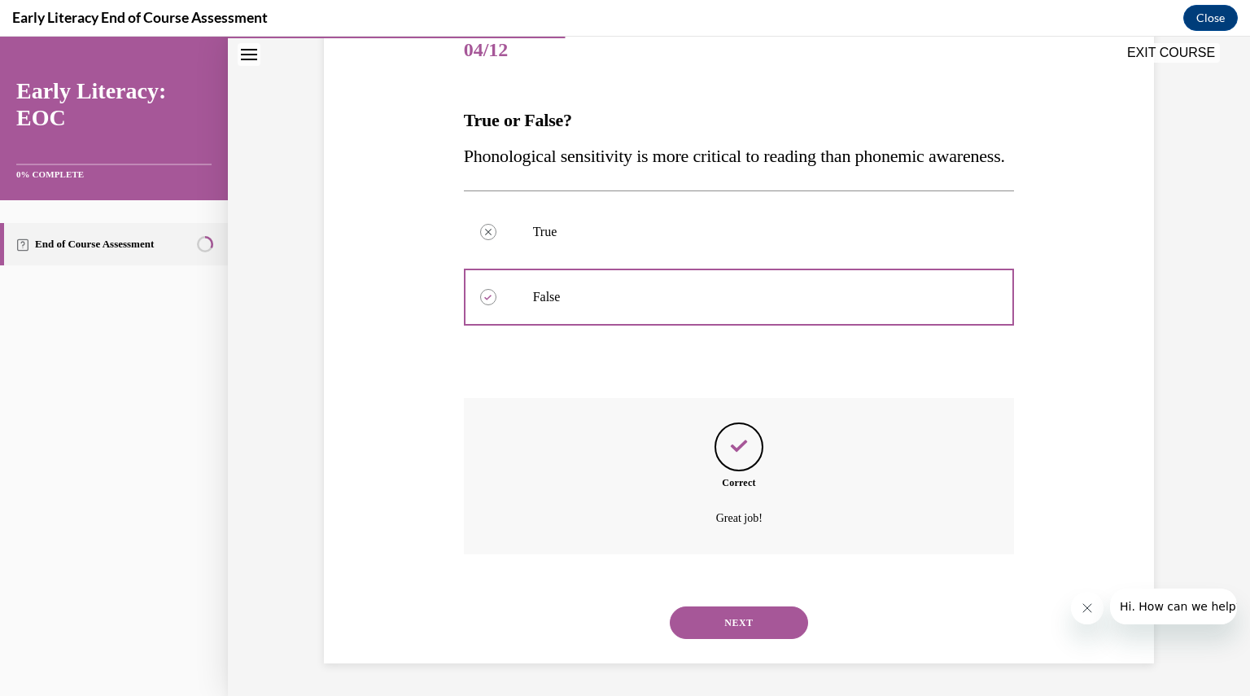
scroll to position [243, 0]
click at [720, 624] on button "NEXT" at bounding box center [739, 622] width 138 height 33
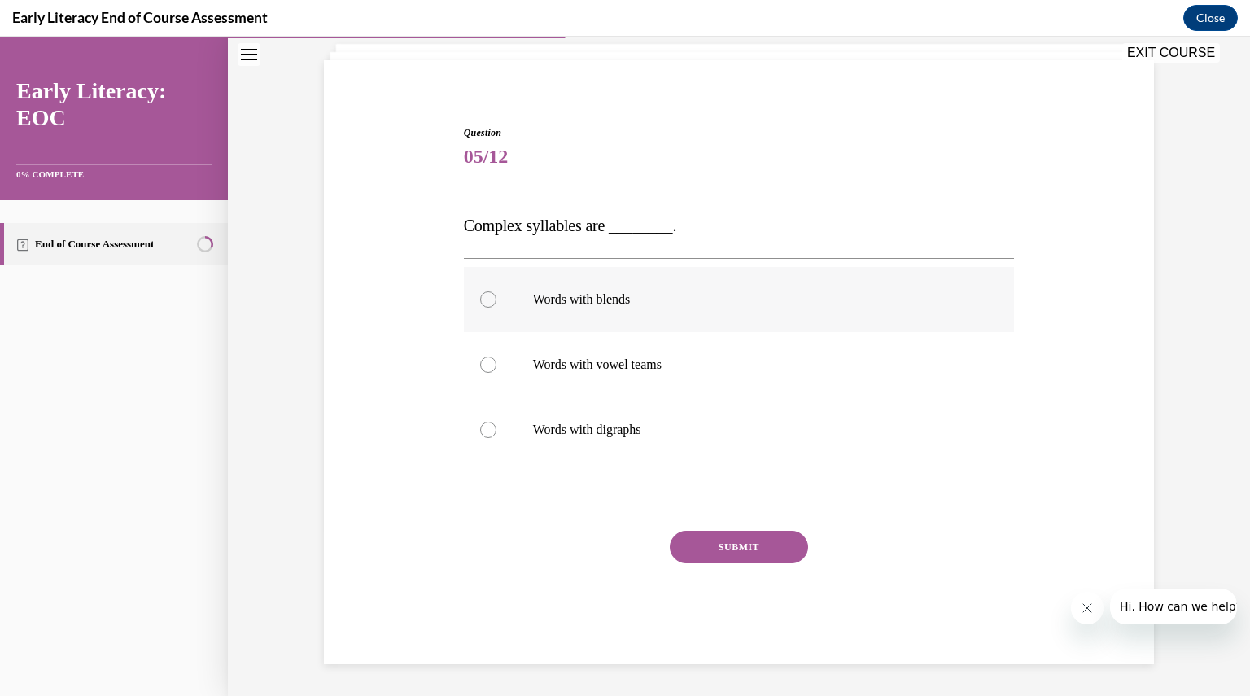
click at [482, 299] on div at bounding box center [488, 299] width 16 height 16
click at [720, 534] on button "SUBMIT" at bounding box center [739, 547] width 138 height 33
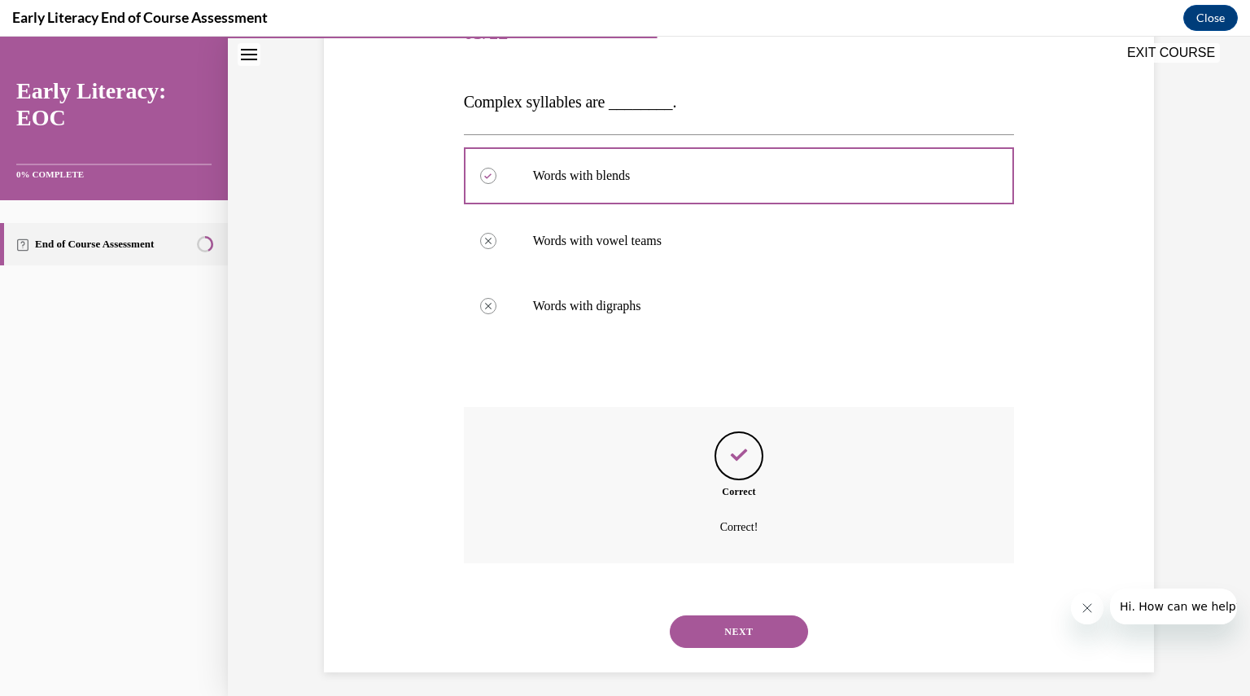
scroll to position [233, 0]
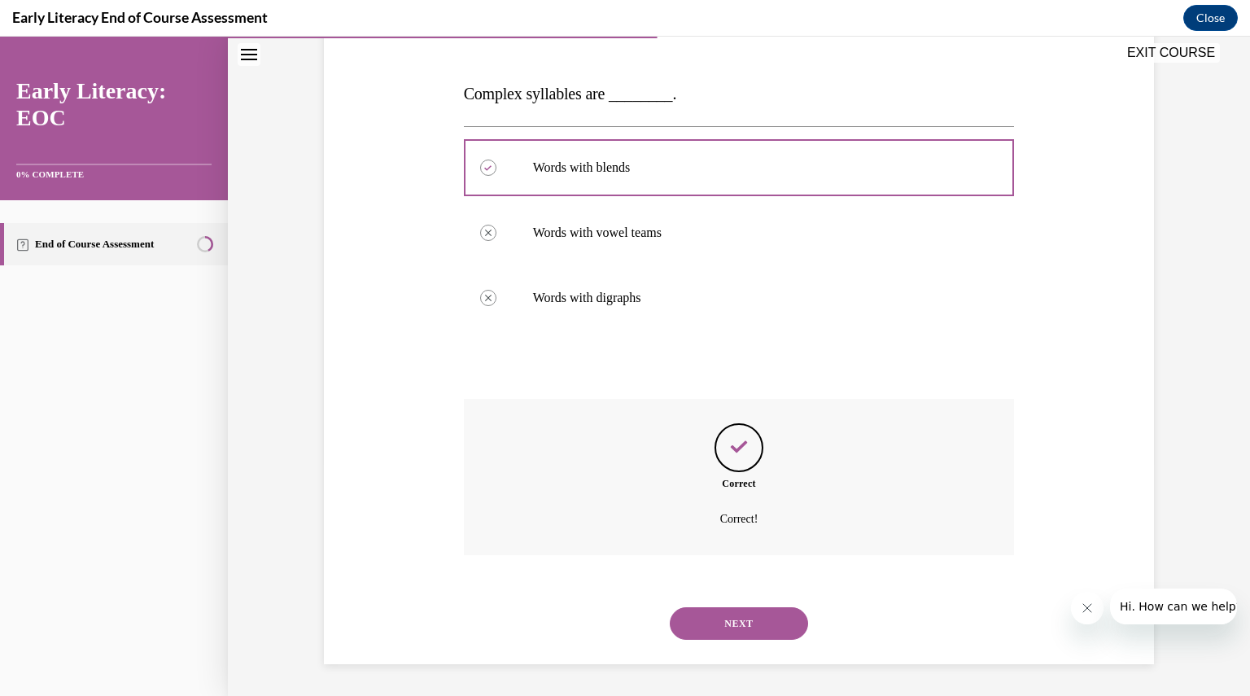
click at [720, 624] on button "NEXT" at bounding box center [739, 623] width 138 height 33
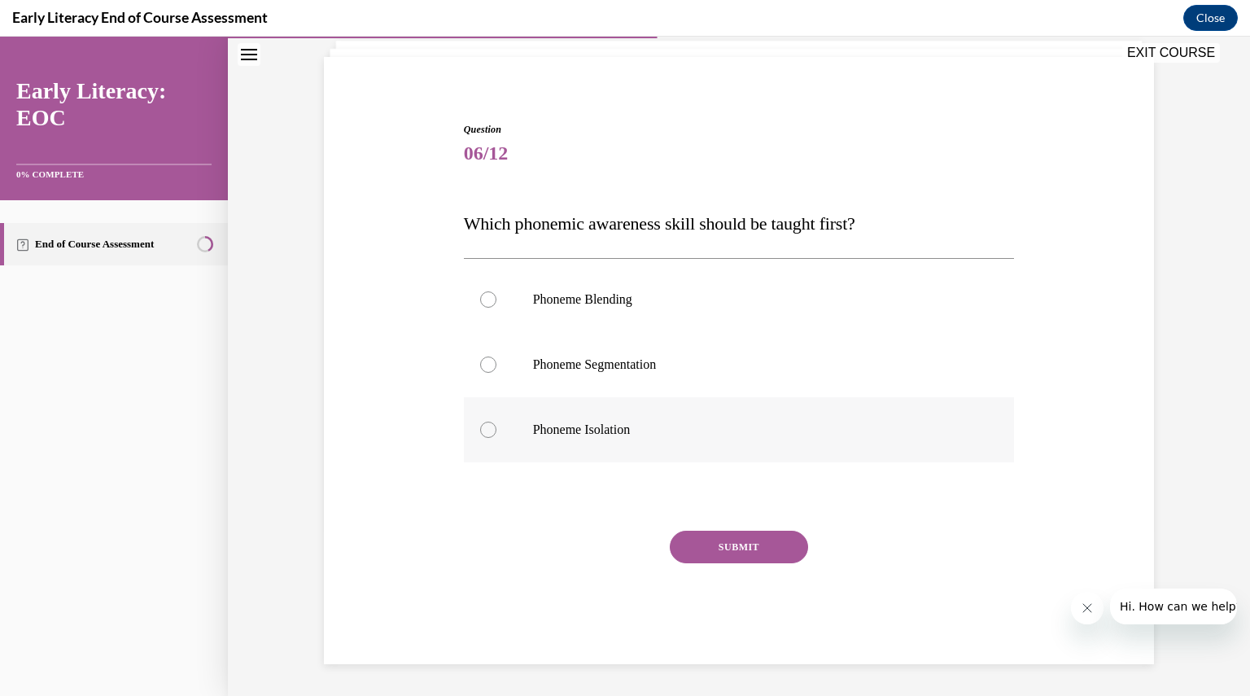
click at [483, 427] on div at bounding box center [488, 430] width 16 height 16
click at [751, 544] on button "SUBMIT" at bounding box center [739, 547] width 138 height 33
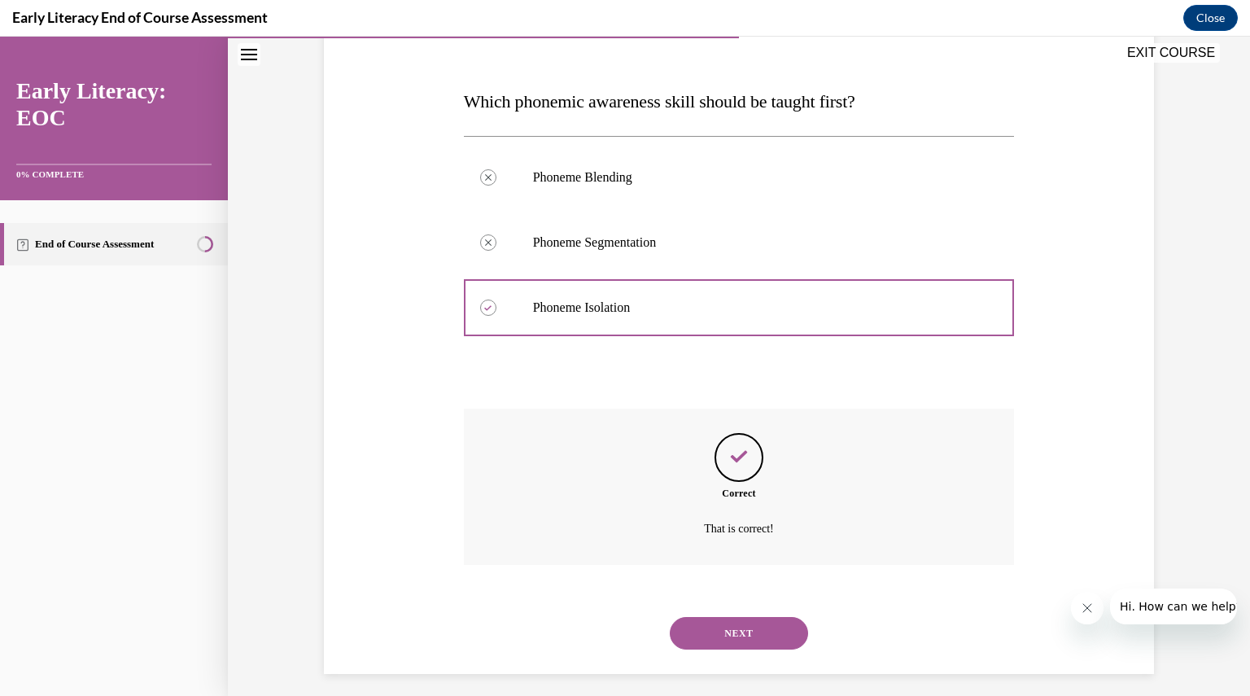
scroll to position [236, 0]
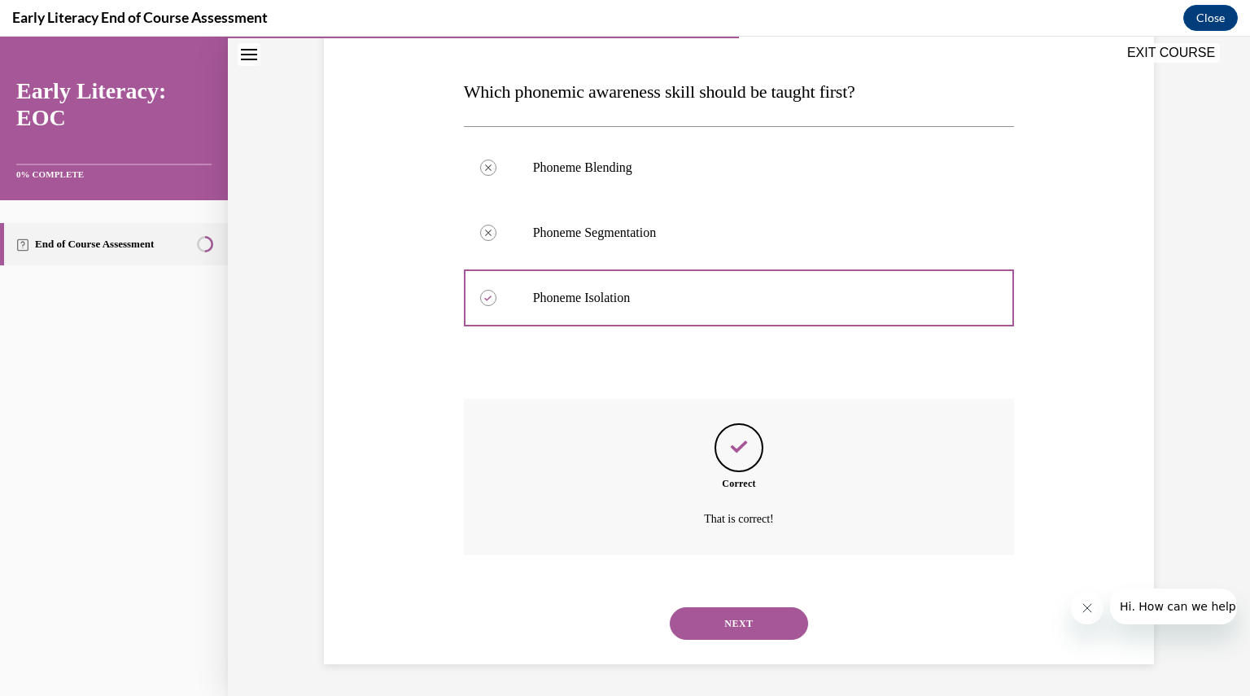
click at [719, 616] on button "NEXT" at bounding box center [739, 623] width 138 height 33
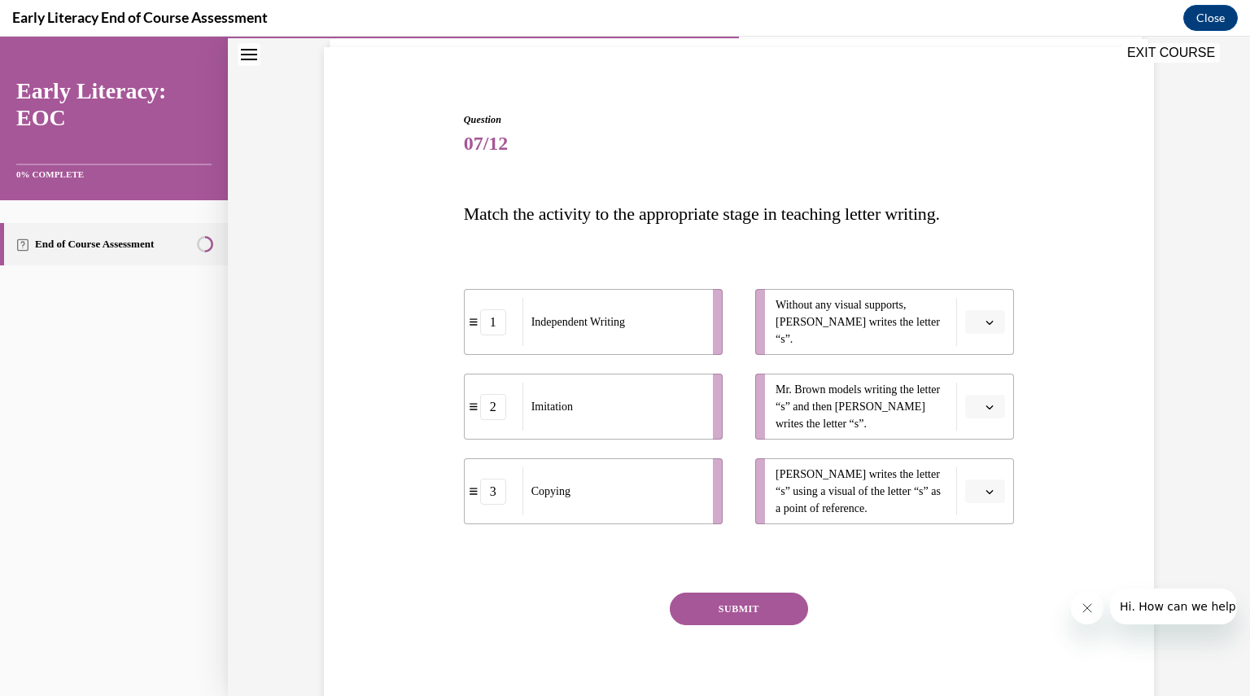
scroll to position [116, 0]
click at [987, 320] on icon "button" at bounding box center [990, 321] width 7 height 4
click at [976, 385] on span "1" at bounding box center [973, 389] width 6 height 13
click at [975, 407] on span "Please select an option" at bounding box center [978, 405] width 6 height 16
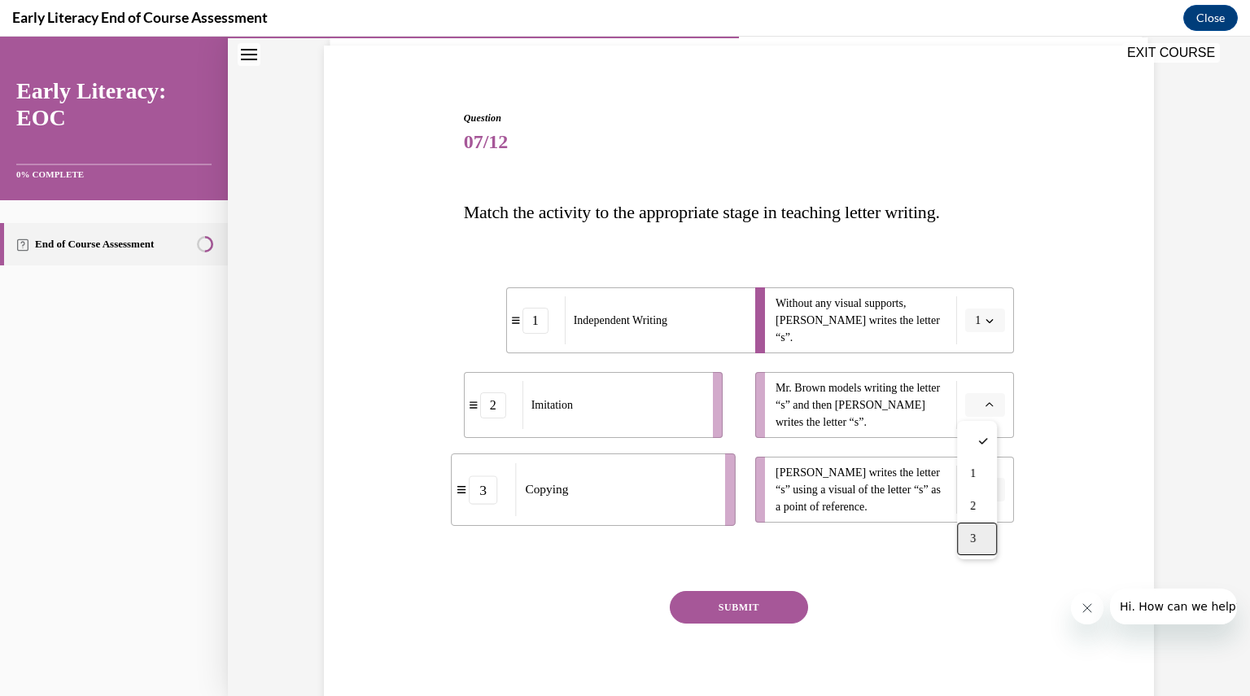
click at [973, 536] on span "3" at bounding box center [973, 538] width 6 height 13
click at [977, 401] on button "3" at bounding box center [985, 405] width 40 height 24
click at [979, 497] on div "2" at bounding box center [974, 506] width 40 height 33
click at [987, 491] on icon "button" at bounding box center [990, 490] width 7 height 4
click at [985, 623] on div "3" at bounding box center [977, 623] width 40 height 33
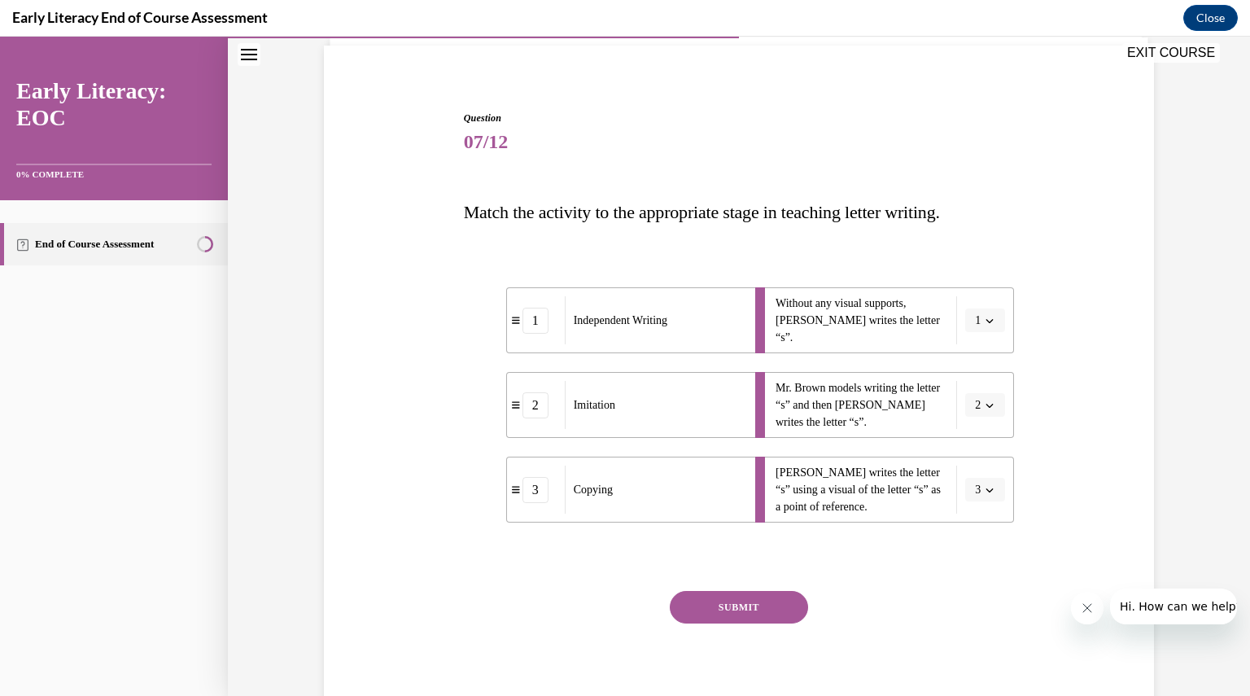
click at [726, 605] on button "SUBMIT" at bounding box center [739, 607] width 138 height 33
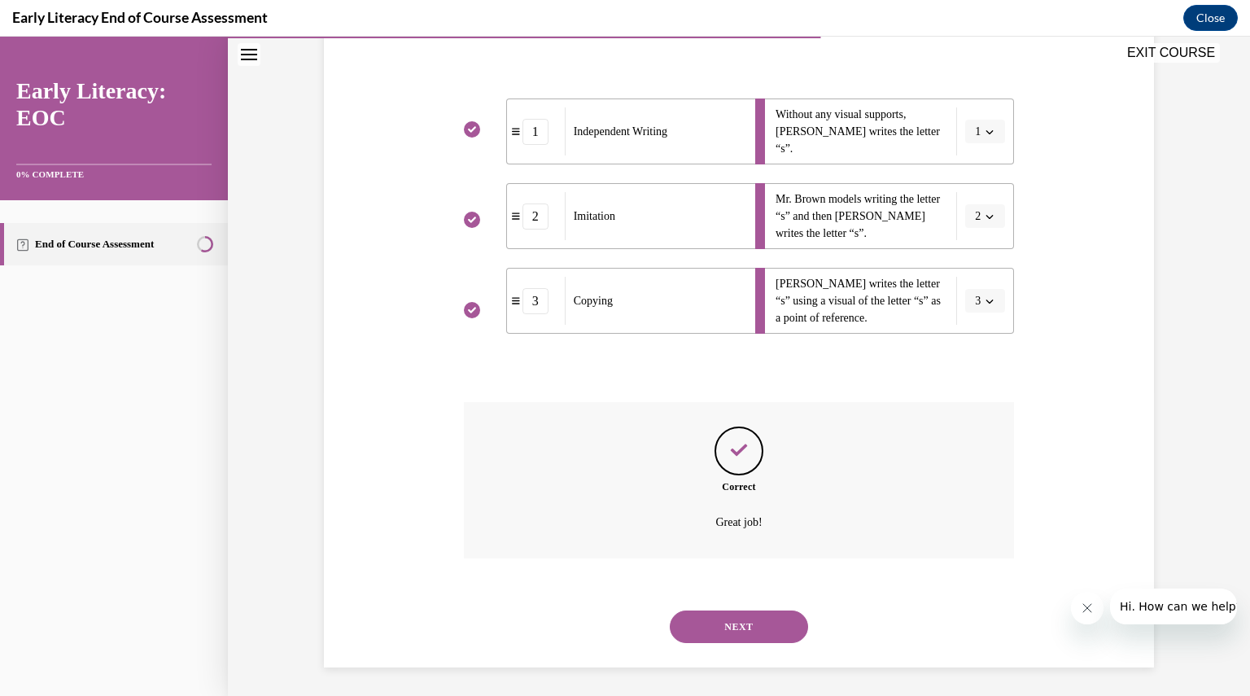
scroll to position [308, 0]
click at [753, 628] on button "NEXT" at bounding box center [739, 623] width 138 height 33
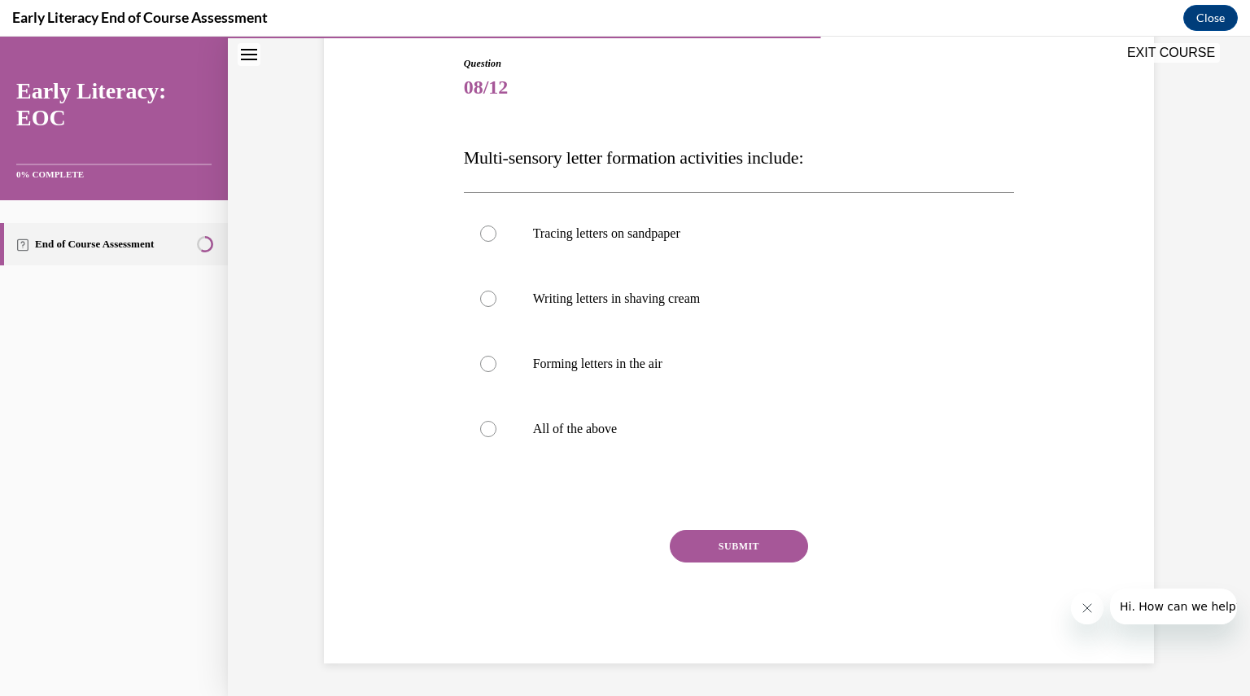
scroll to position [169, 0]
click at [488, 425] on div at bounding box center [488, 430] width 16 height 16
click at [734, 543] on button "SUBMIT" at bounding box center [739, 547] width 138 height 33
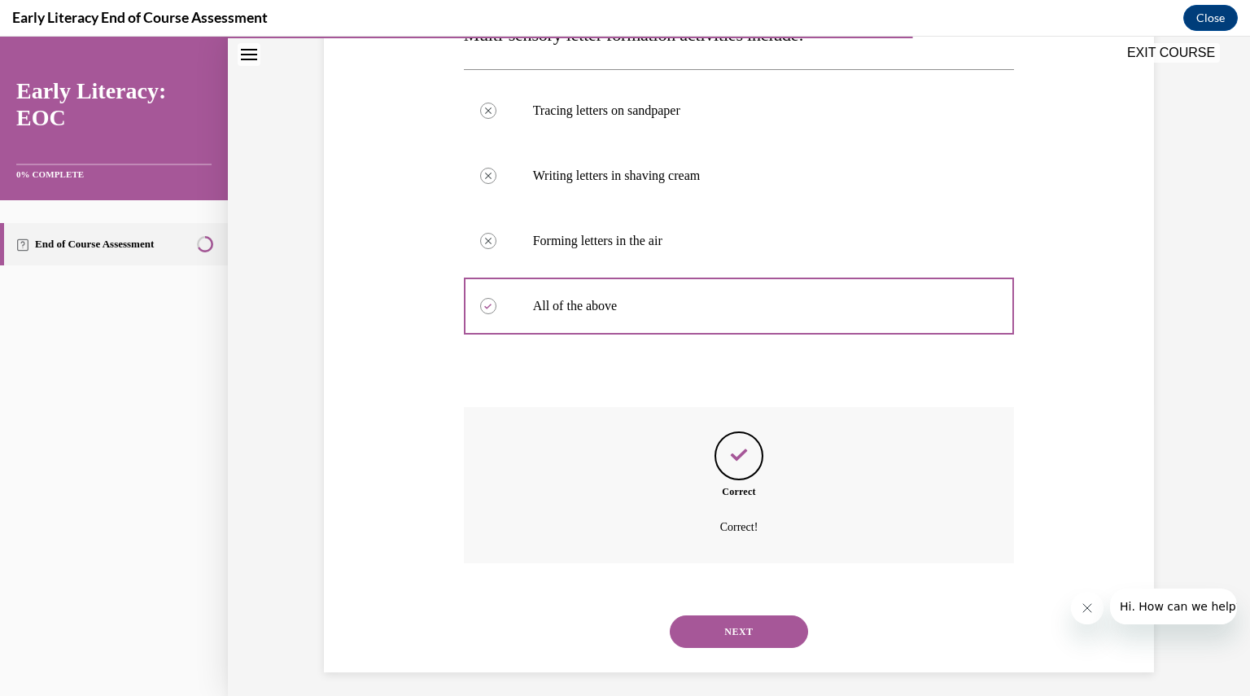
scroll to position [301, 0]
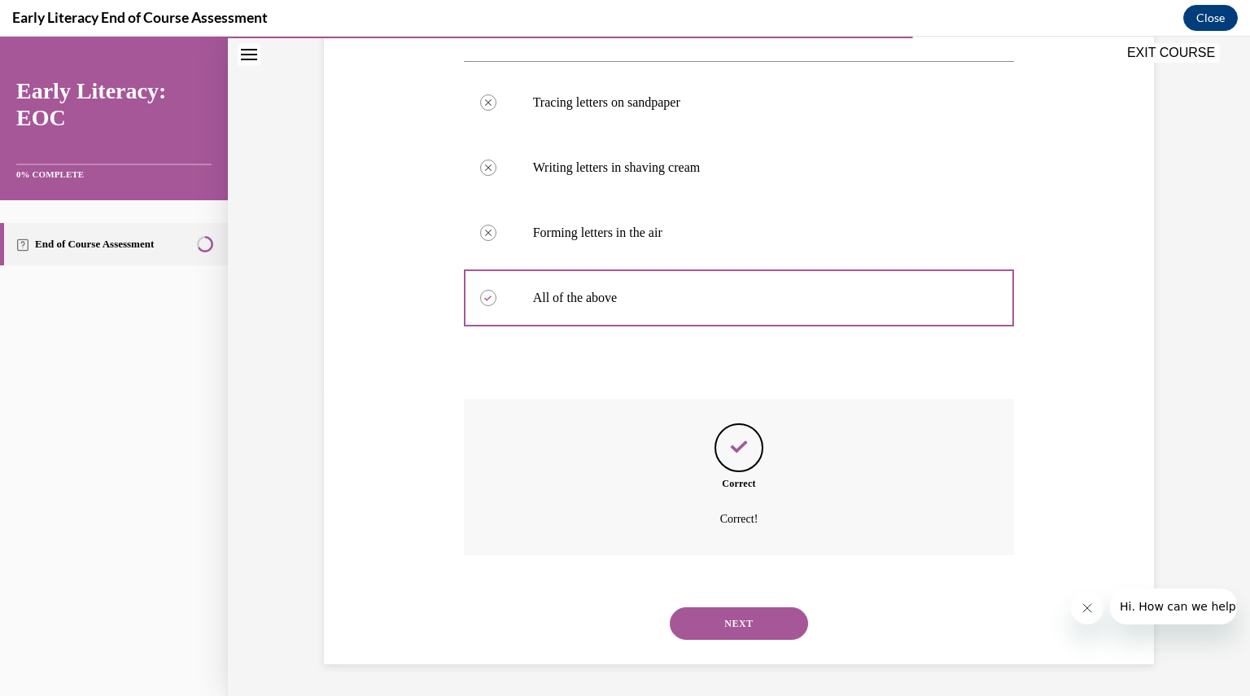
click at [723, 623] on button "NEXT" at bounding box center [739, 623] width 138 height 33
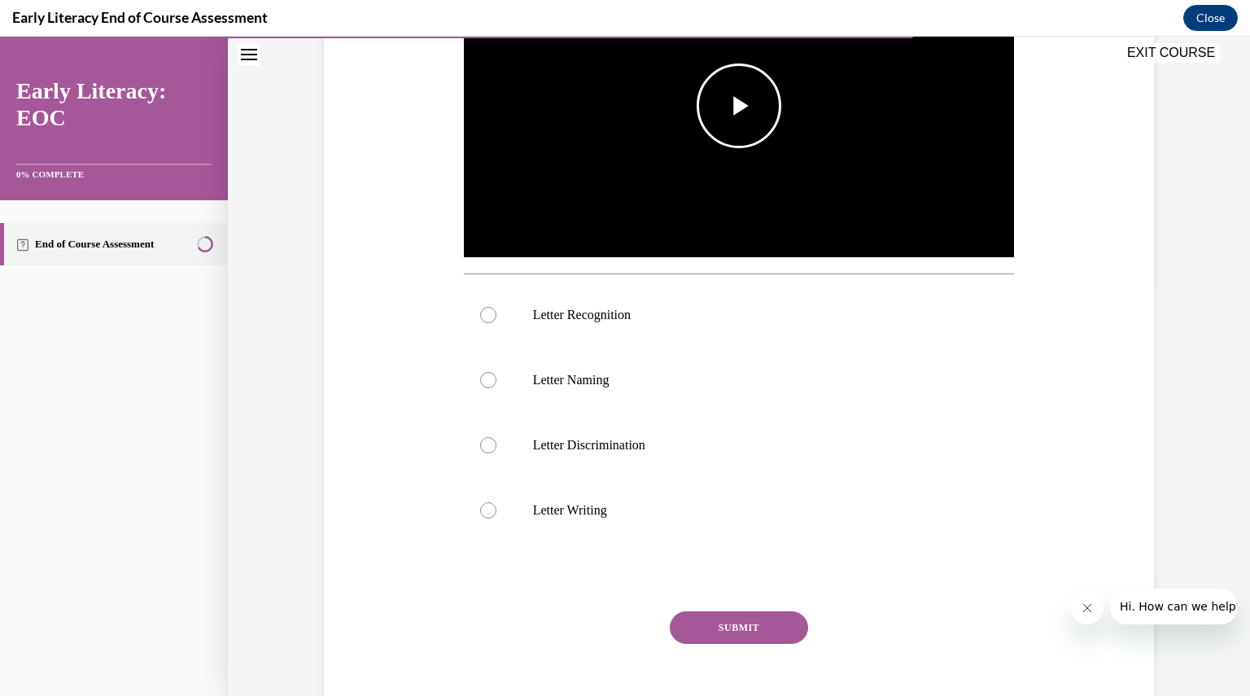
scroll to position [412, 0]
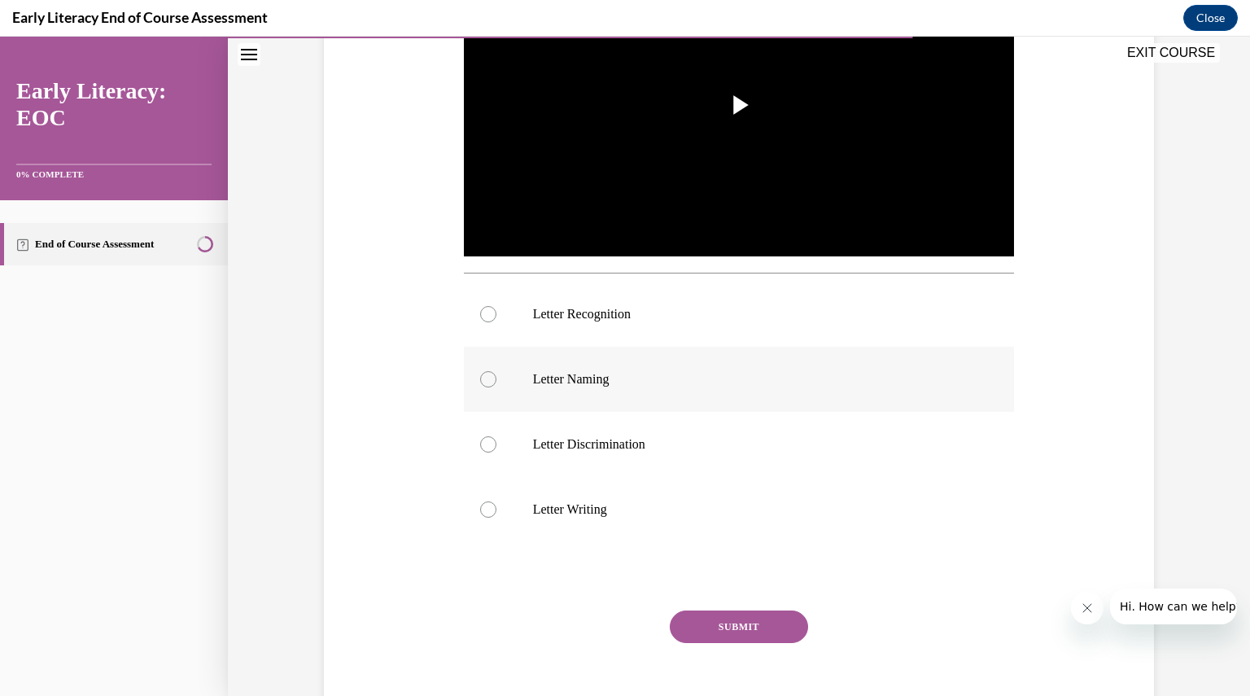
click at [488, 377] on div at bounding box center [488, 379] width 16 height 16
click at [483, 315] on div at bounding box center [488, 314] width 16 height 16
click at [728, 627] on button "SUBMIT" at bounding box center [739, 627] width 138 height 33
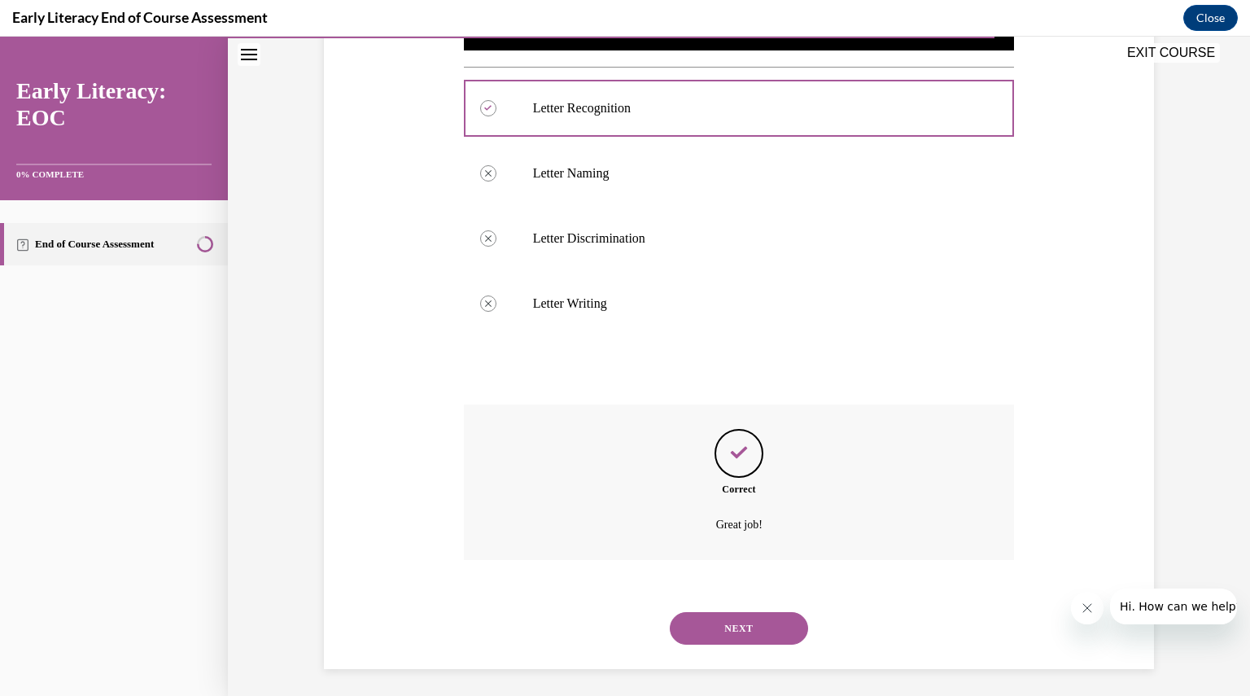
scroll to position [623, 0]
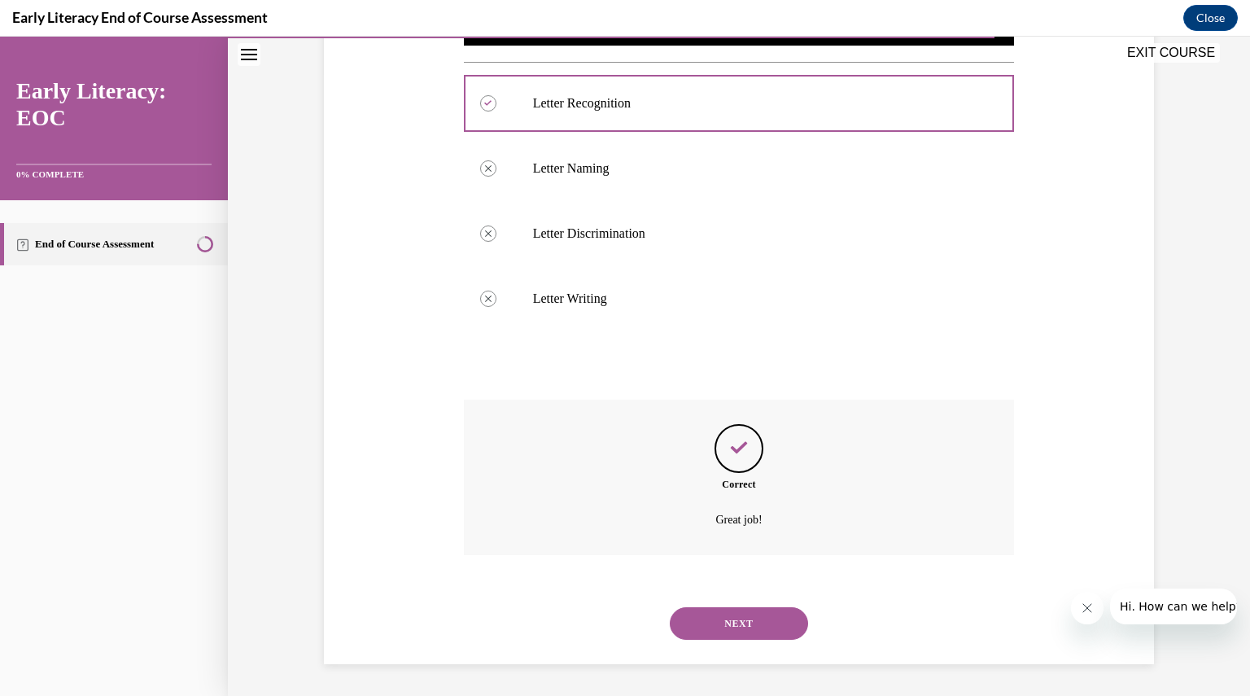
click at [728, 627] on button "NEXT" at bounding box center [739, 623] width 138 height 33
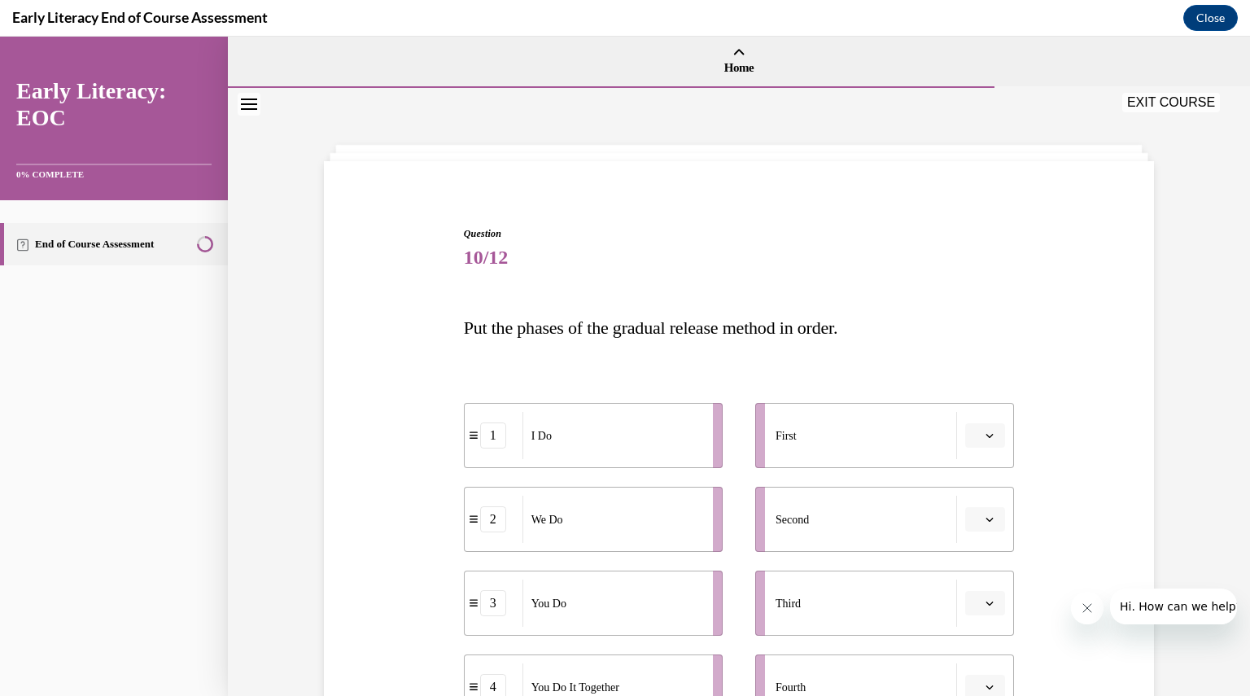
click at [977, 440] on button "button" at bounding box center [985, 435] width 40 height 24
click at [978, 499] on div "1" at bounding box center [977, 504] width 40 height 33
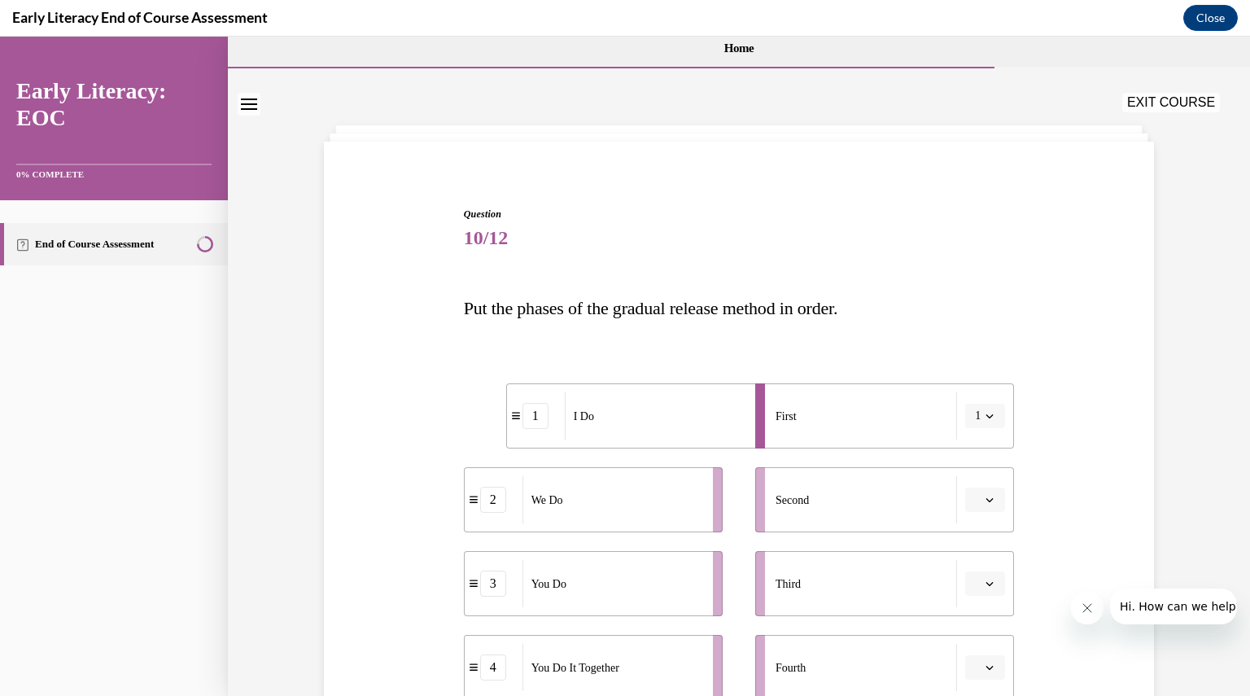
scroll to position [20, 0]
click at [984, 506] on button "button" at bounding box center [985, 499] width 40 height 24
click at [980, 593] on div "2" at bounding box center [977, 600] width 40 height 33
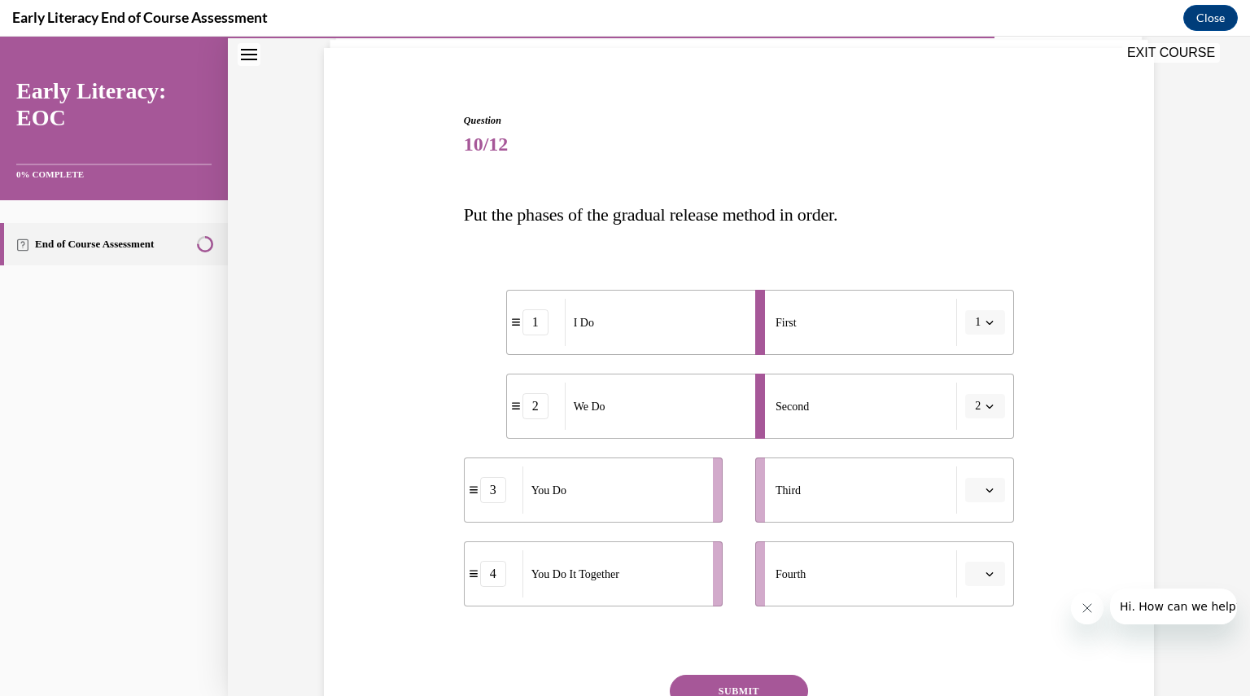
scroll to position [114, 0]
click at [984, 568] on span "button" at bounding box center [989, 572] width 11 height 11
click at [983, 542] on div "4" at bounding box center [977, 537] width 40 height 33
click at [987, 574] on icon "button" at bounding box center [990, 573] width 7 height 4
click at [980, 506] on div "3" at bounding box center [974, 504] width 40 height 33
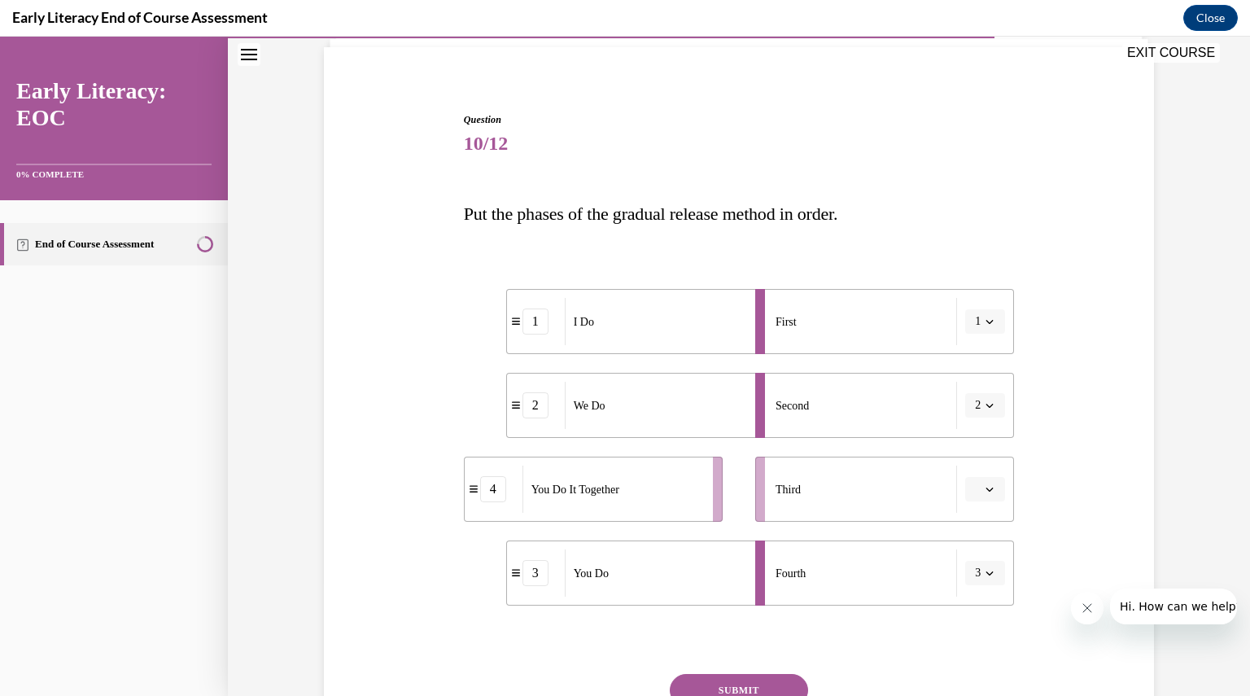
click at [988, 484] on span "button" at bounding box center [989, 489] width 11 height 11
click at [988, 646] on div "4" at bounding box center [977, 655] width 40 height 33
click at [743, 677] on button "SUBMIT" at bounding box center [739, 690] width 138 height 33
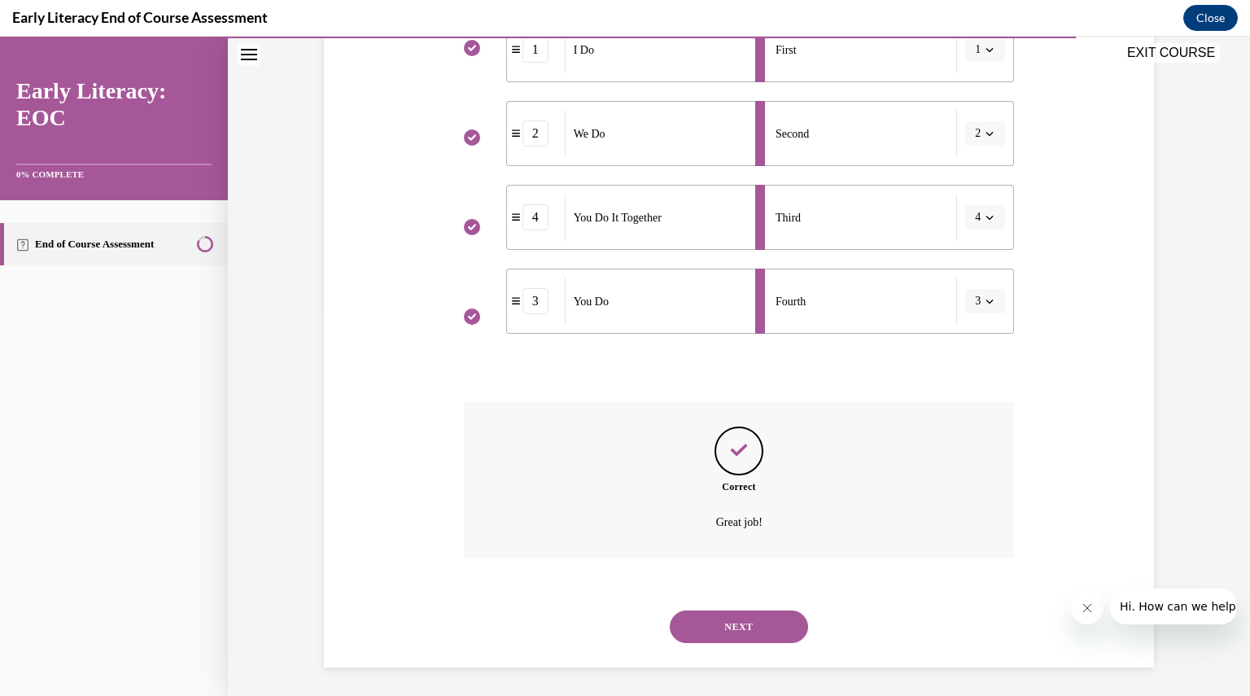
scroll to position [389, 0]
click at [734, 621] on button "NEXT" at bounding box center [739, 623] width 138 height 33
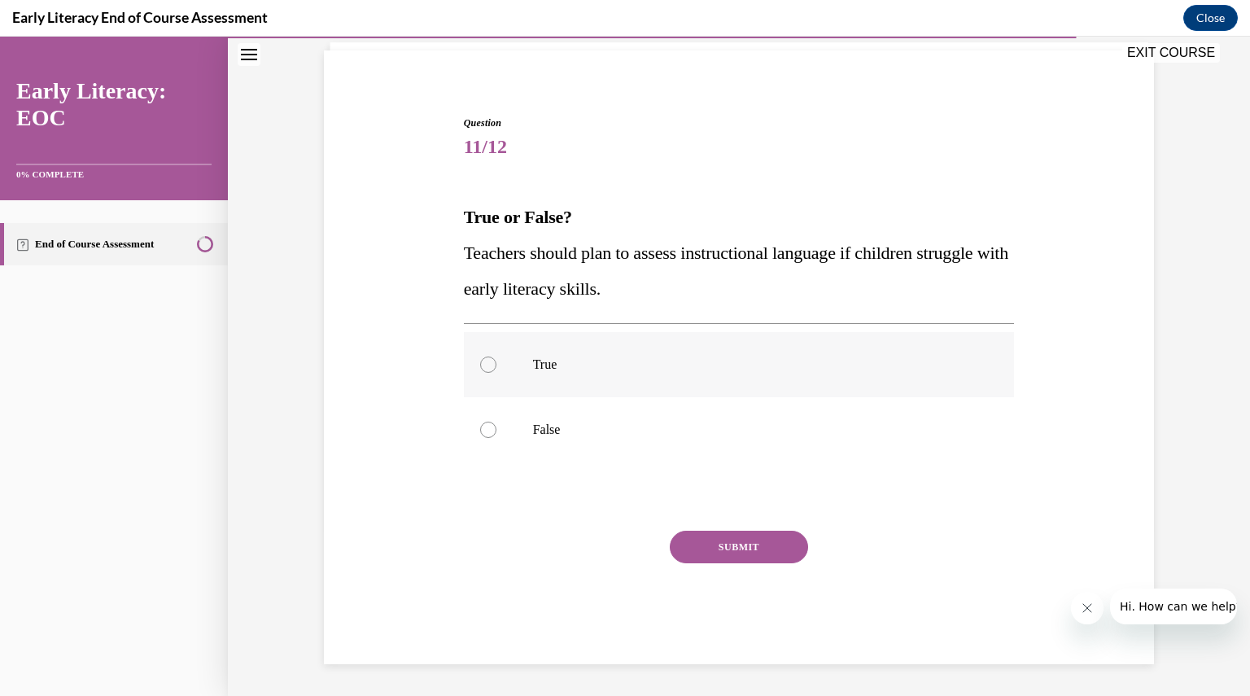
click at [480, 362] on div at bounding box center [488, 365] width 16 height 16
click at [724, 547] on button "SUBMIT" at bounding box center [739, 547] width 138 height 33
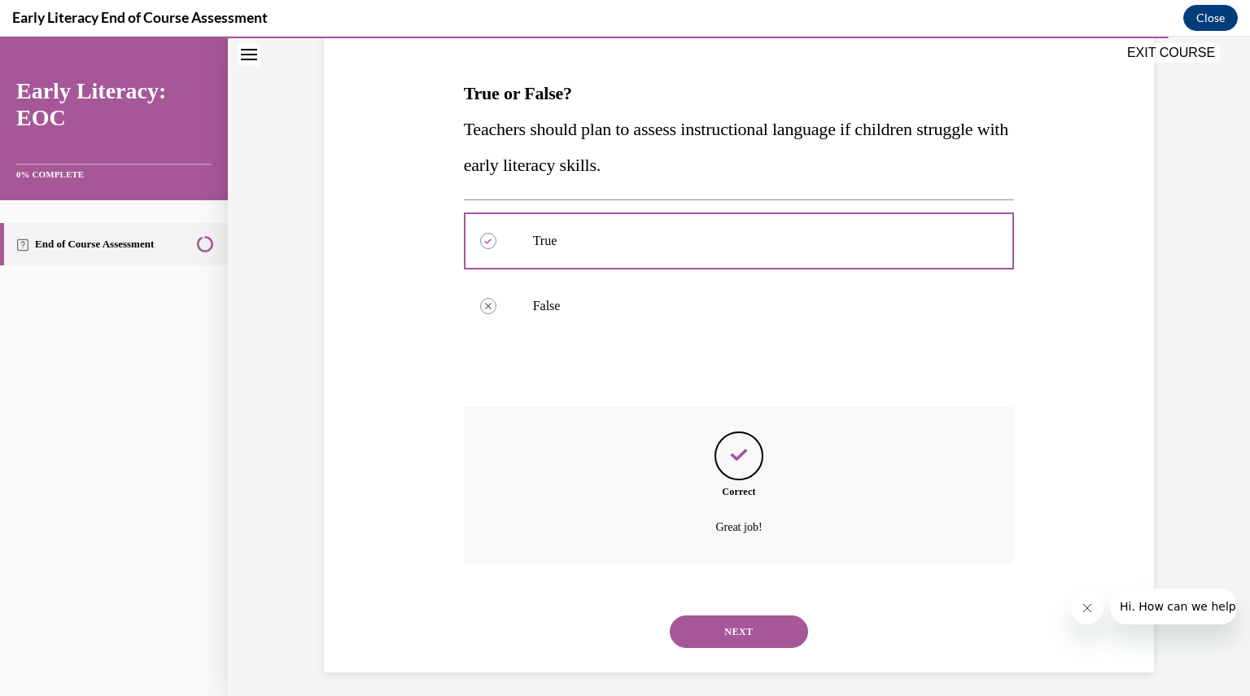
scroll to position [243, 0]
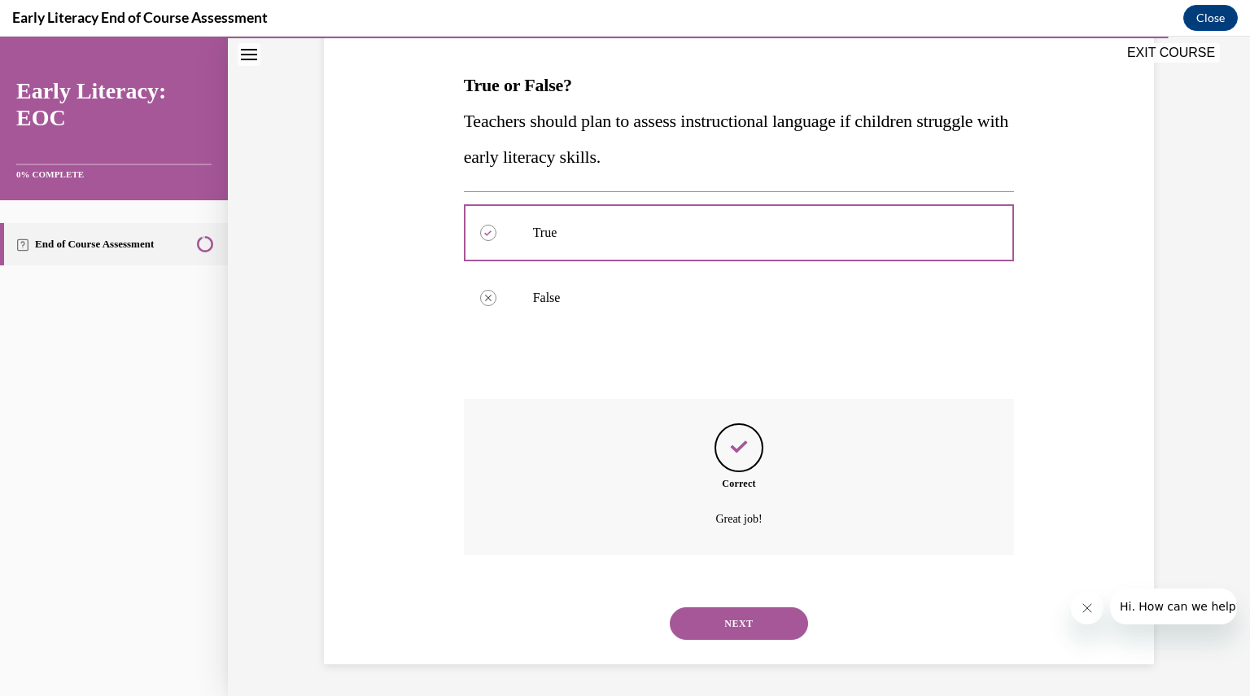
click at [717, 623] on button "NEXT" at bounding box center [739, 623] width 138 height 33
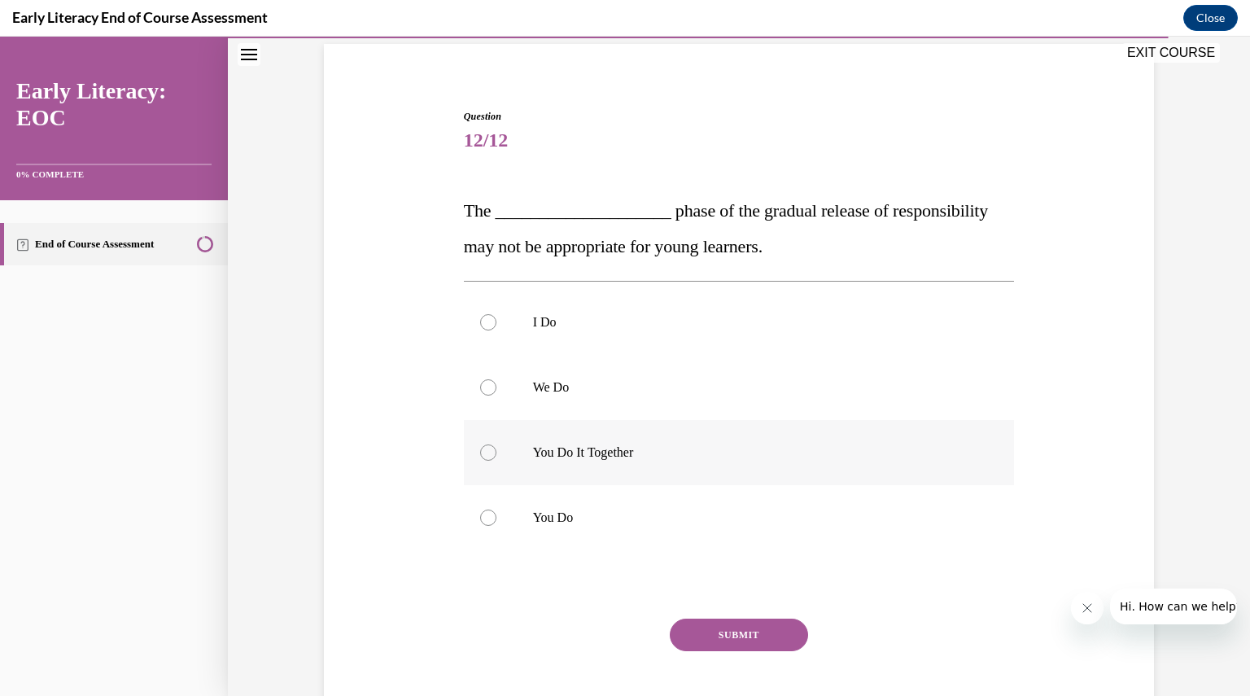
scroll to position [120, 0]
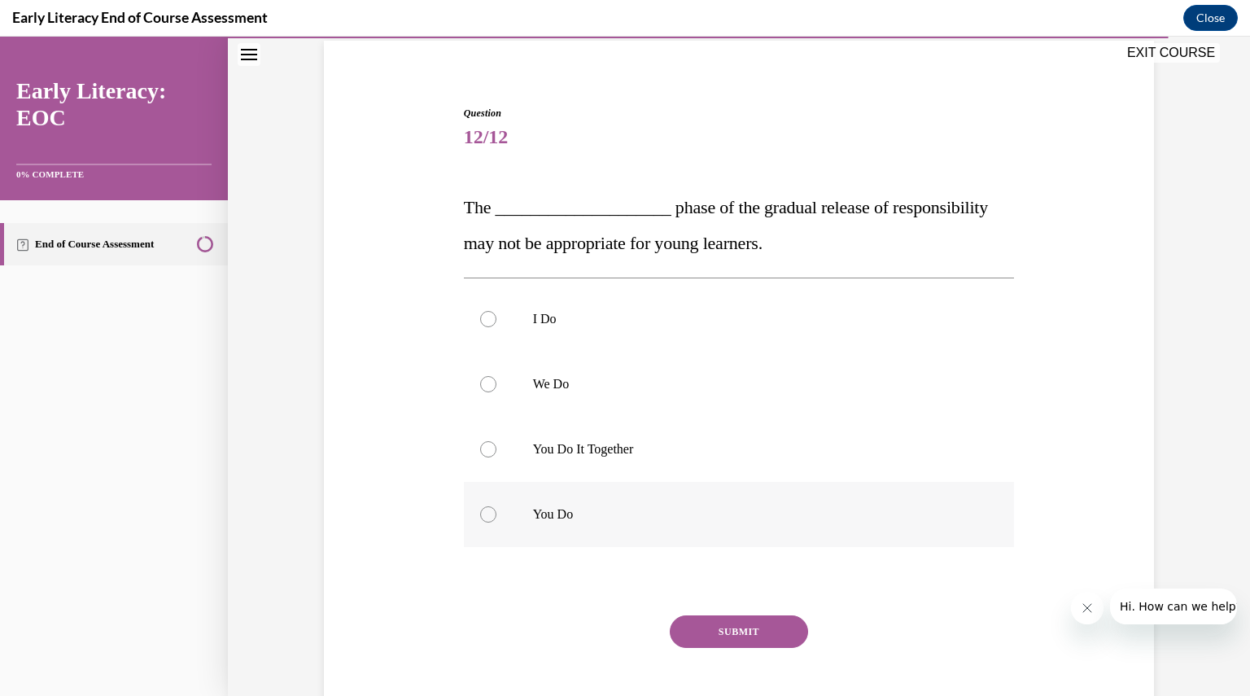
click at [482, 512] on div at bounding box center [488, 514] width 16 height 16
click at [734, 625] on button "SUBMIT" at bounding box center [739, 631] width 138 height 33
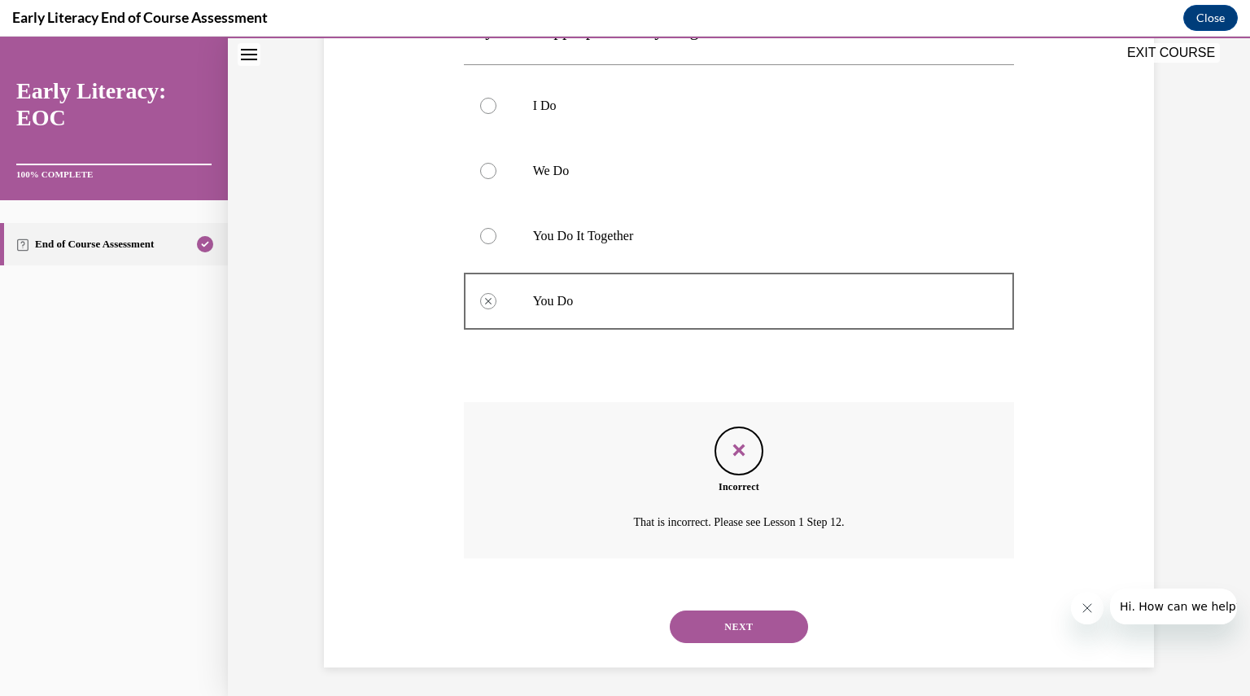
scroll to position [337, 0]
click at [747, 625] on button "NEXT" at bounding box center [739, 623] width 138 height 33
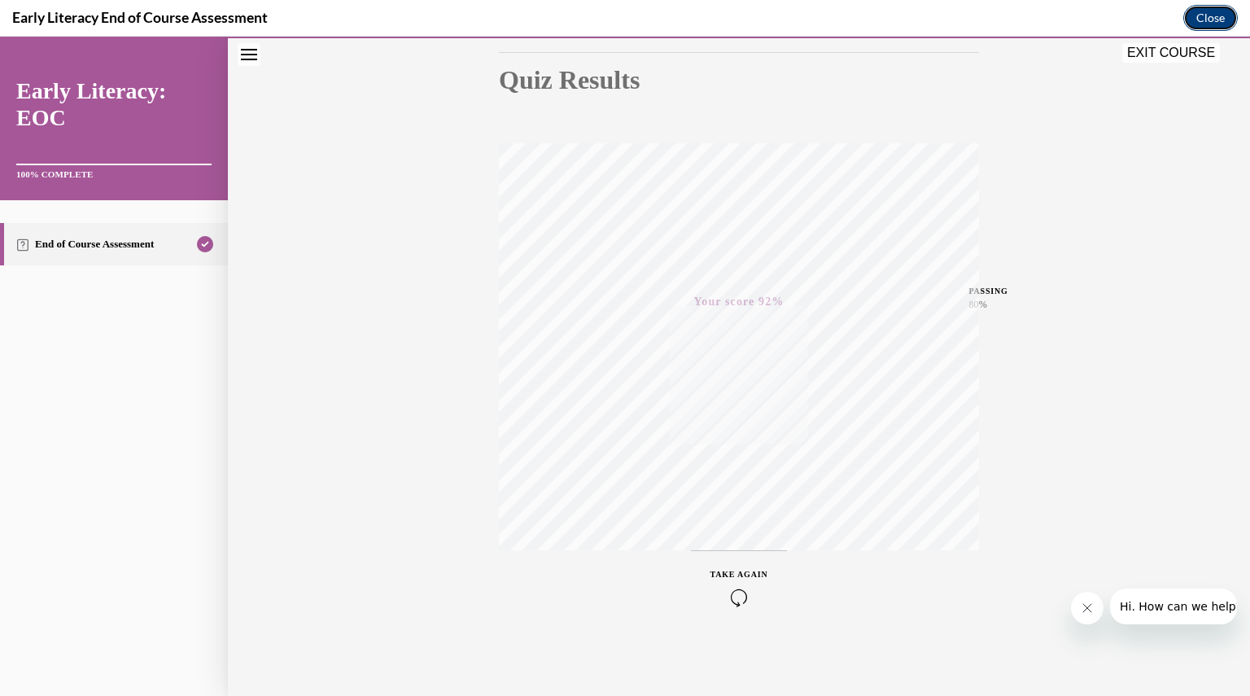
click at [1216, 9] on button "Close" at bounding box center [1211, 18] width 55 height 26
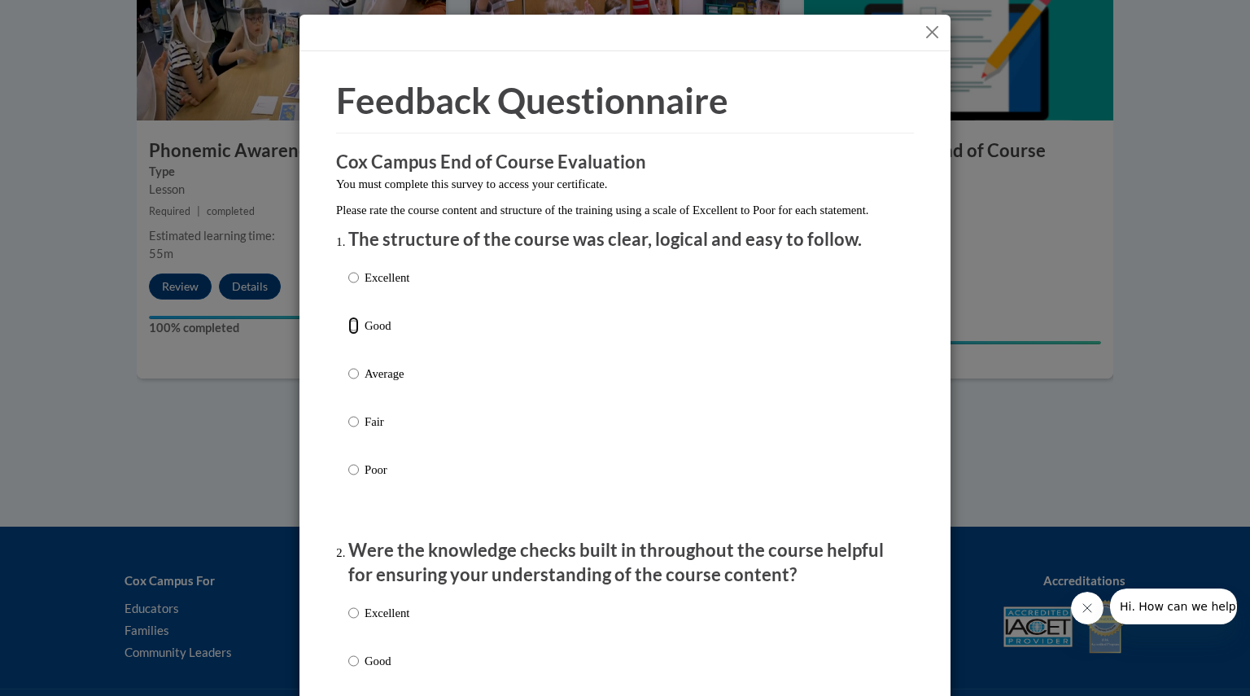
click at [348, 335] on input "Good" at bounding box center [353, 326] width 11 height 18
radio input "true"
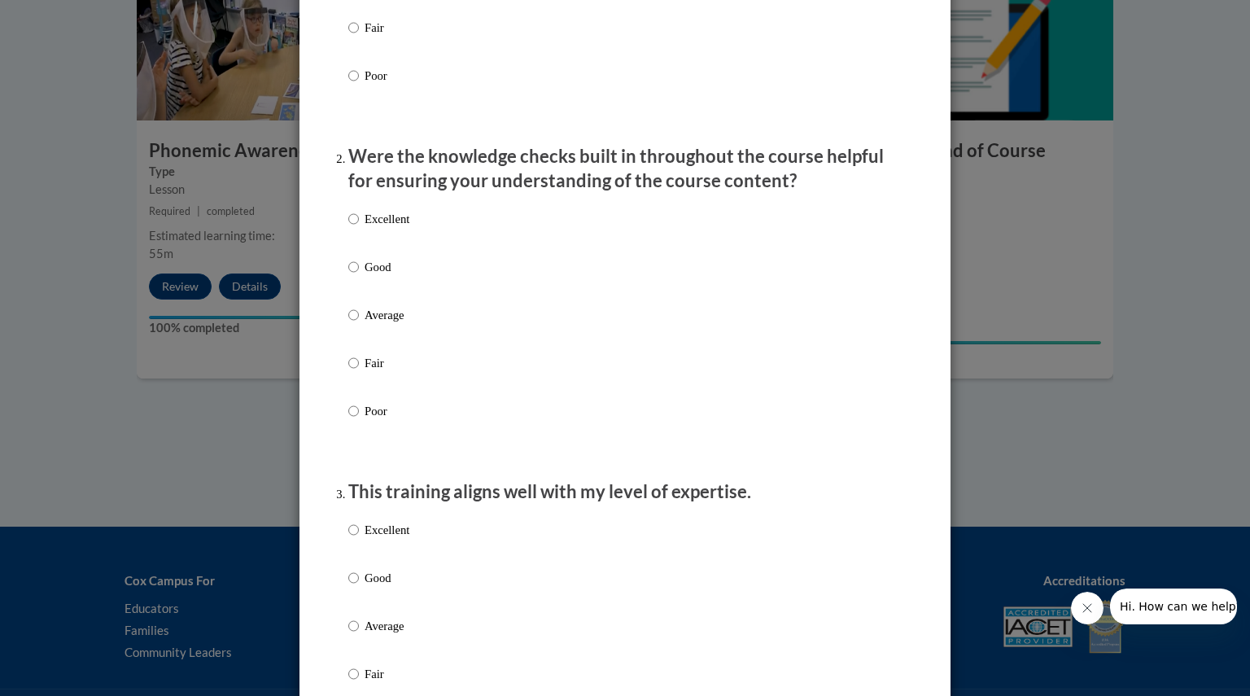
scroll to position [387, 0]
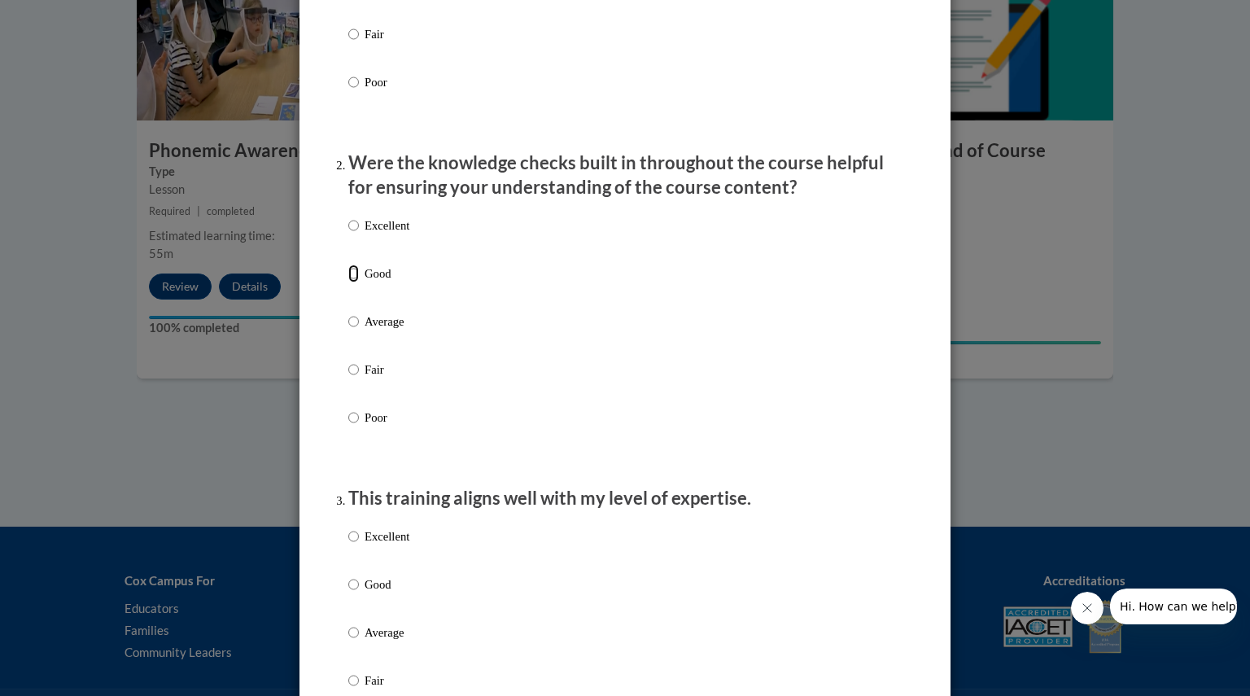
click at [348, 282] on input "Good" at bounding box center [353, 274] width 11 height 18
radio input "true"
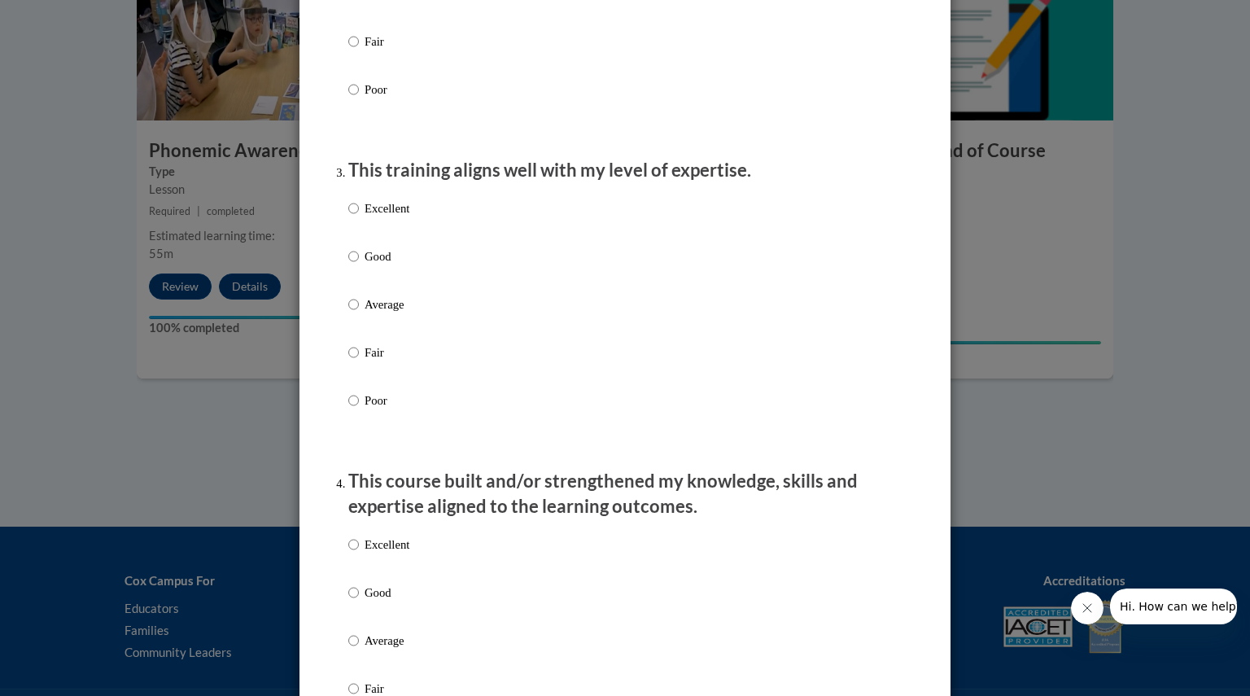
scroll to position [713, 0]
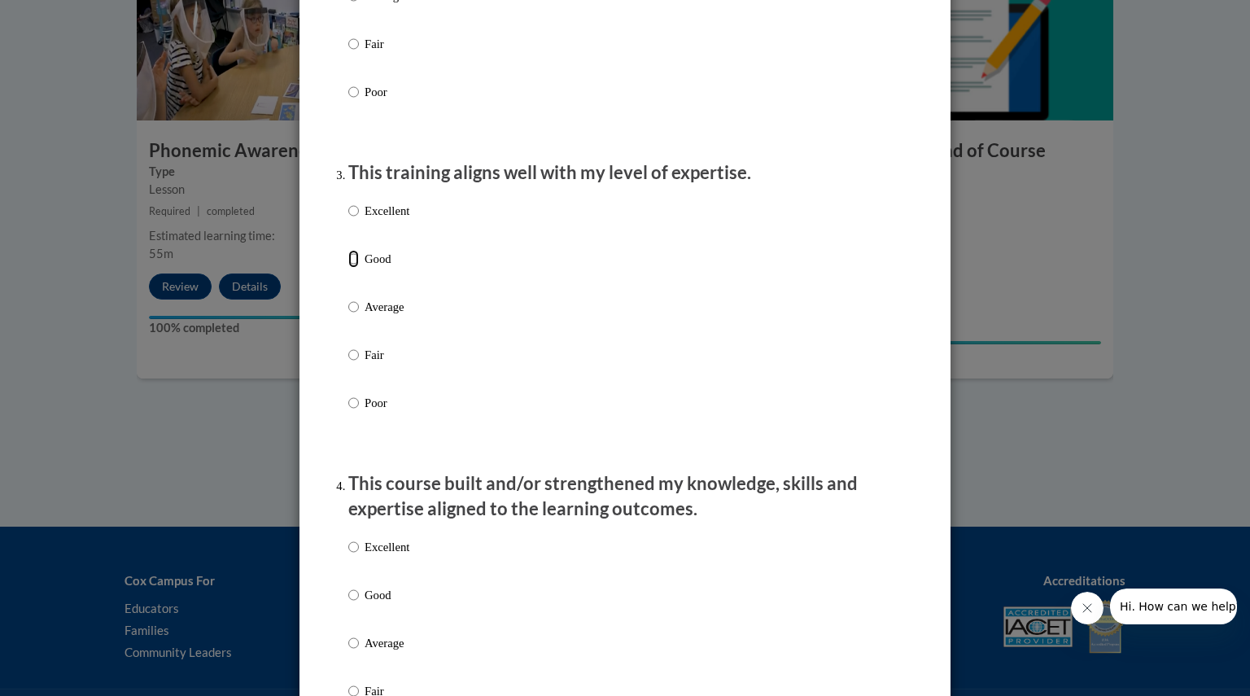
click at [350, 268] on input "Good" at bounding box center [353, 259] width 11 height 18
radio input "true"
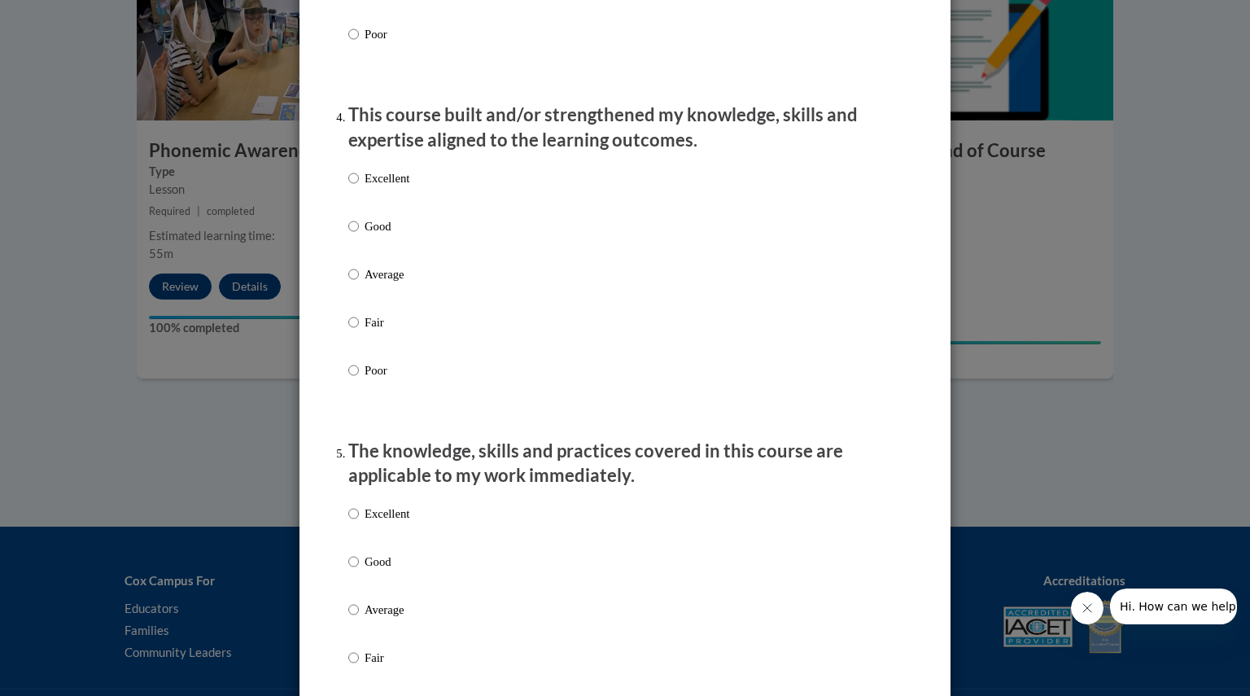
scroll to position [1083, 0]
click at [348, 234] on input "Good" at bounding box center [353, 226] width 11 height 18
radio input "true"
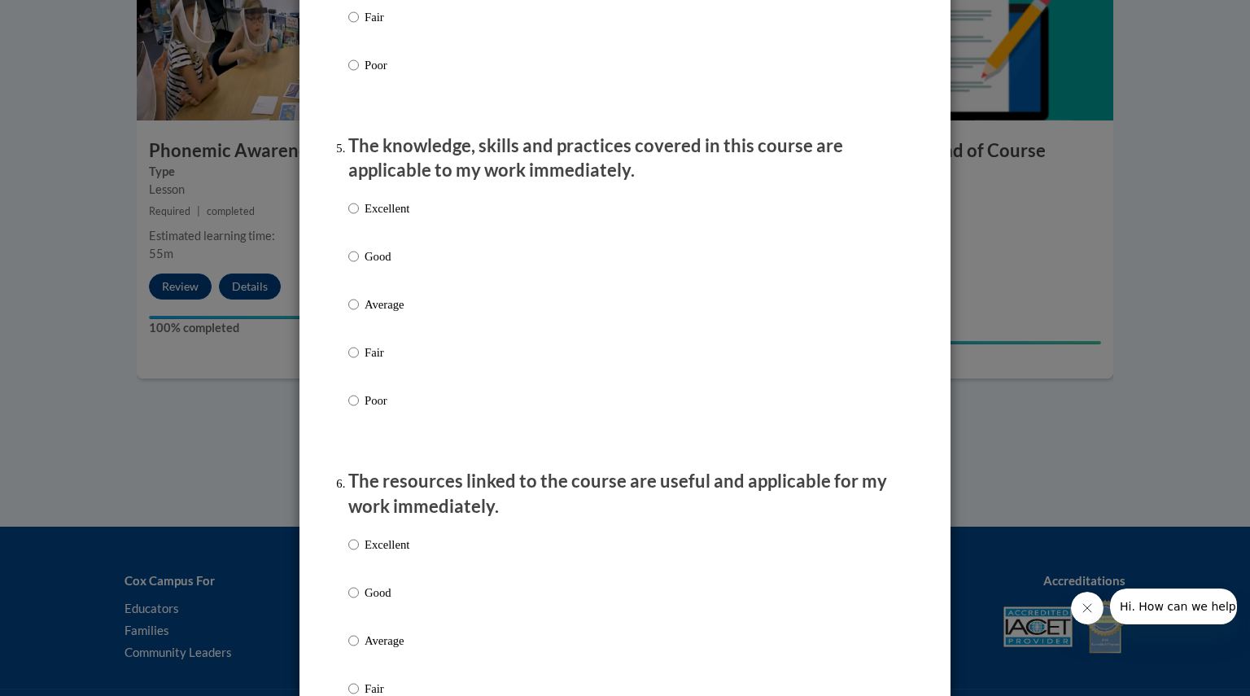
scroll to position [1385, 0]
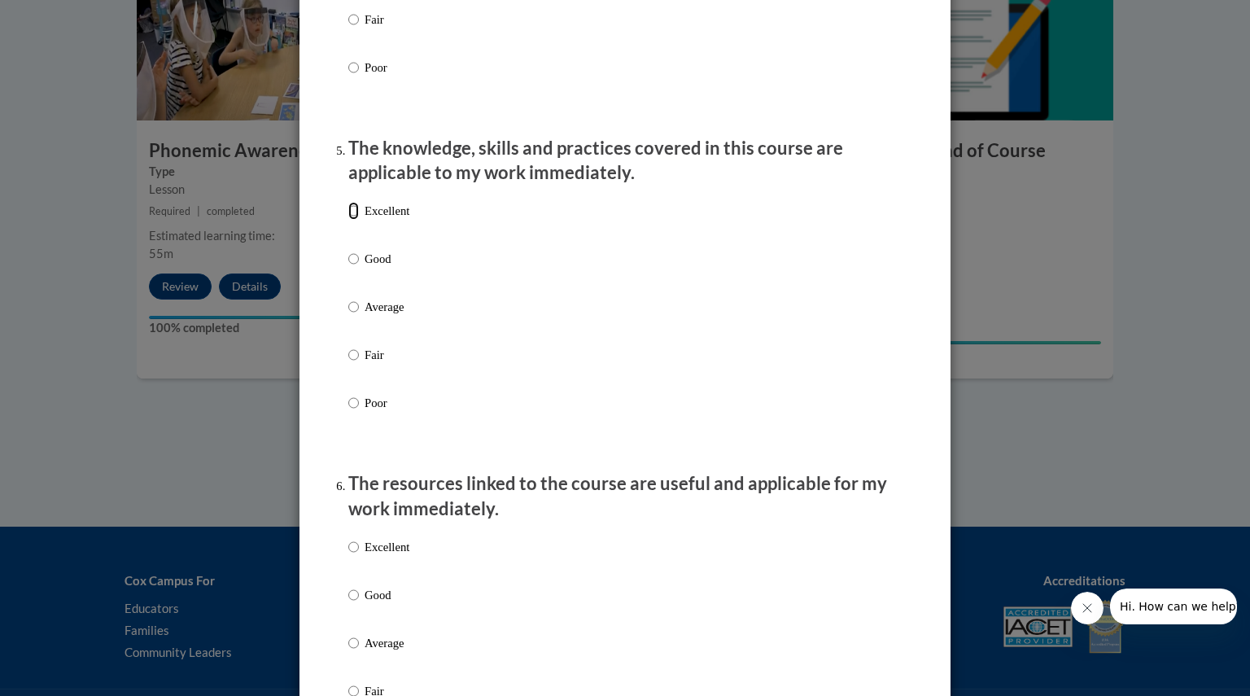
click at [348, 220] on input "Excellent" at bounding box center [353, 211] width 11 height 18
radio input "true"
click at [353, 276] on label "Good" at bounding box center [378, 272] width 61 height 44
click at [353, 268] on input "Good" at bounding box center [353, 259] width 11 height 18
radio input "true"
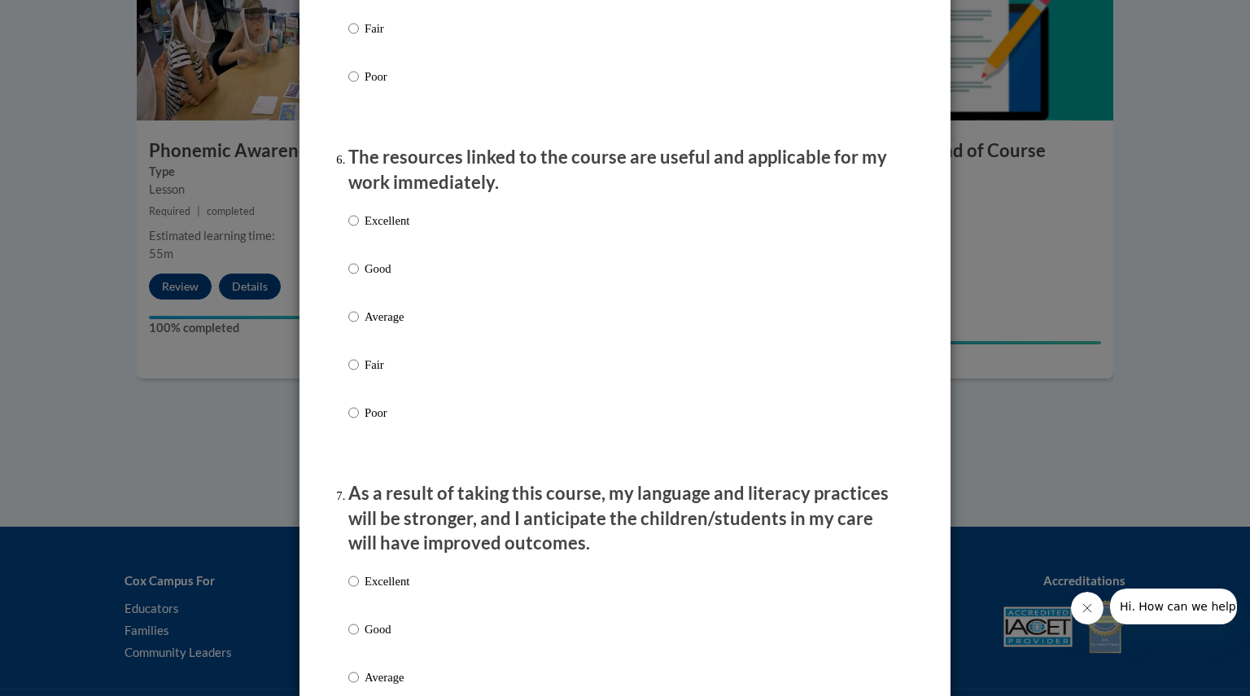
scroll to position [1712, 0]
click at [348, 277] on input "Good" at bounding box center [353, 268] width 11 height 18
radio input "true"
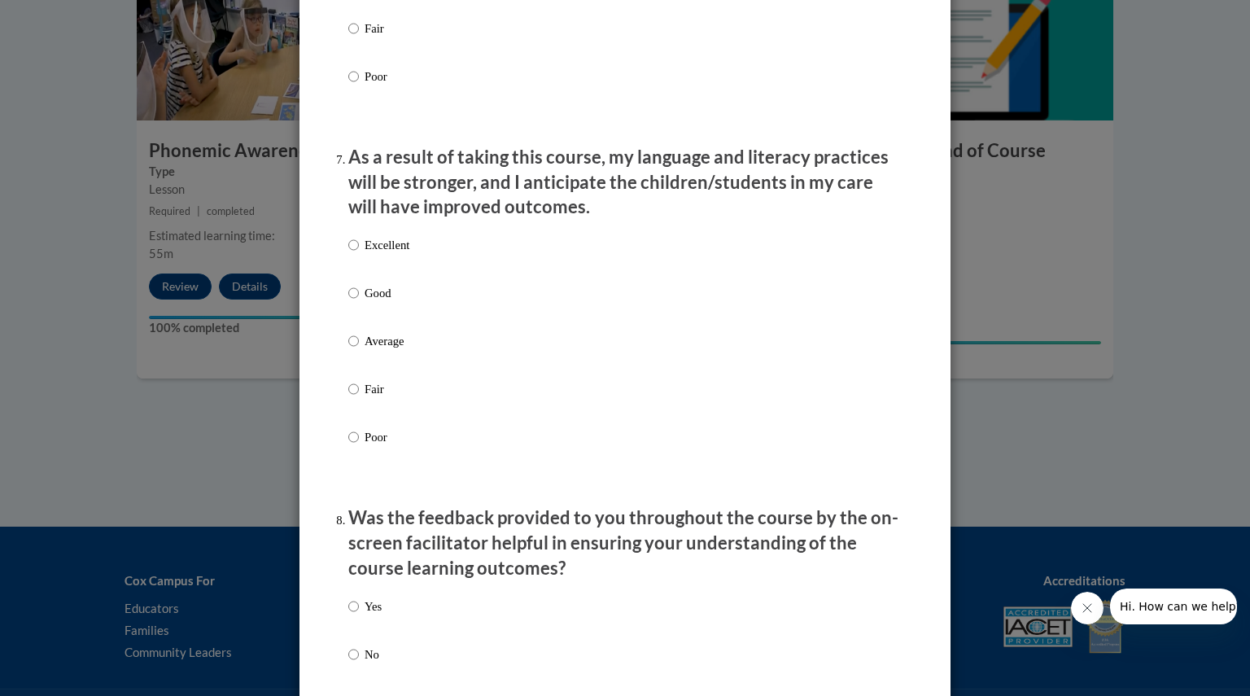
scroll to position [2048, 0]
click at [348, 301] on input "Good" at bounding box center [353, 292] width 11 height 18
radio input "true"
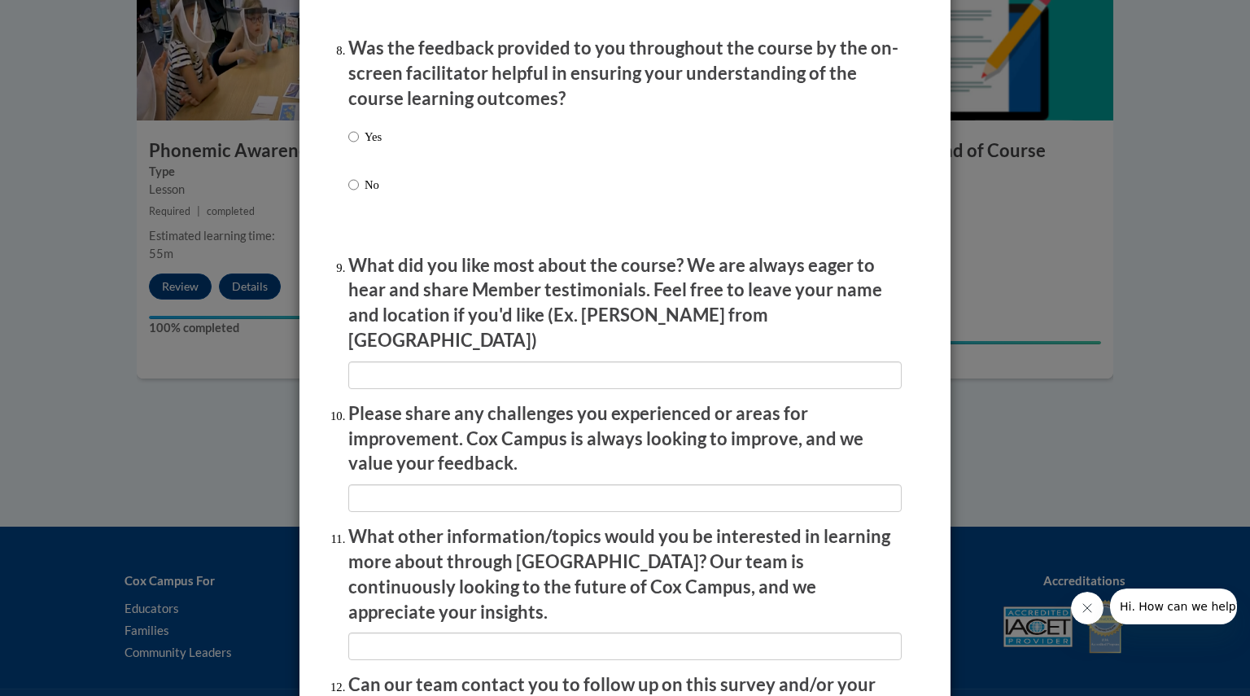
scroll to position [2518, 0]
click at [348, 145] on input "Yes" at bounding box center [353, 136] width 11 height 18
radio input "true"
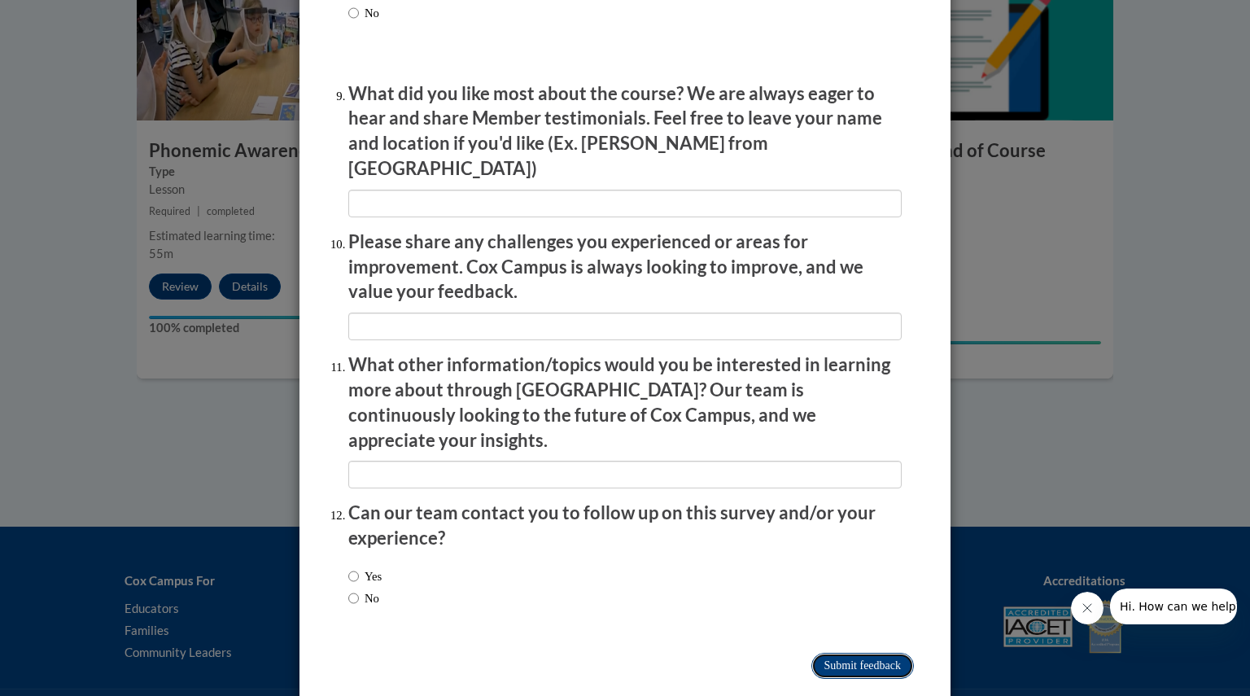
click at [878, 653] on input "Submit feedback" at bounding box center [863, 666] width 103 height 26
